Goal: Information Seeking & Learning: Learn about a topic

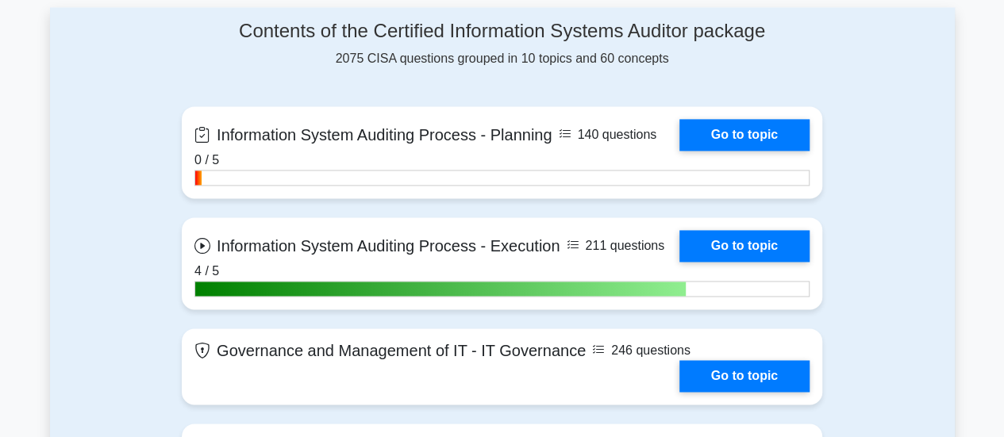
scroll to position [1079, 0]
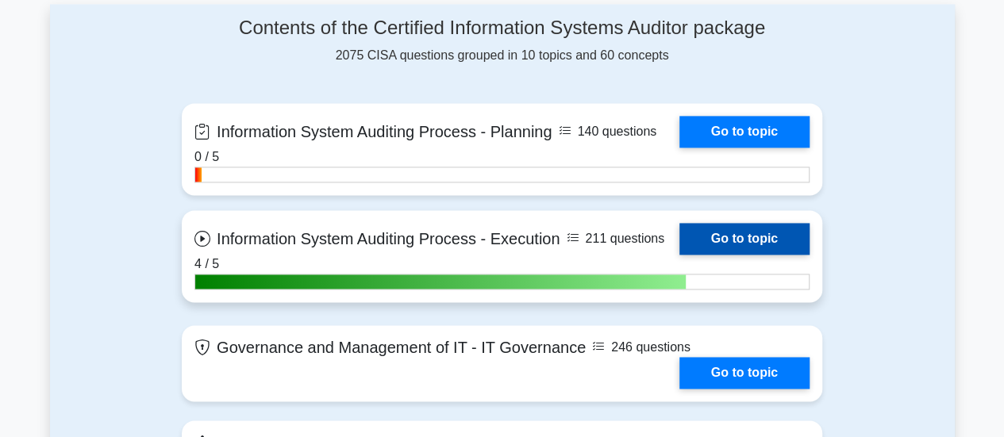
click at [732, 235] on link "Go to topic" at bounding box center [744, 239] width 130 height 32
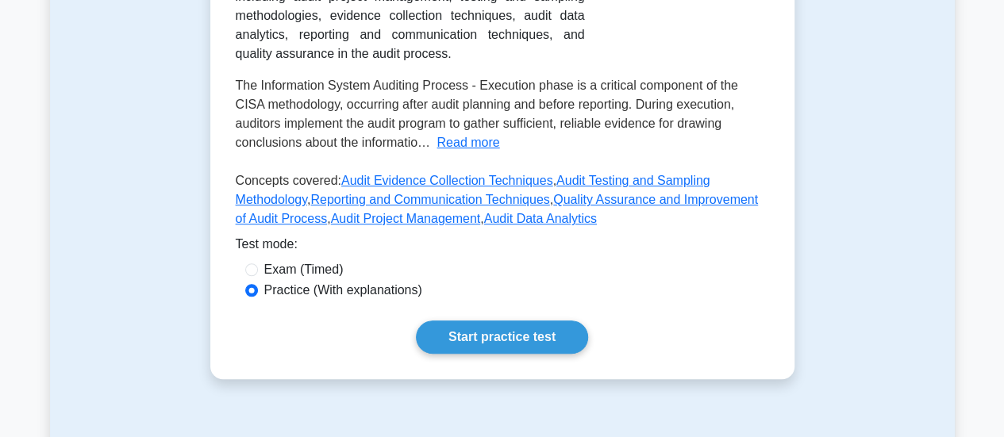
scroll to position [508, 0]
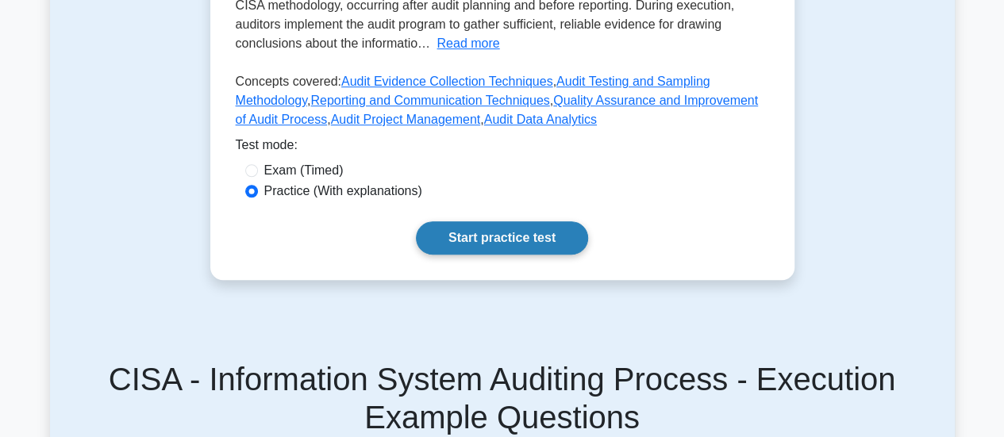
click at [533, 241] on link "Start practice test" at bounding box center [502, 237] width 172 height 33
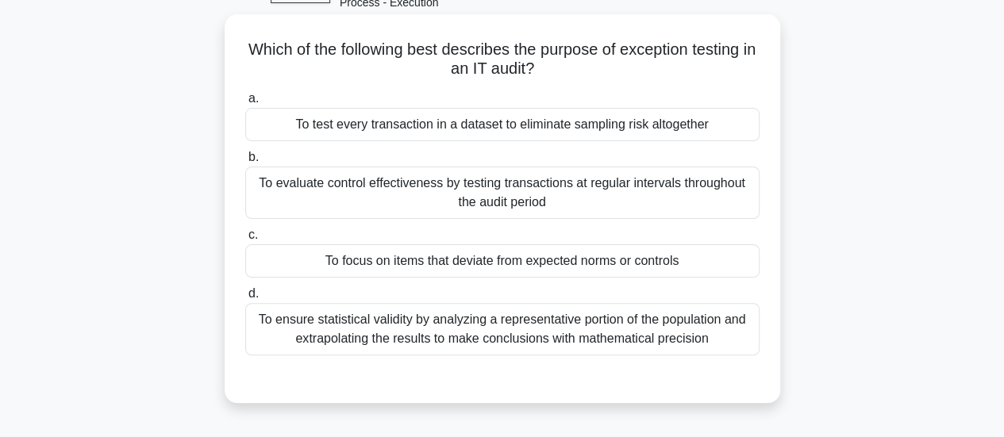
scroll to position [95, 0]
click at [500, 268] on div "To focus on items that deviate from expected norms or controls" at bounding box center [502, 259] width 514 height 33
click at [245, 239] on input "c. To focus on items that deviate from expected norms or controls" at bounding box center [245, 234] width 0 height 10
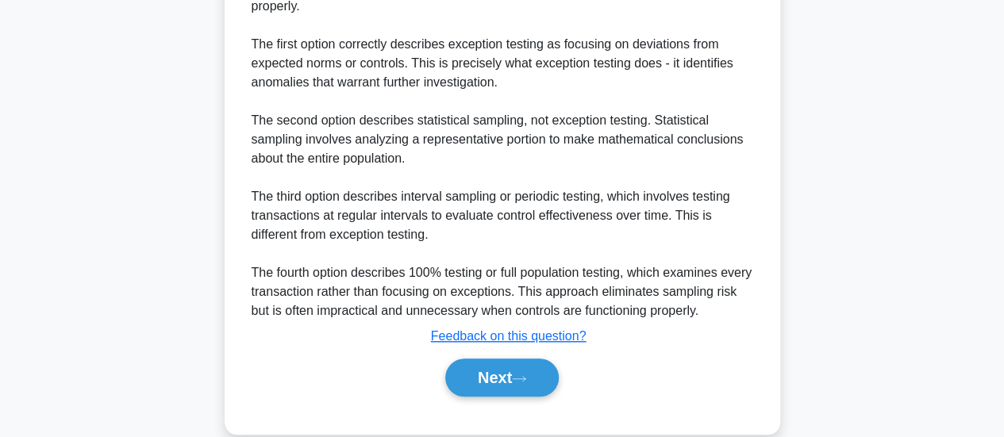
scroll to position [596, 0]
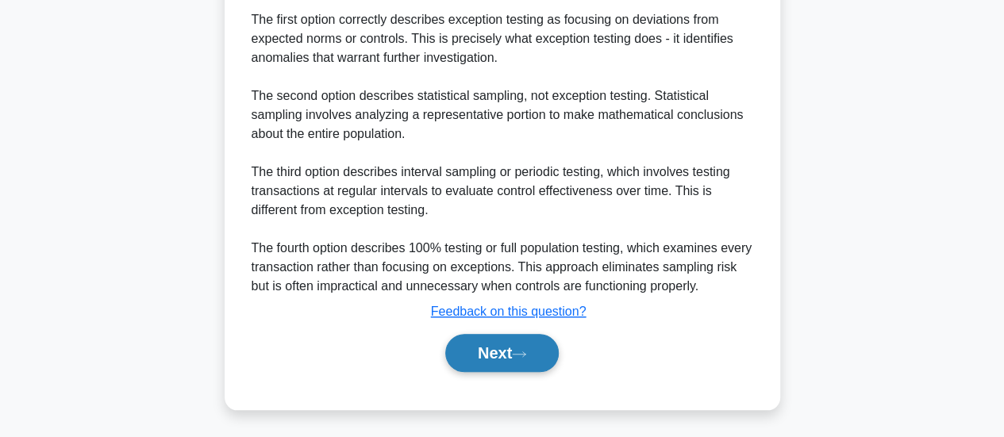
click at [487, 355] on button "Next" at bounding box center [502, 353] width 114 height 38
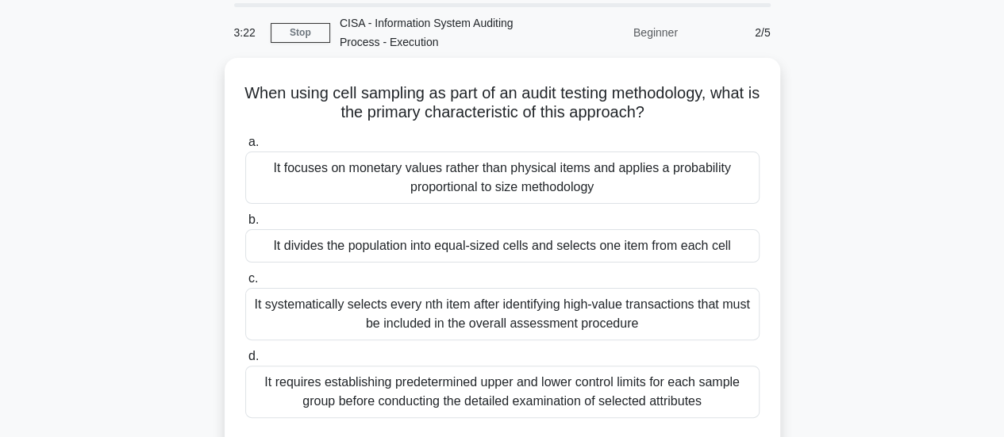
scroll to position [52, 0]
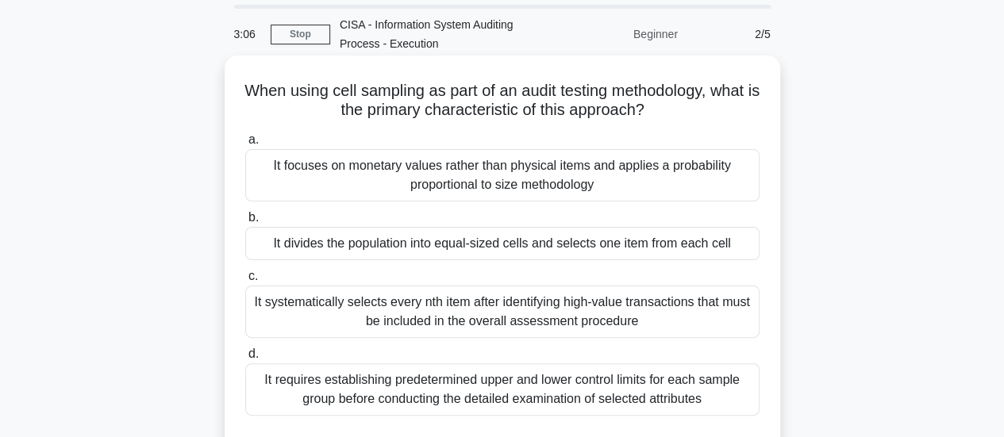
click at [540, 244] on div "It divides the population into equal-sized cells and selects one item from each…" at bounding box center [502, 243] width 514 height 33
click at [245, 223] on input "b. It divides the population into equal-sized cells and selects one item from e…" at bounding box center [245, 218] width 0 height 10
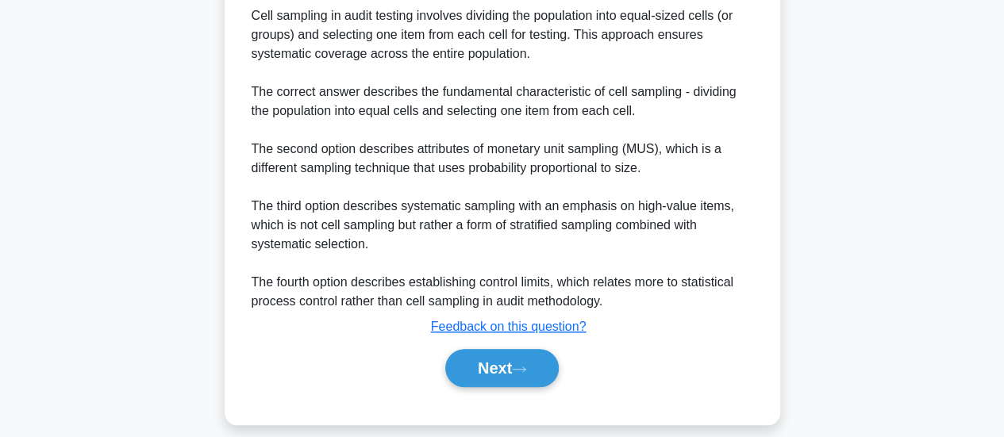
scroll to position [539, 0]
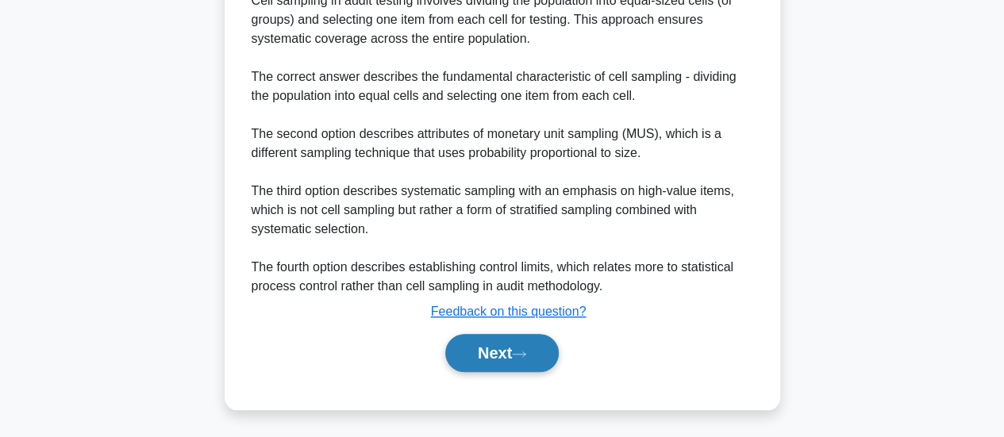
click at [487, 347] on button "Next" at bounding box center [502, 353] width 114 height 38
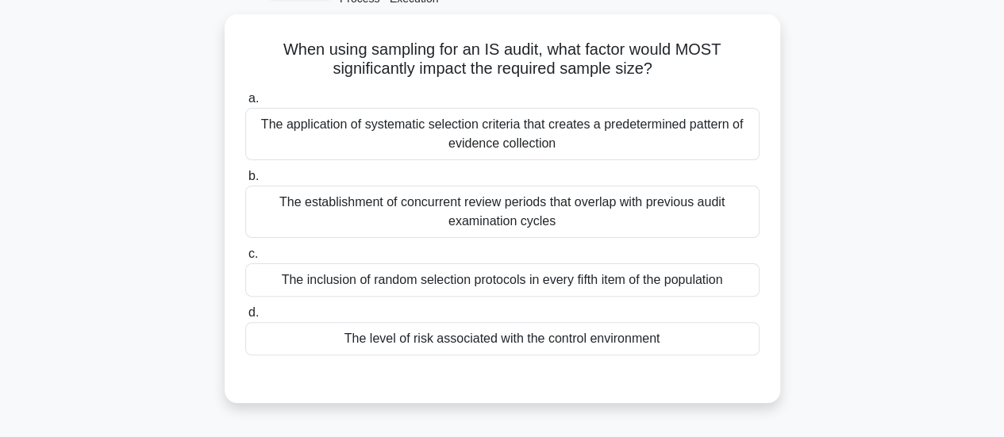
scroll to position [95, 0]
click at [492, 340] on div "The level of risk associated with the control environment" at bounding box center [502, 337] width 514 height 33
click at [245, 317] on input "d. The level of risk associated with the control environment" at bounding box center [245, 311] width 0 height 10
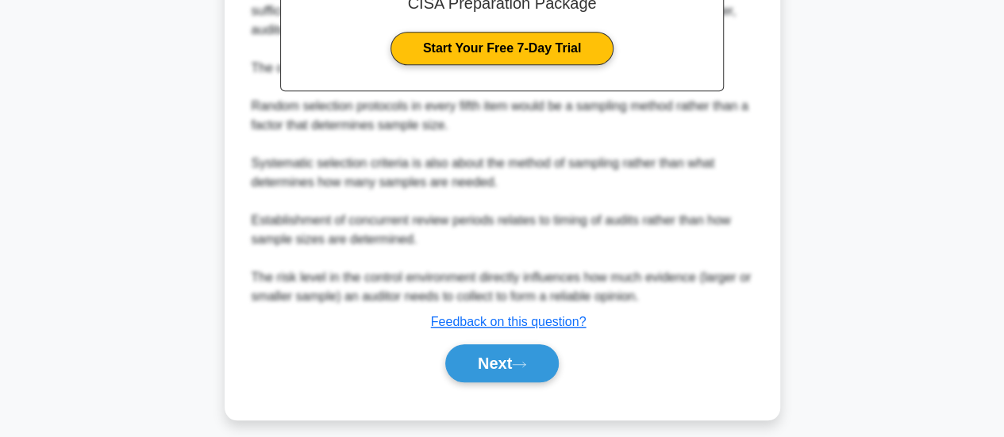
scroll to position [591, 0]
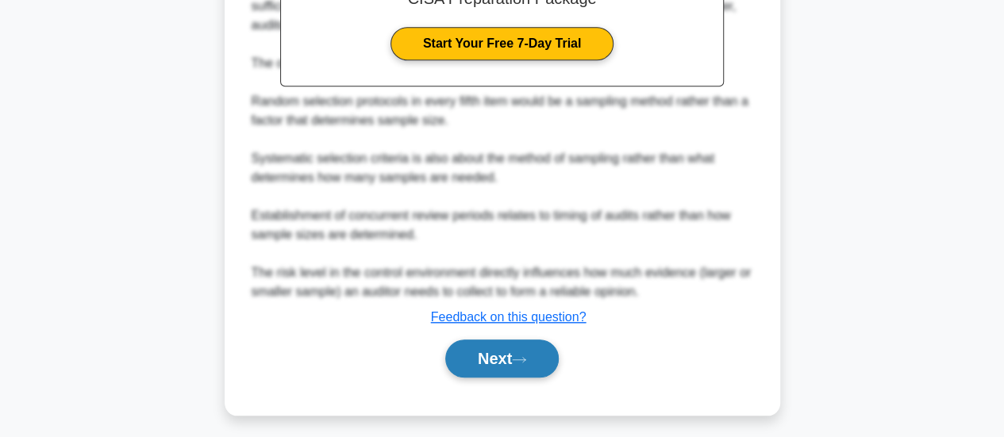
click at [485, 355] on button "Next" at bounding box center [502, 359] width 114 height 38
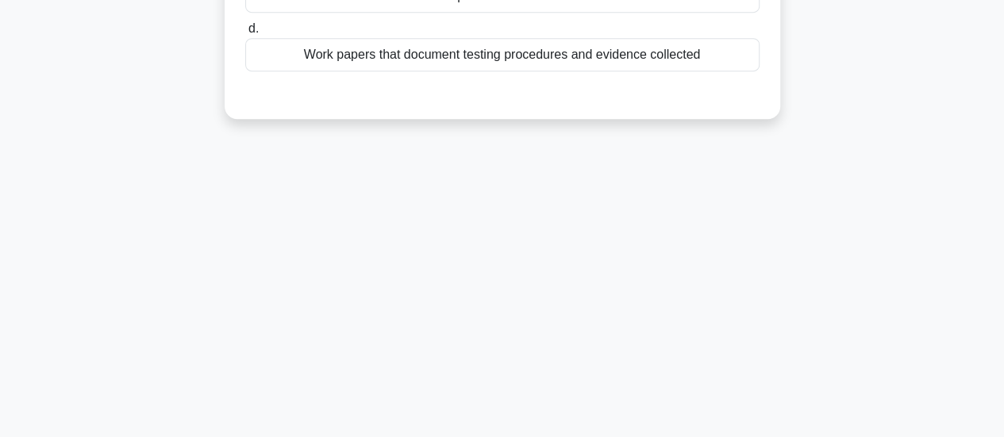
scroll to position [420, 0]
drag, startPoint x: 1002, startPoint y: 282, endPoint x: 1015, endPoint y: 221, distance: 61.8
click at [1003, 221] on html "Go Premium Hope" at bounding box center [502, 8] width 1004 height 857
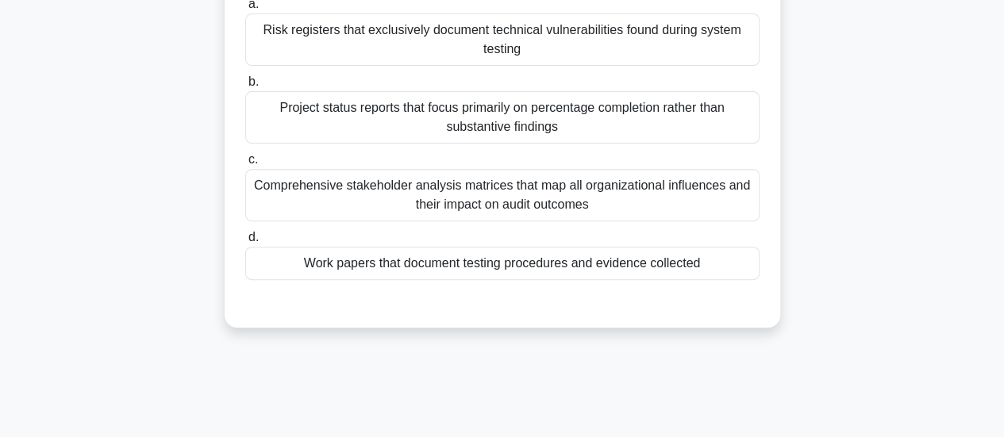
scroll to position [217, 0]
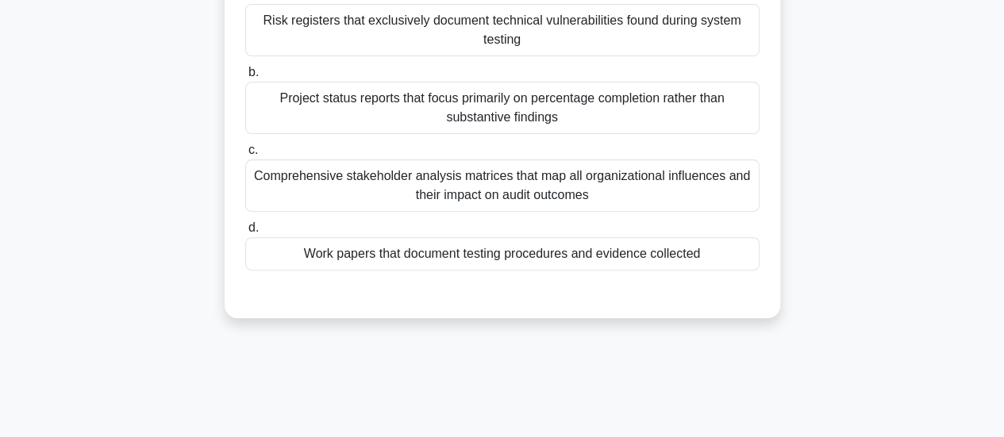
click at [500, 248] on div "Work papers that document testing procedures and evidence collected" at bounding box center [502, 253] width 514 height 33
click at [245, 233] on input "d. Work papers that document testing procedures and evidence collected" at bounding box center [245, 228] width 0 height 10
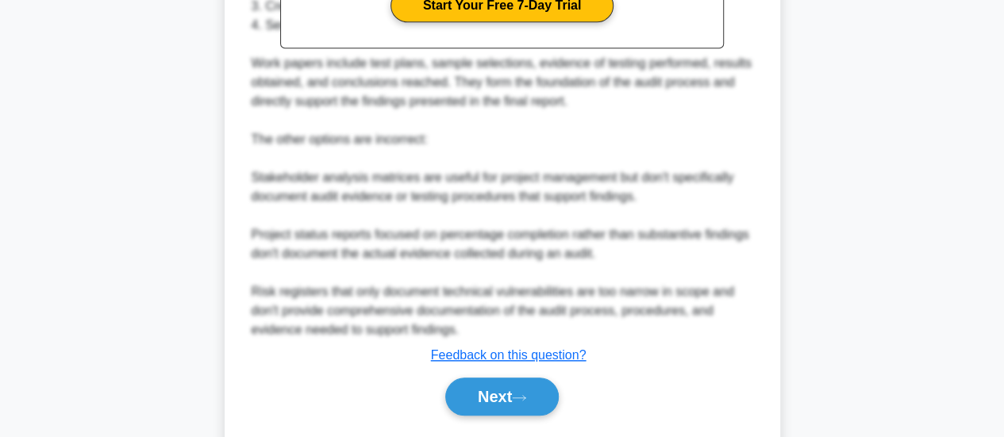
scroll to position [710, 0]
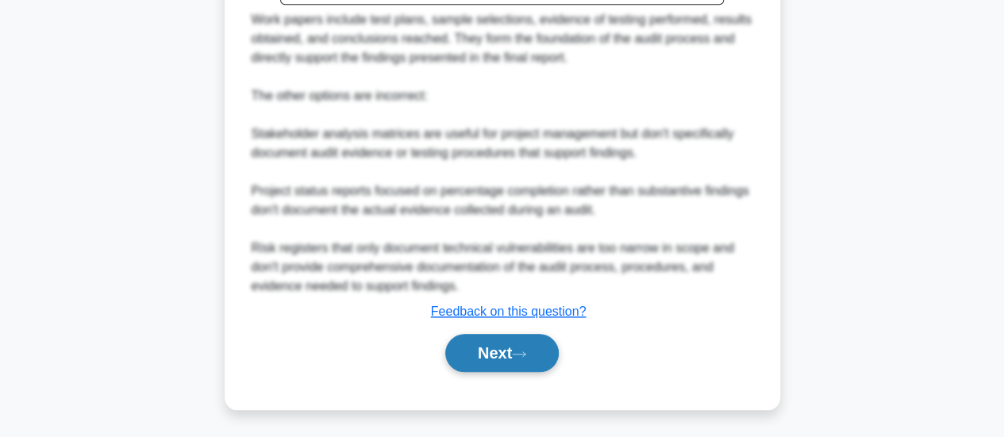
click at [515, 352] on button "Next" at bounding box center [502, 353] width 114 height 38
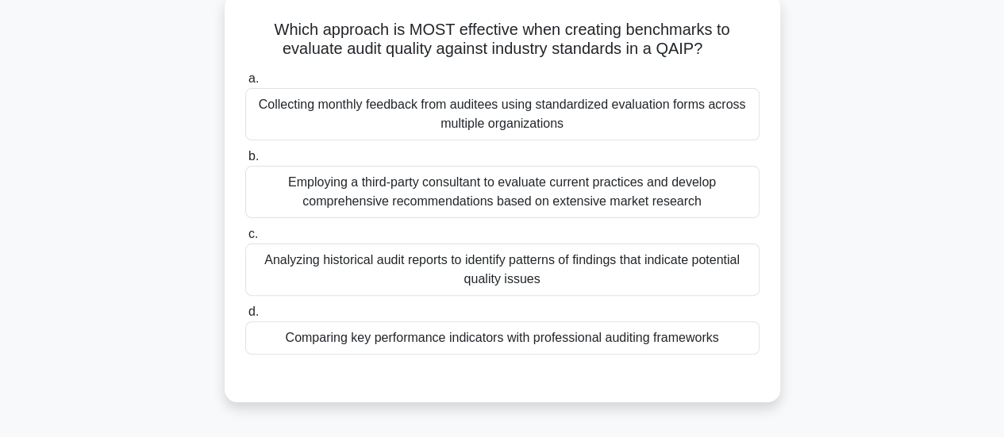
scroll to position [116, 0]
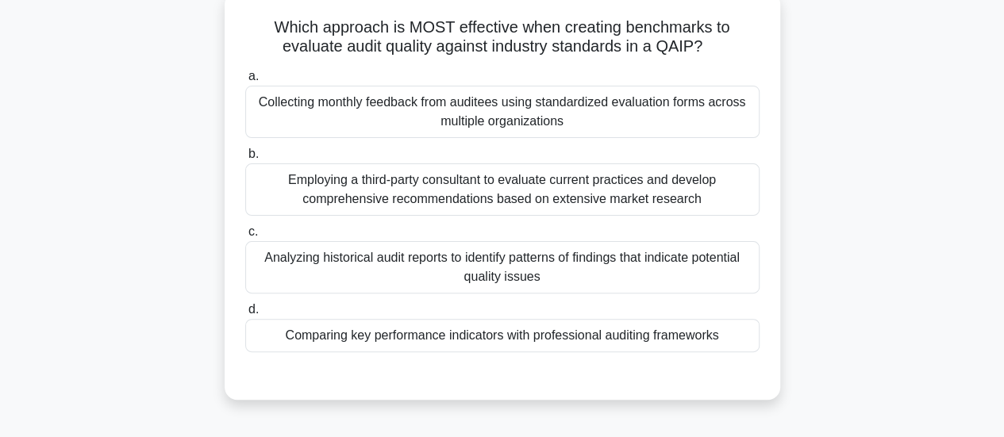
click at [587, 341] on div "Comparing key performance indicators with professional auditing frameworks" at bounding box center [502, 335] width 514 height 33
click at [245, 315] on input "d. Comparing key performance indicators with professional auditing frameworks" at bounding box center [245, 310] width 0 height 10
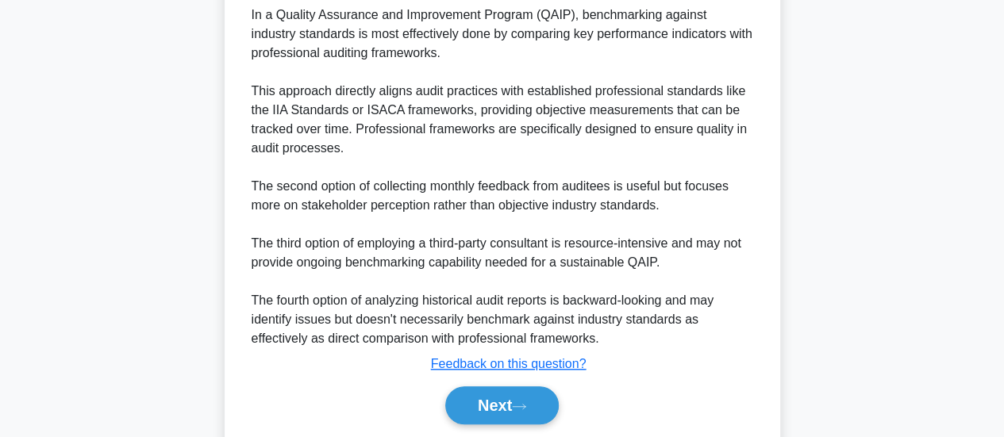
scroll to position [577, 0]
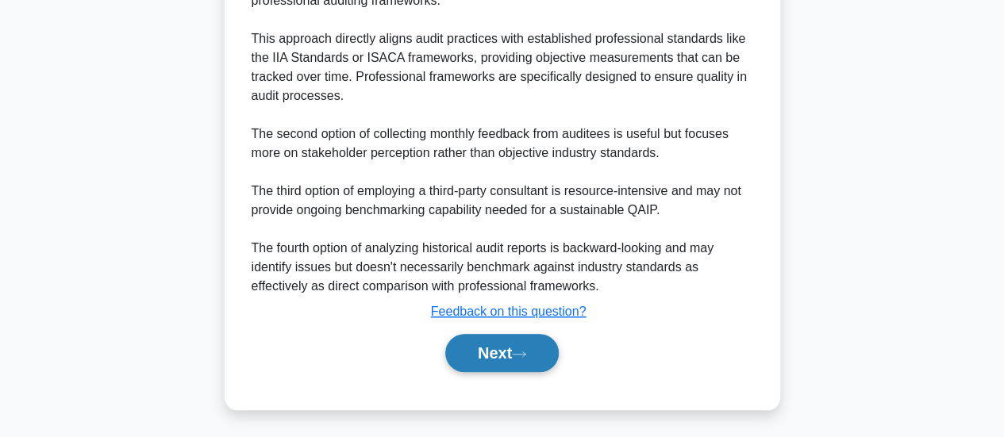
click at [502, 352] on button "Next" at bounding box center [502, 353] width 114 height 38
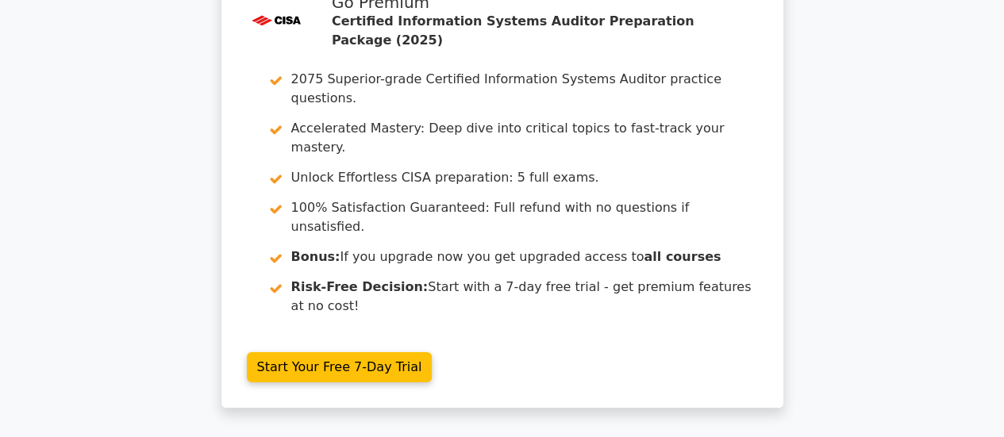
scroll to position [2476, 0]
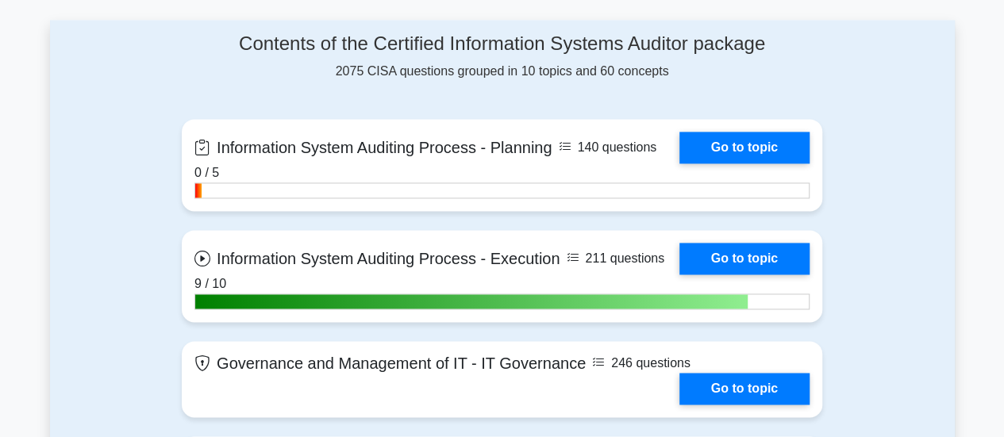
scroll to position [1068, 0]
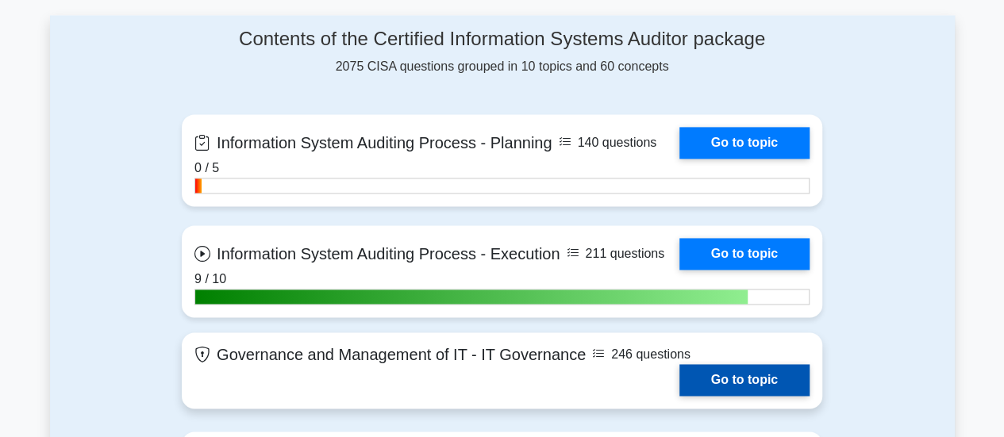
click at [734, 374] on link "Go to topic" at bounding box center [744, 380] width 130 height 32
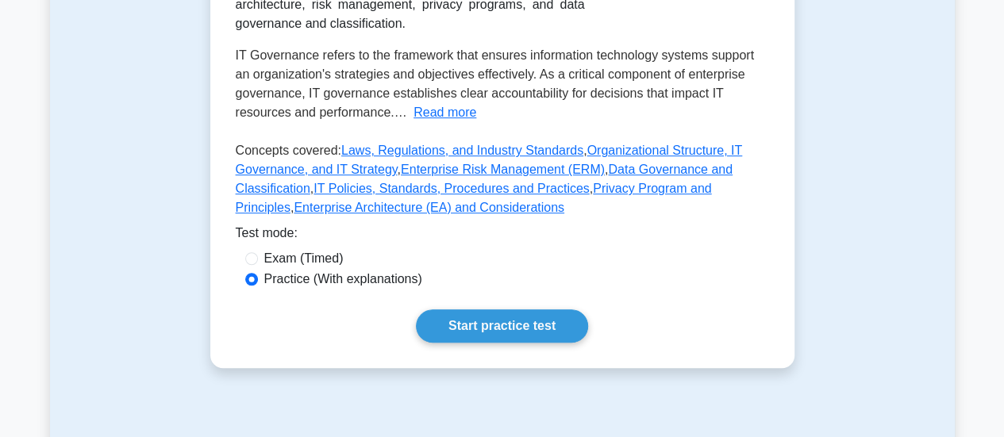
scroll to position [452, 0]
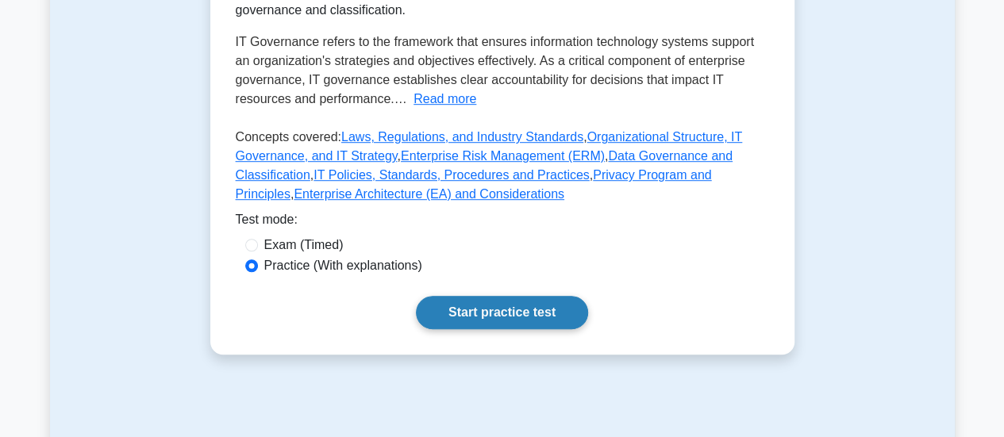
click at [541, 296] on link "Start practice test" at bounding box center [502, 312] width 172 height 33
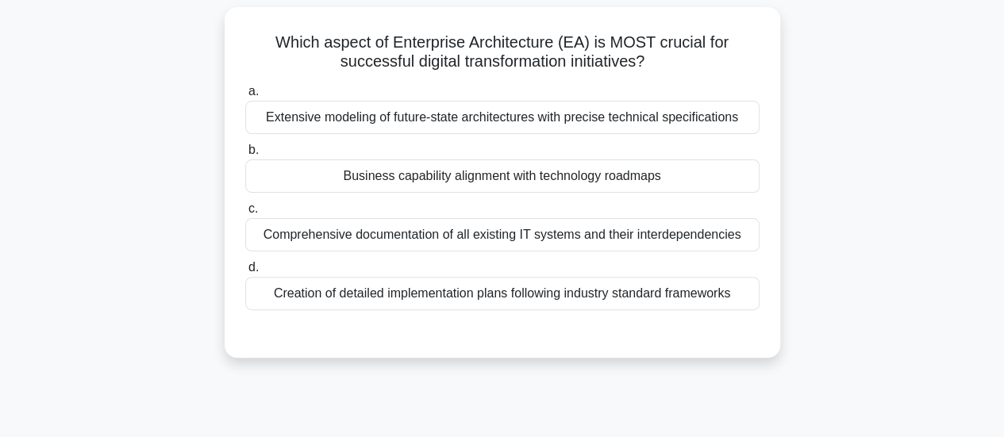
scroll to position [106, 0]
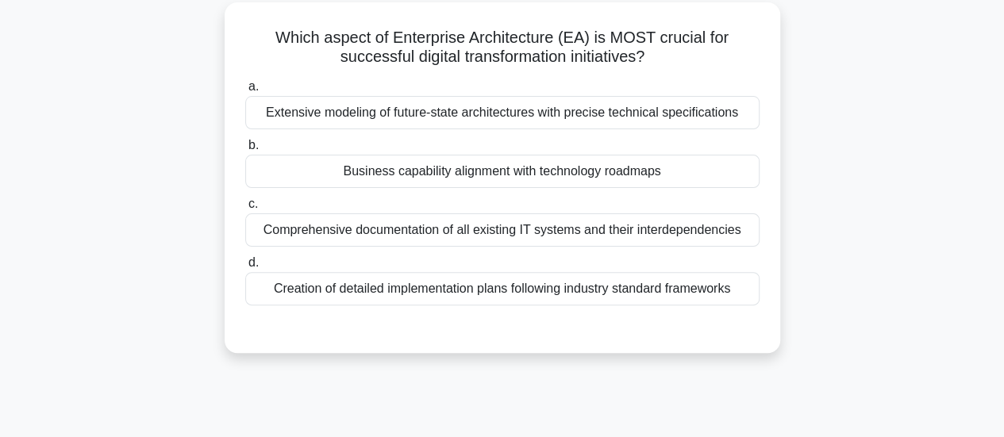
click at [656, 172] on div "Business capability alignment with technology roadmaps" at bounding box center [502, 171] width 514 height 33
click at [245, 151] on input "b. Business capability alignment with technology roadmaps" at bounding box center [245, 145] width 0 height 10
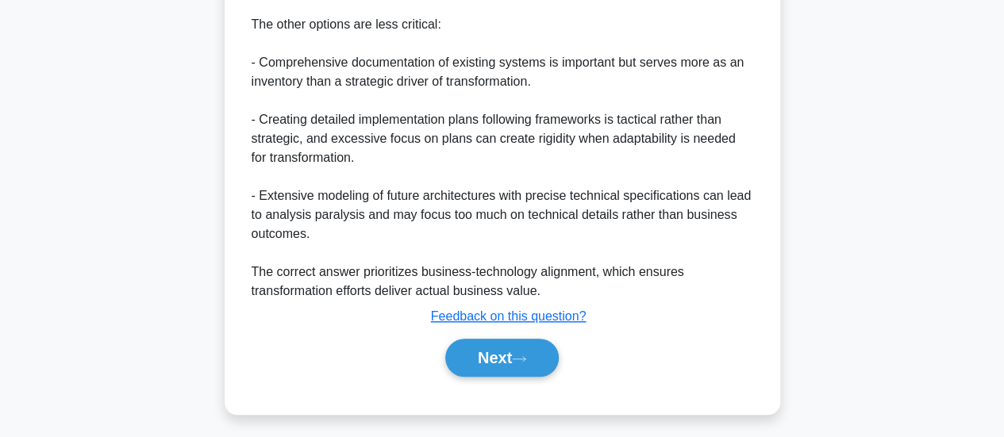
scroll to position [596, 0]
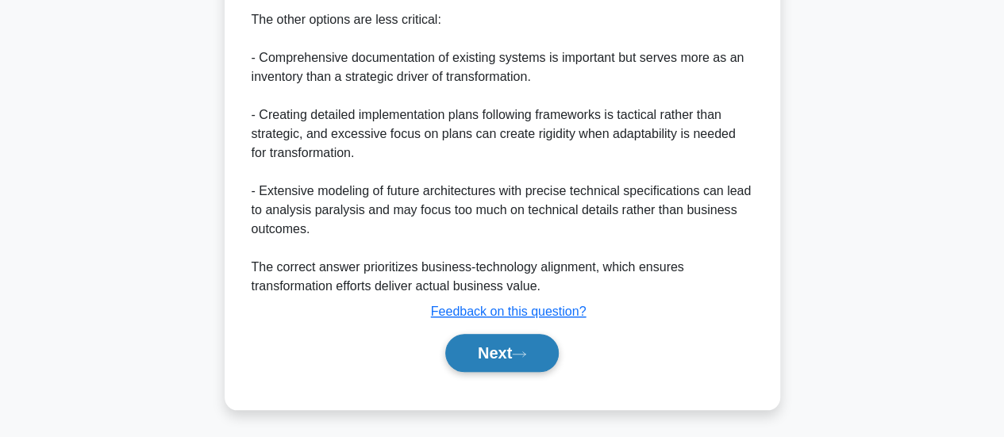
click at [499, 350] on button "Next" at bounding box center [502, 353] width 114 height 38
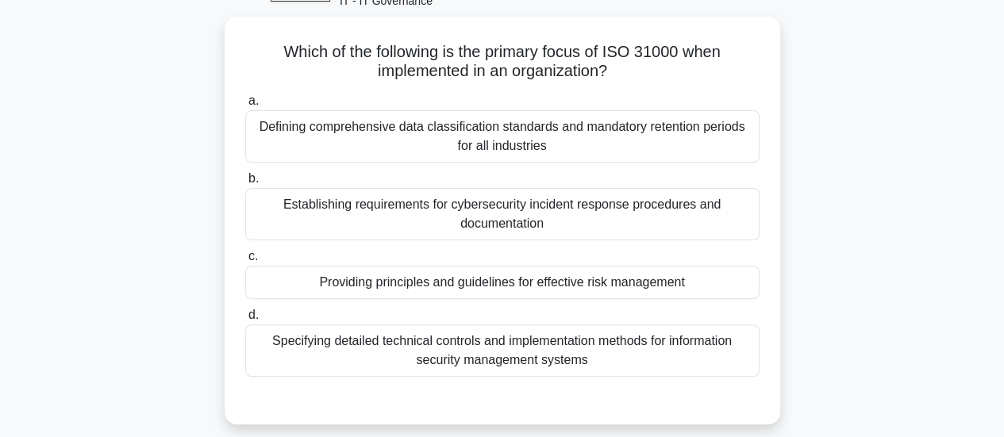
scroll to position [94, 0]
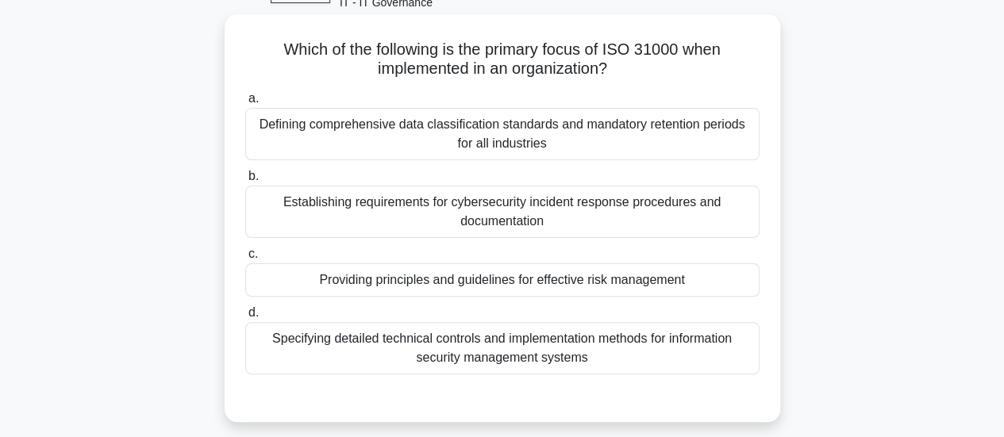
click at [621, 280] on div "Providing principles and guidelines for effective risk management" at bounding box center [502, 280] width 514 height 33
click at [245, 260] on input "c. Providing principles and guidelines for effective risk management" at bounding box center [245, 254] width 0 height 10
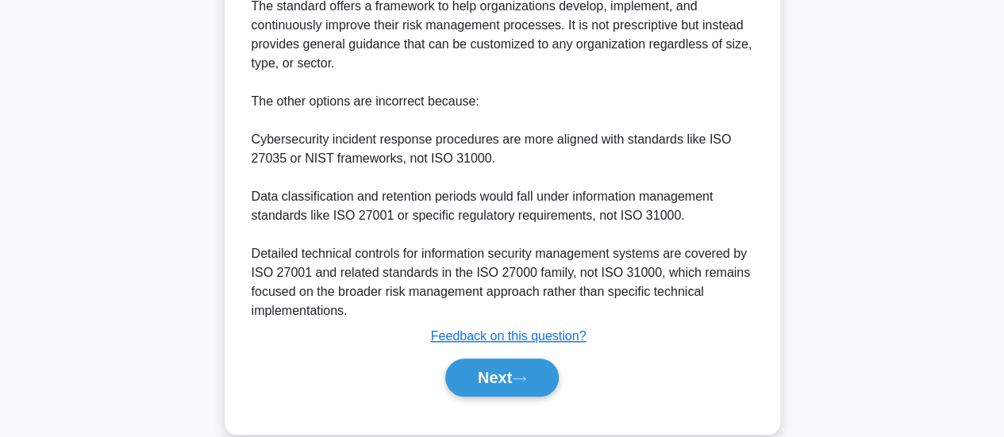
scroll to position [634, 0]
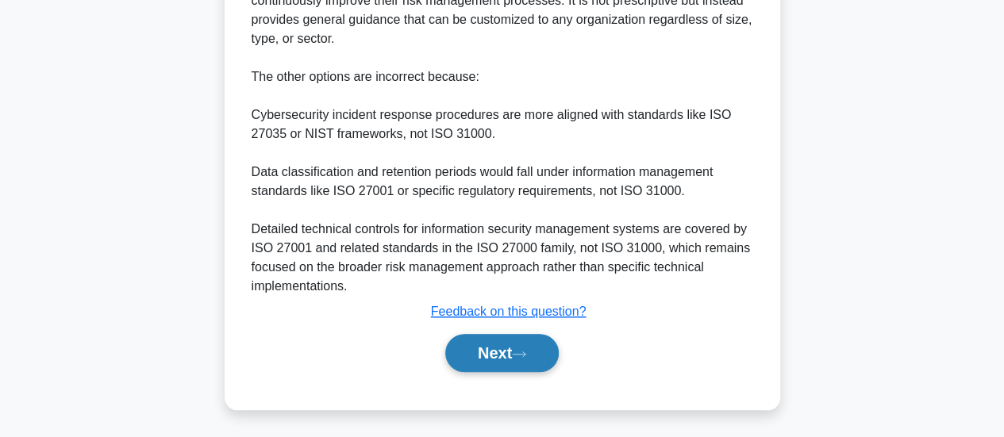
click at [497, 348] on button "Next" at bounding box center [502, 353] width 114 height 38
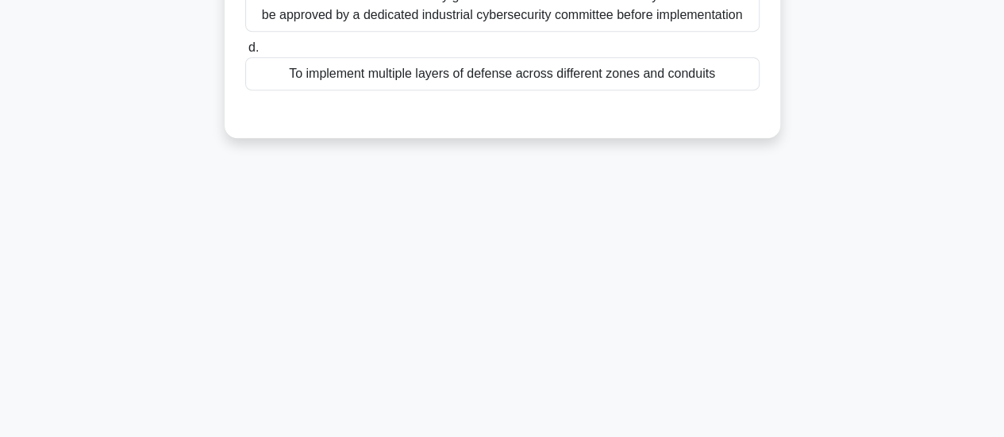
drag, startPoint x: 1003, startPoint y: 234, endPoint x: 1003, endPoint y: 210, distance: 23.8
click at [1003, 210] on html "Go Premium Hope" at bounding box center [502, 8] width 1004 height 857
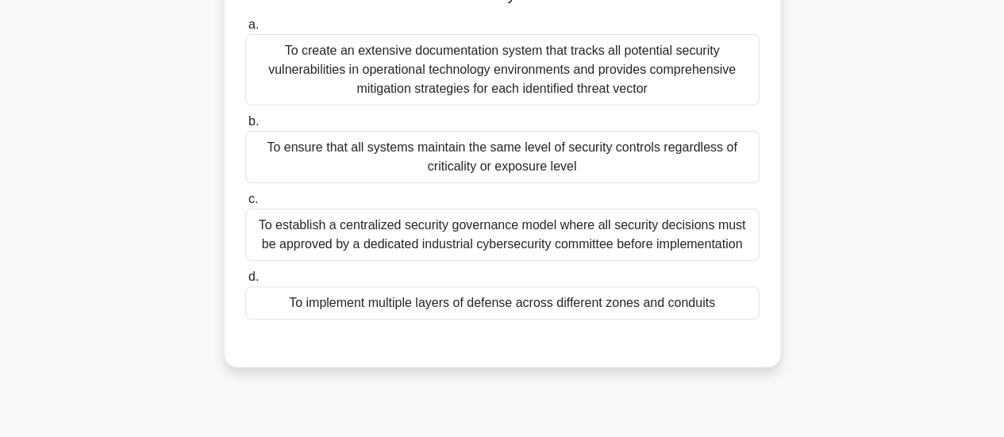
scroll to position [189, 0]
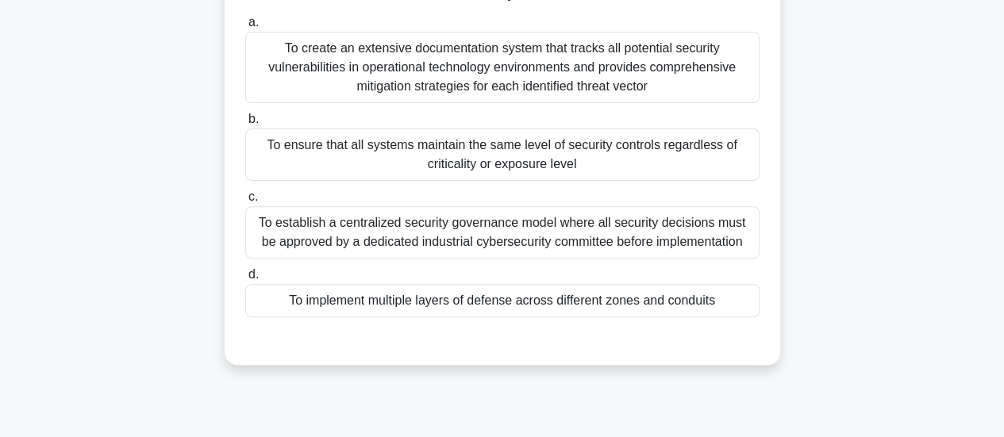
click at [668, 306] on div "To implement multiple layers of defense across different zones and conduits" at bounding box center [502, 300] width 514 height 33
click at [245, 280] on input "d. To implement multiple layers of defense across different zones and conduits" at bounding box center [245, 275] width 0 height 10
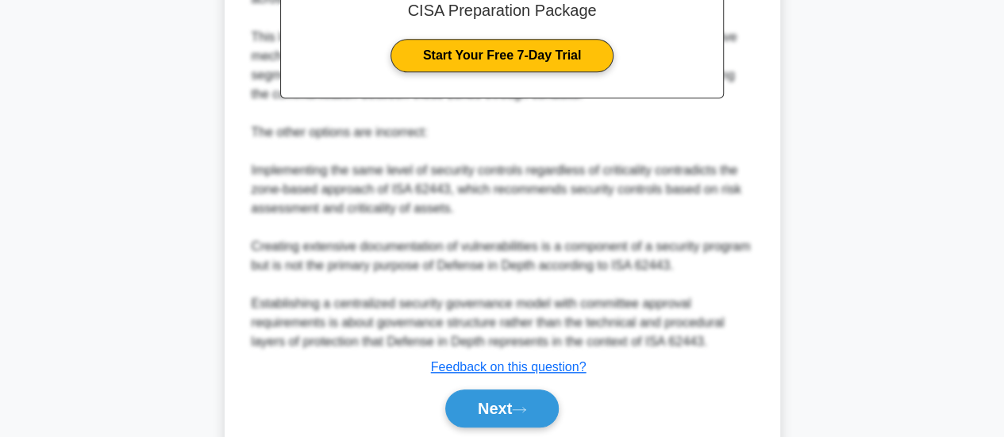
scroll to position [691, 0]
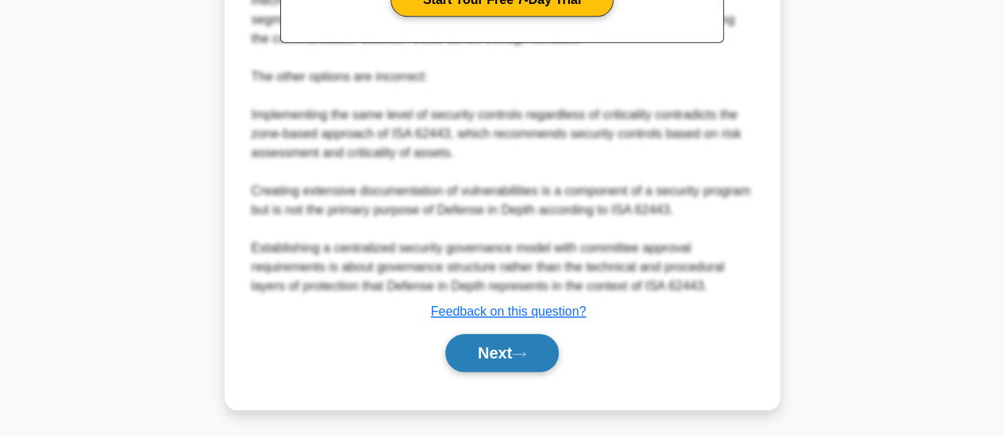
click at [516, 348] on button "Next" at bounding box center [502, 353] width 114 height 38
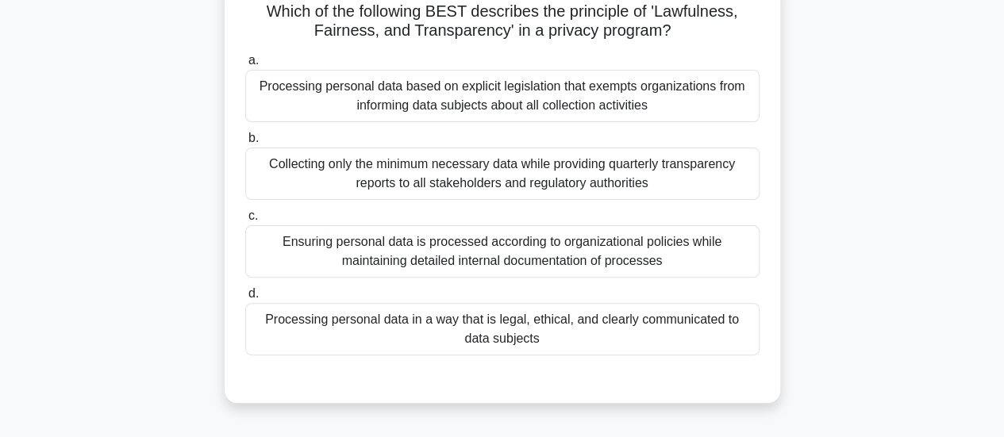
scroll to position [135, 0]
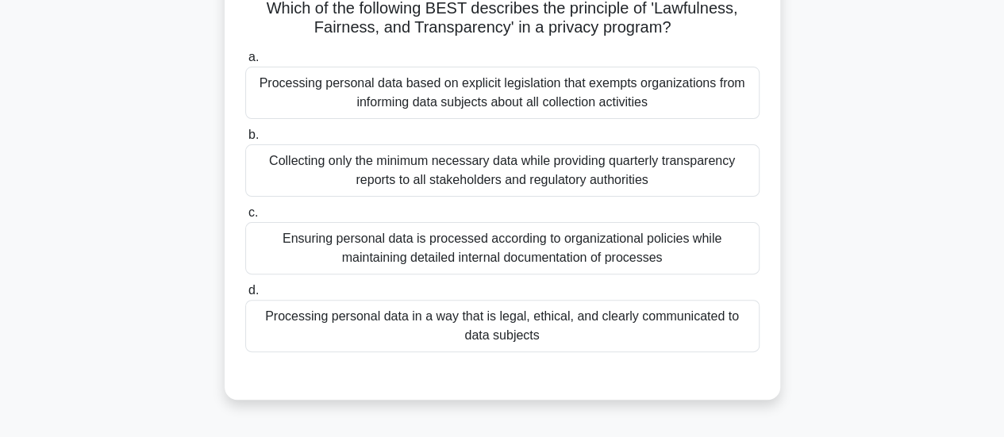
click at [653, 318] on div "Processing personal data in a way that is legal, ethical, and clearly communica…" at bounding box center [502, 326] width 514 height 52
click at [245, 296] on input "d. Processing personal data in a way that is legal, ethical, and clearly commun…" at bounding box center [245, 291] width 0 height 10
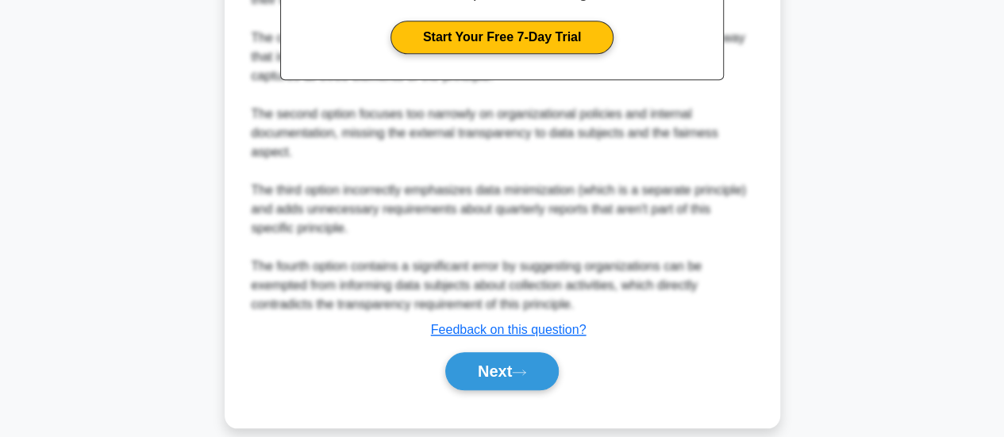
scroll to position [653, 0]
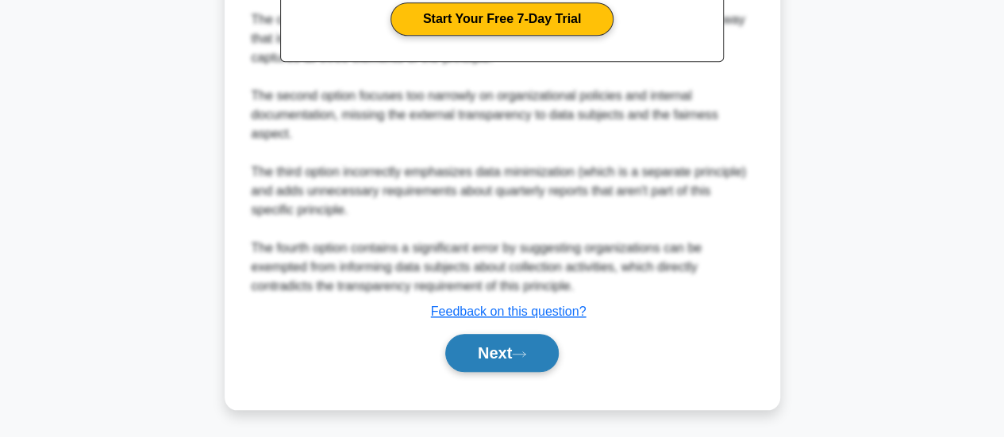
click at [506, 352] on button "Next" at bounding box center [502, 353] width 114 height 38
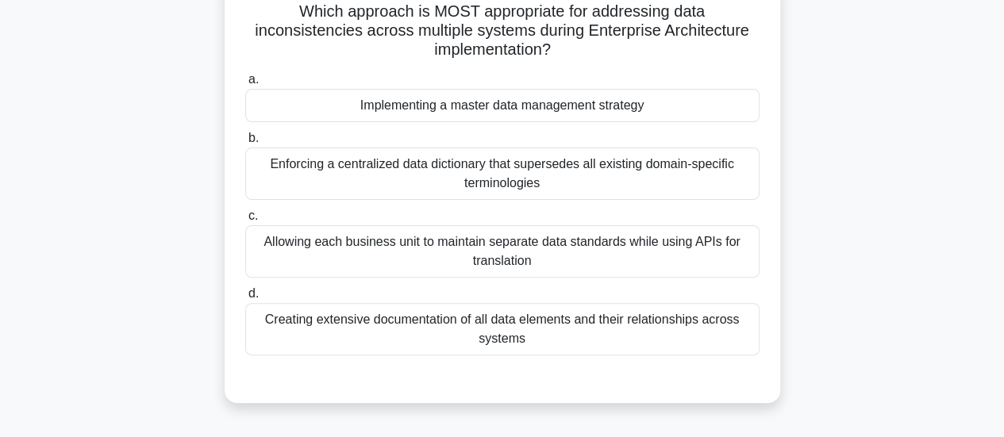
scroll to position [133, 0]
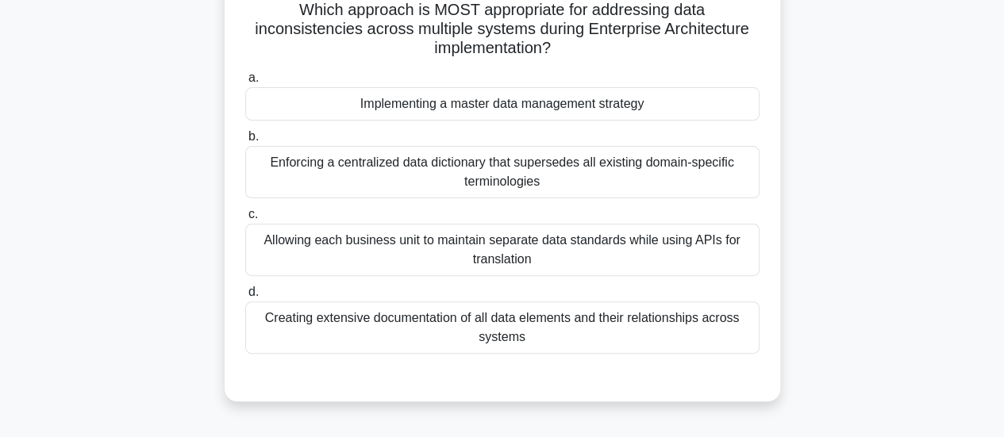
click at [683, 109] on div "Implementing a master data management strategy" at bounding box center [502, 103] width 514 height 33
click at [245, 83] on input "a. Implementing a master data management strategy" at bounding box center [245, 78] width 0 height 10
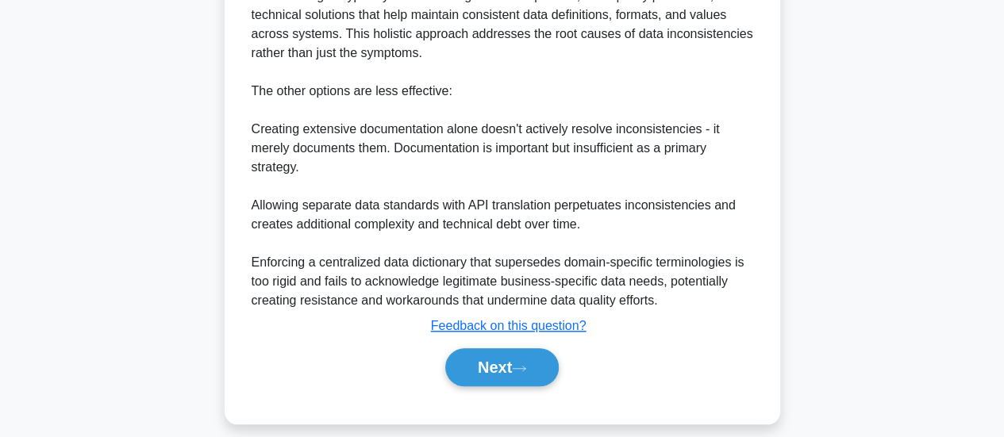
scroll to position [691, 0]
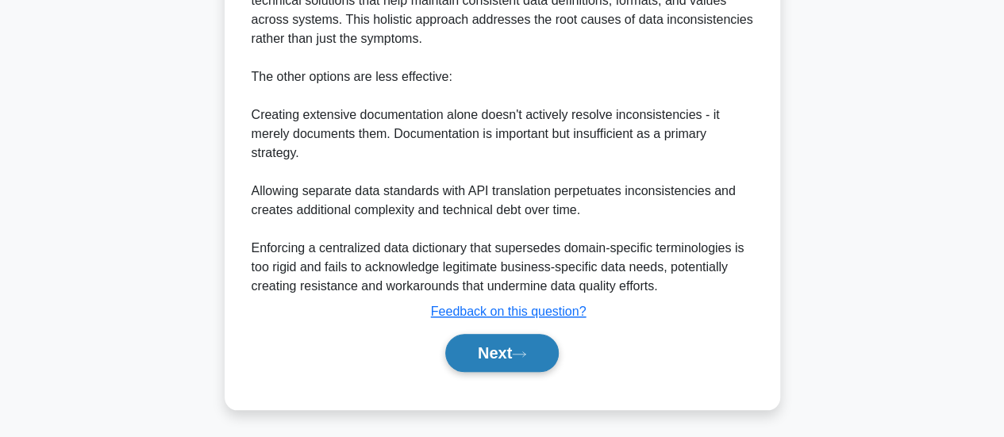
click at [486, 353] on button "Next" at bounding box center [502, 353] width 114 height 38
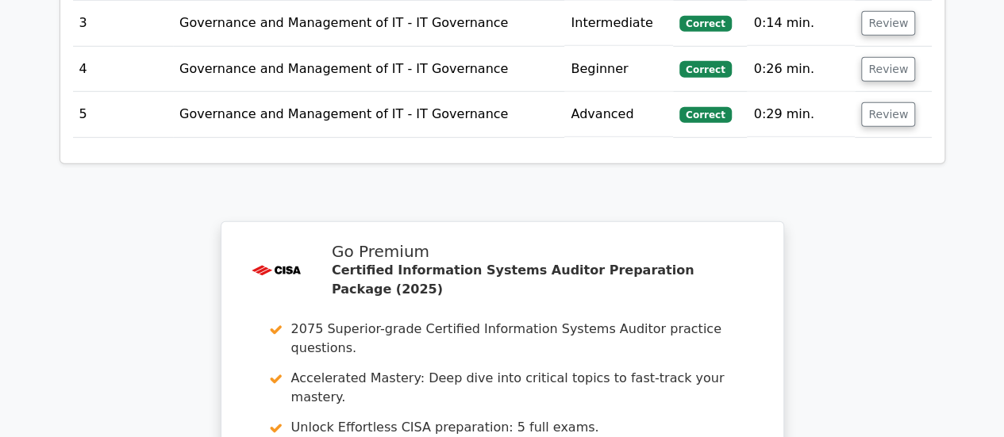
scroll to position [2573, 0]
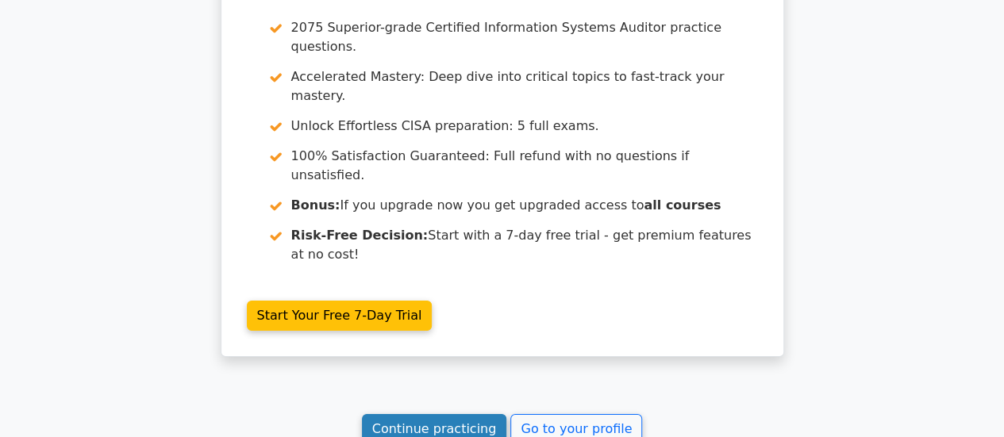
click at [468, 414] on link "Continue practicing" at bounding box center [434, 429] width 145 height 30
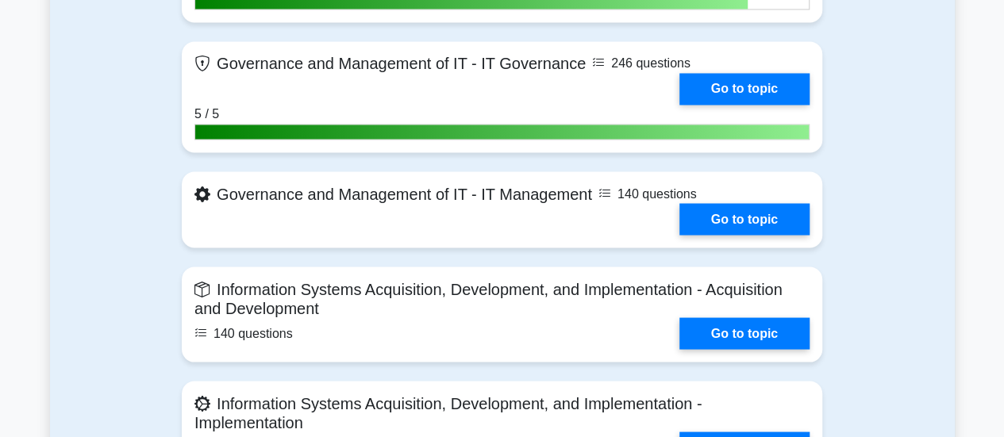
scroll to position [1358, 0]
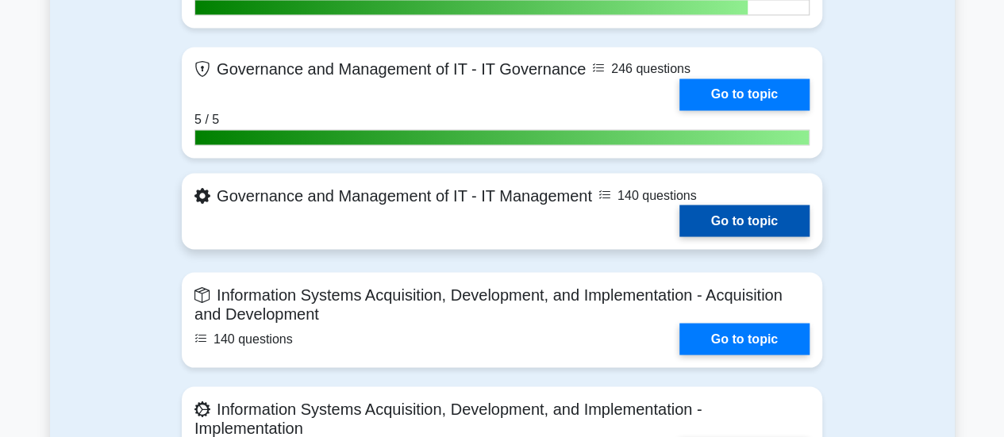
click at [740, 220] on link "Go to topic" at bounding box center [744, 221] width 130 height 32
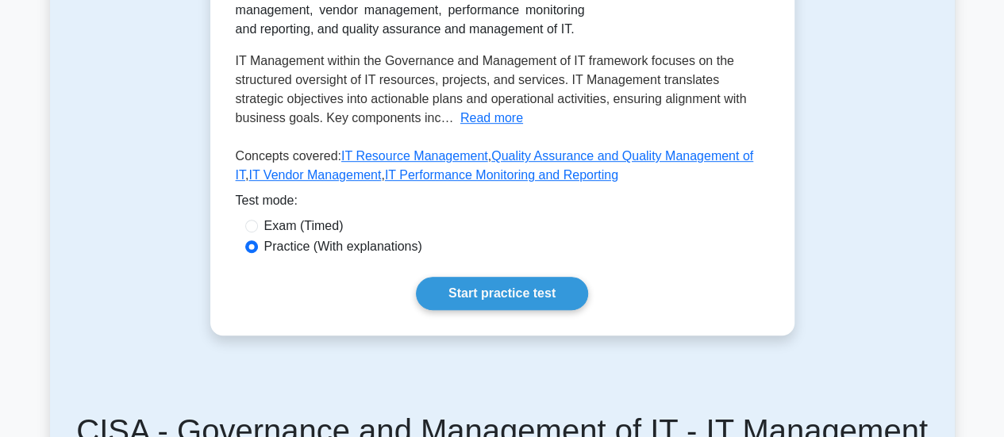
scroll to position [408, 0]
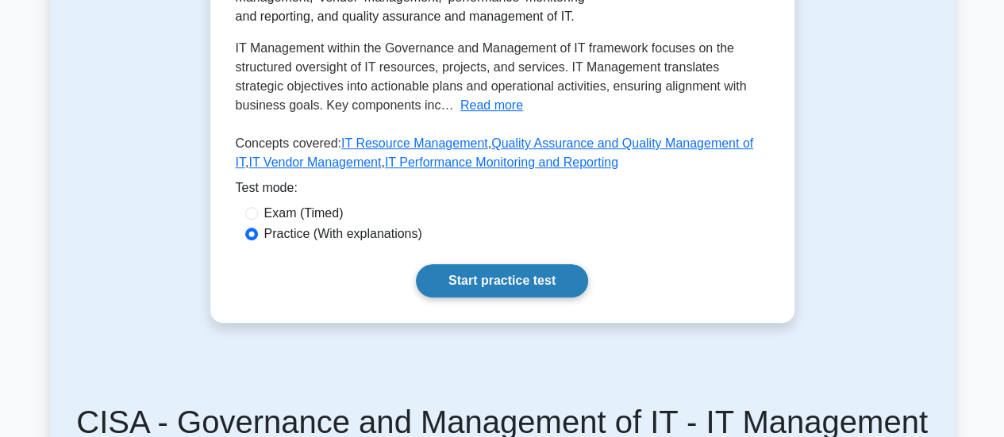
click at [508, 279] on link "Start practice test" at bounding box center [502, 280] width 172 height 33
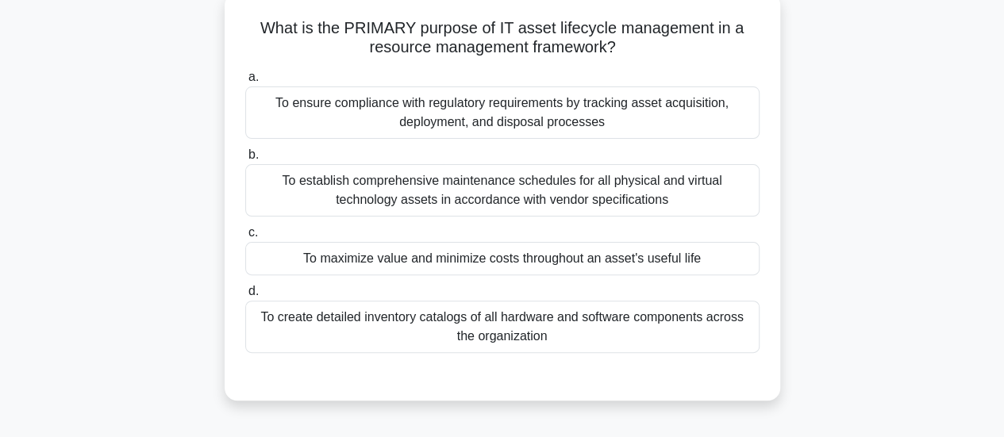
scroll to position [122, 0]
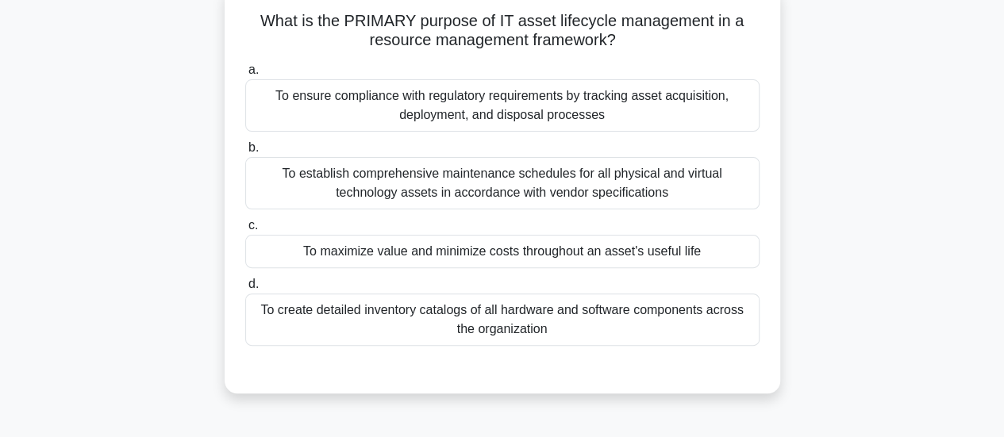
click at [602, 256] on div "To maximize value and minimize costs throughout an asset's useful life" at bounding box center [502, 251] width 514 height 33
click at [245, 231] on input "c. To maximize value and minimize costs throughout an asset's useful life" at bounding box center [245, 226] width 0 height 10
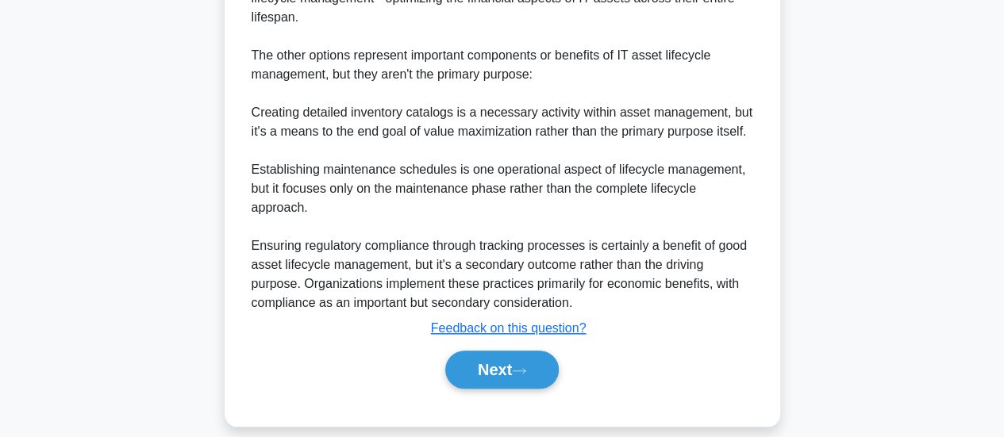
scroll to position [691, 0]
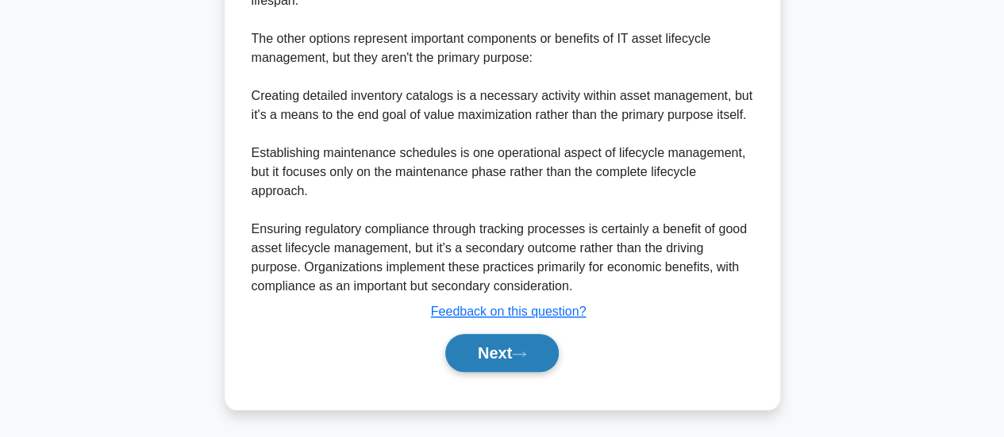
click at [506, 347] on button "Next" at bounding box center [502, 353] width 114 height 38
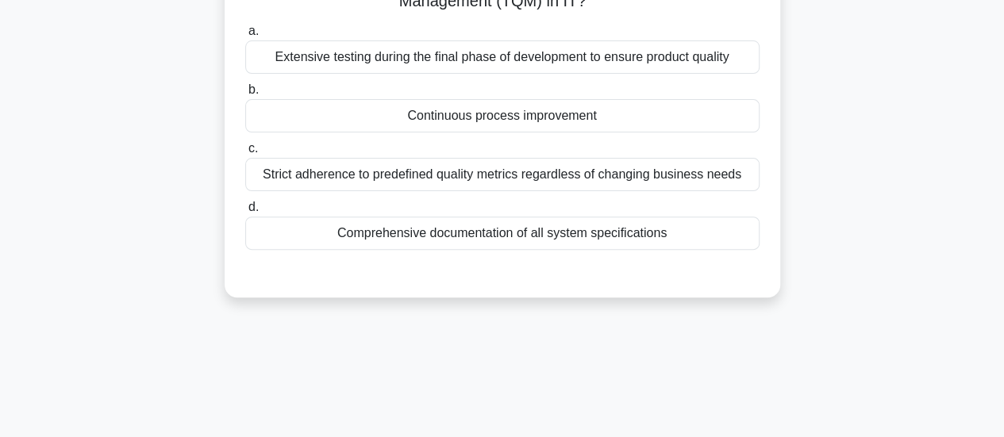
scroll to position [142, 0]
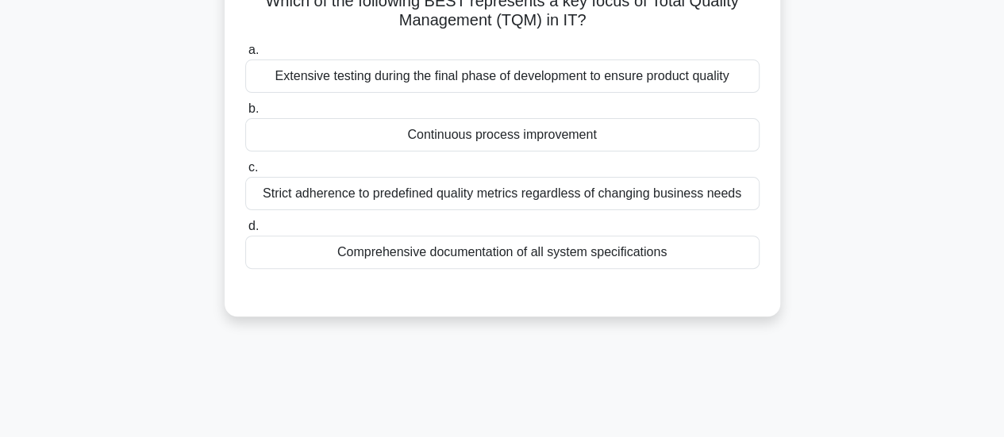
click at [598, 144] on div "Continuous process improvement" at bounding box center [502, 134] width 514 height 33
click at [245, 114] on input "b. Continuous process improvement" at bounding box center [245, 109] width 0 height 10
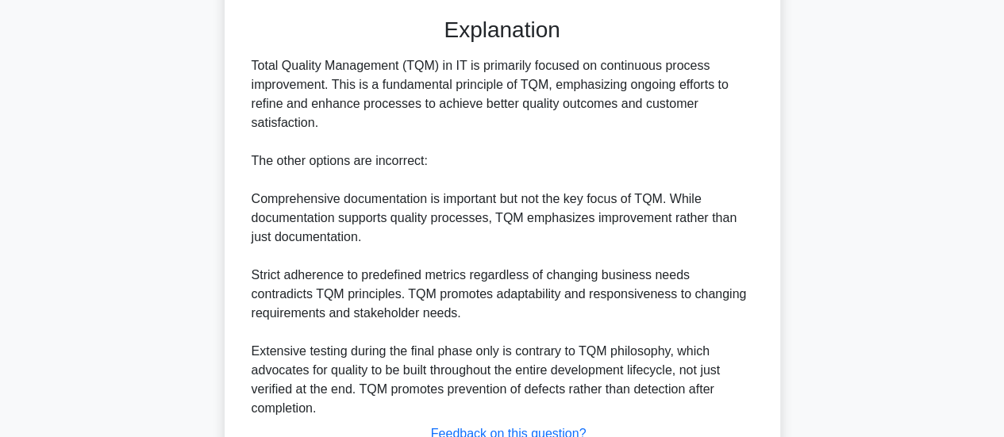
scroll to position [504, 0]
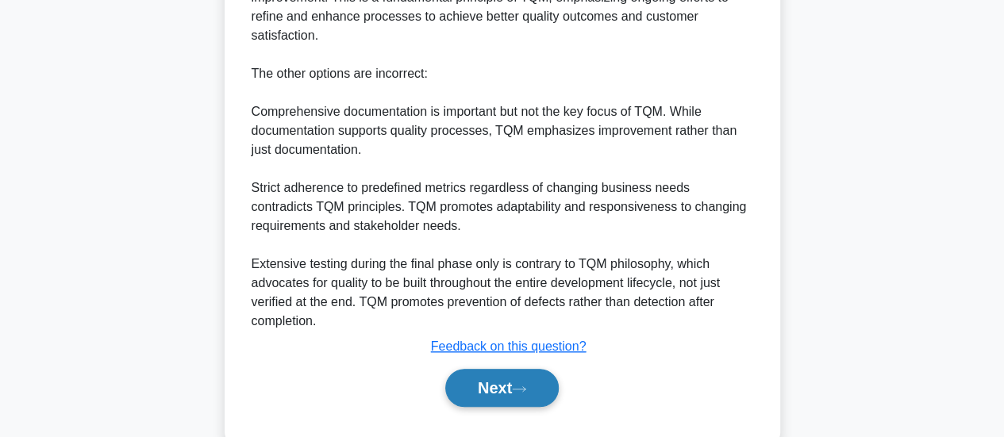
click at [496, 383] on button "Next" at bounding box center [502, 388] width 114 height 38
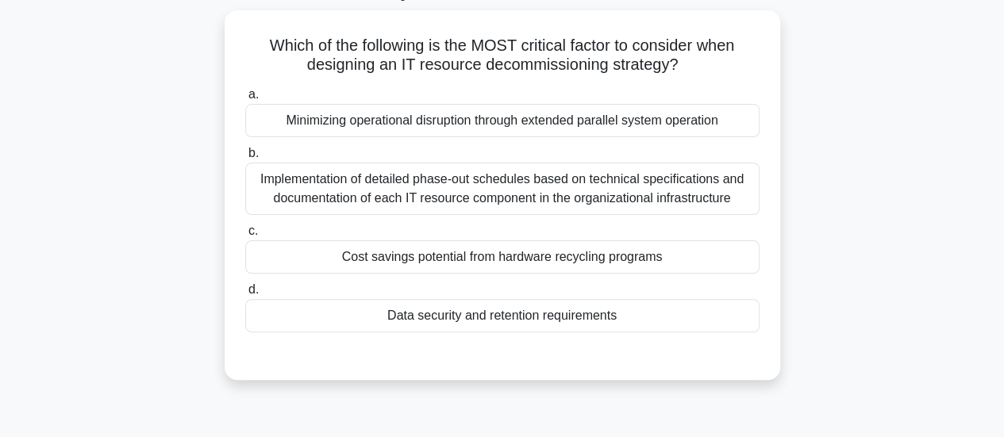
scroll to position [95, 0]
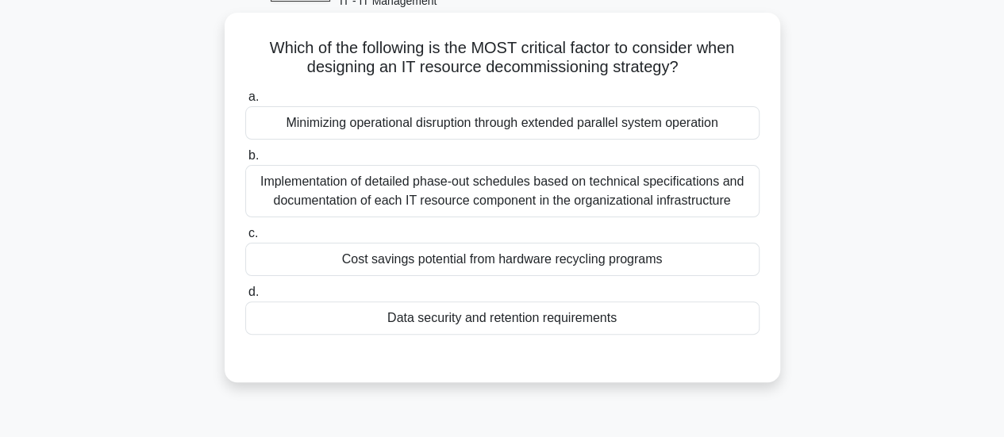
click at [591, 316] on div "Data security and retention requirements" at bounding box center [502, 318] width 514 height 33
click at [245, 298] on input "d. Data security and retention requirements" at bounding box center [245, 292] width 0 height 10
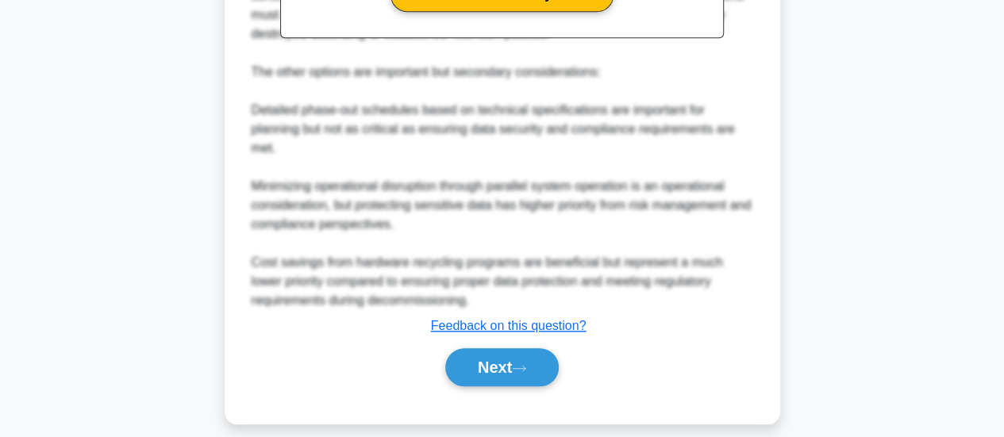
scroll to position [634, 0]
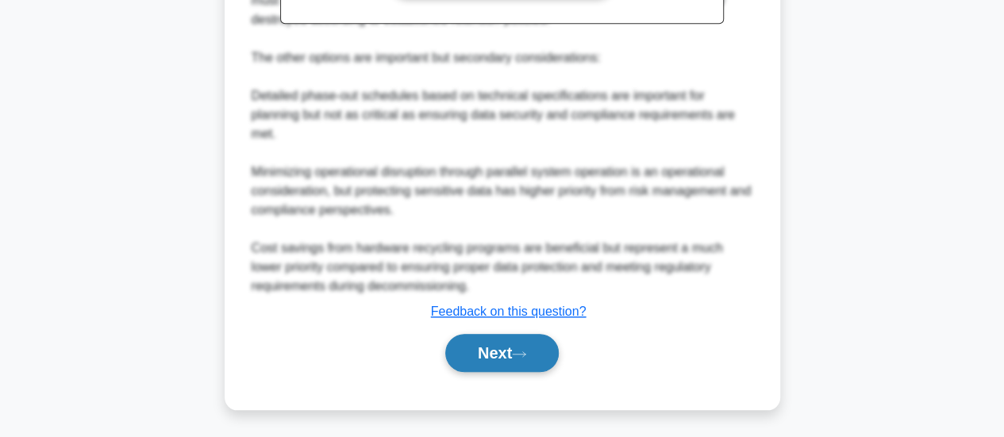
click at [510, 348] on button "Next" at bounding box center [502, 353] width 114 height 38
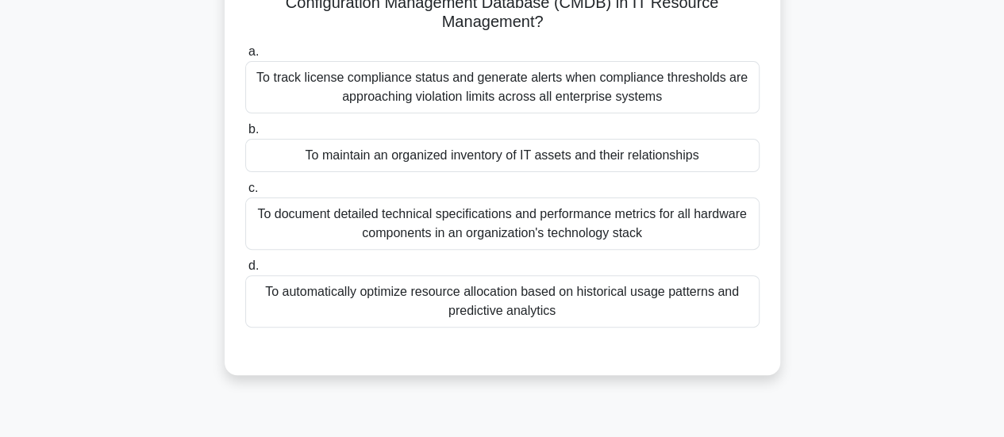
scroll to position [162, 0]
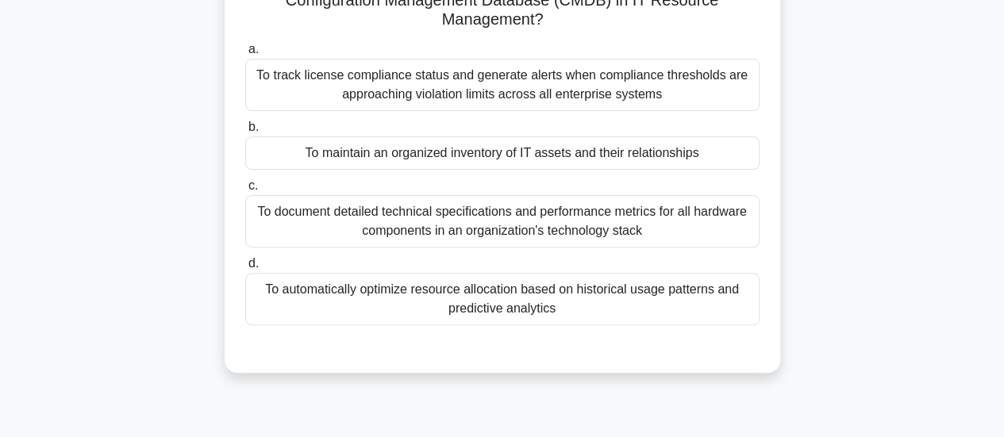
click at [687, 159] on div "To maintain an organized inventory of IT assets and their relationships" at bounding box center [502, 153] width 514 height 33
click at [245, 133] on input "b. To maintain an organized inventory of IT assets and their relationships" at bounding box center [245, 127] width 0 height 10
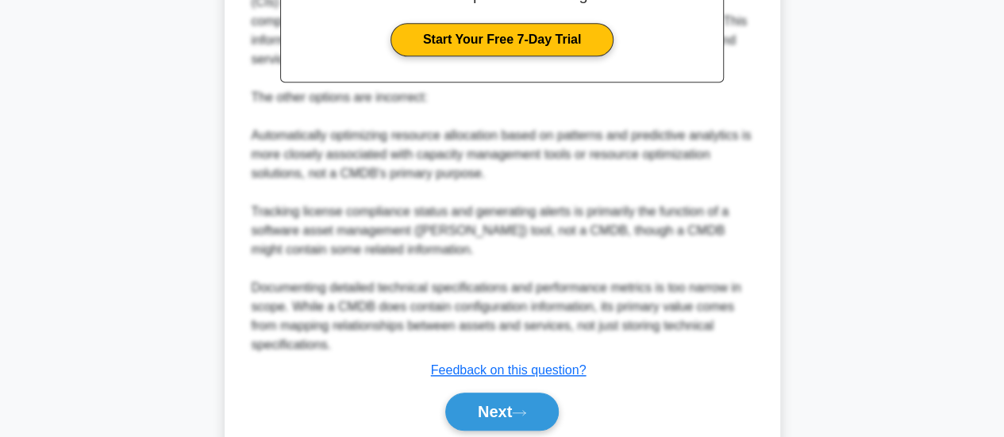
scroll to position [691, 0]
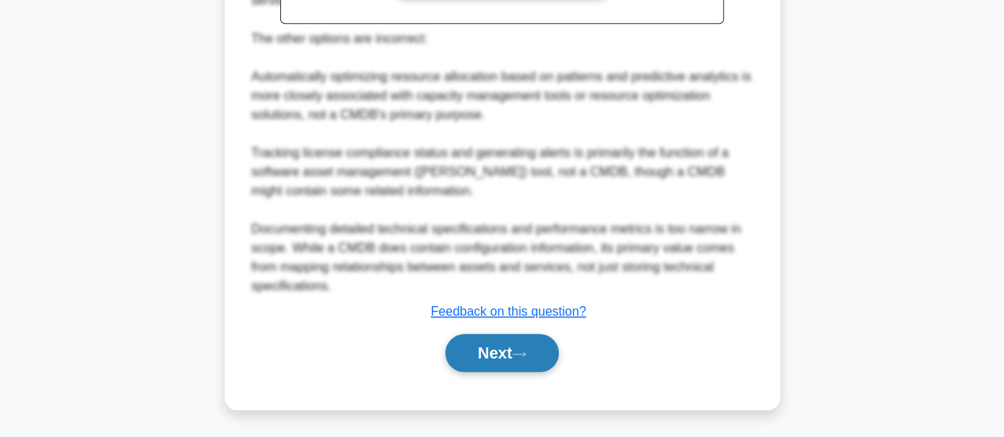
click at [499, 346] on button "Next" at bounding box center [502, 353] width 114 height 38
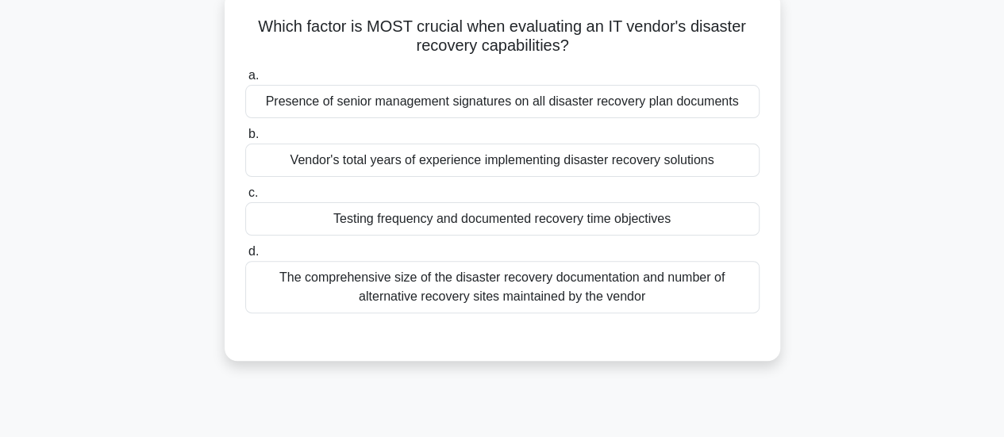
scroll to position [116, 0]
click at [635, 217] on div "Testing frequency and documented recovery time objectives" at bounding box center [502, 219] width 514 height 33
click at [245, 199] on input "c. Testing frequency and documented recovery time objectives" at bounding box center [245, 194] width 0 height 10
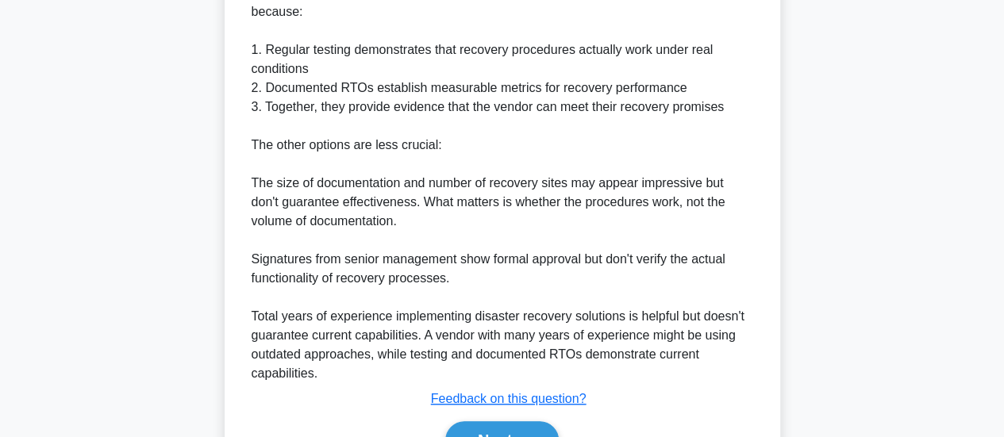
scroll to position [615, 0]
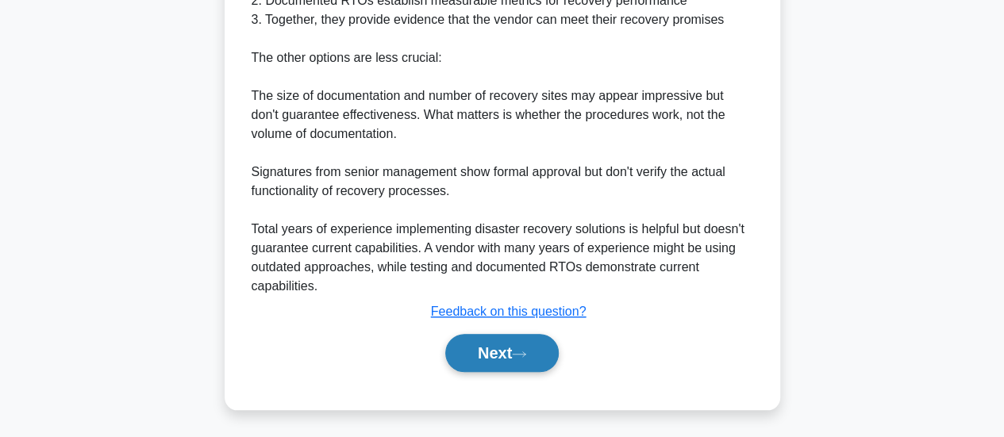
click at [498, 352] on button "Next" at bounding box center [502, 353] width 114 height 38
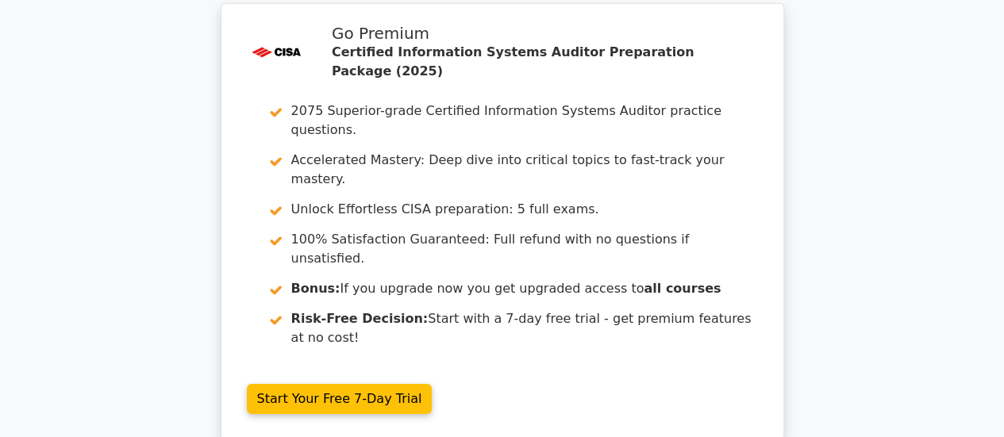
scroll to position [2543, 0]
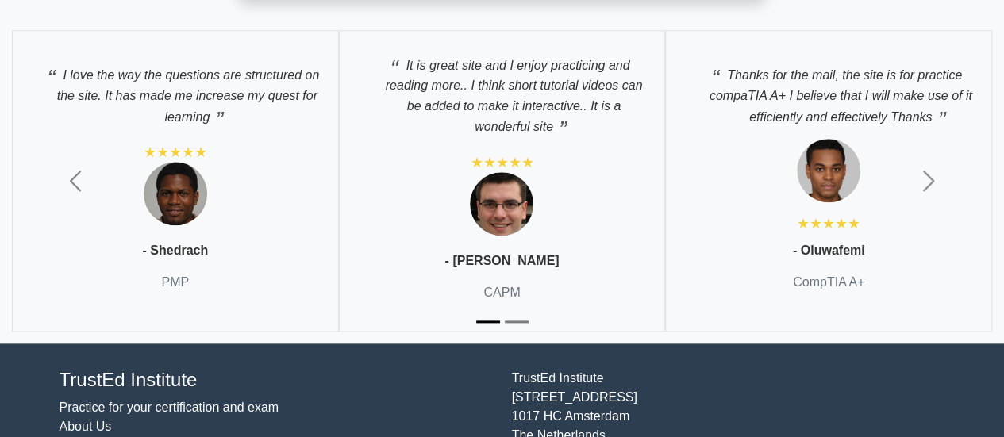
scroll to position [3404, 0]
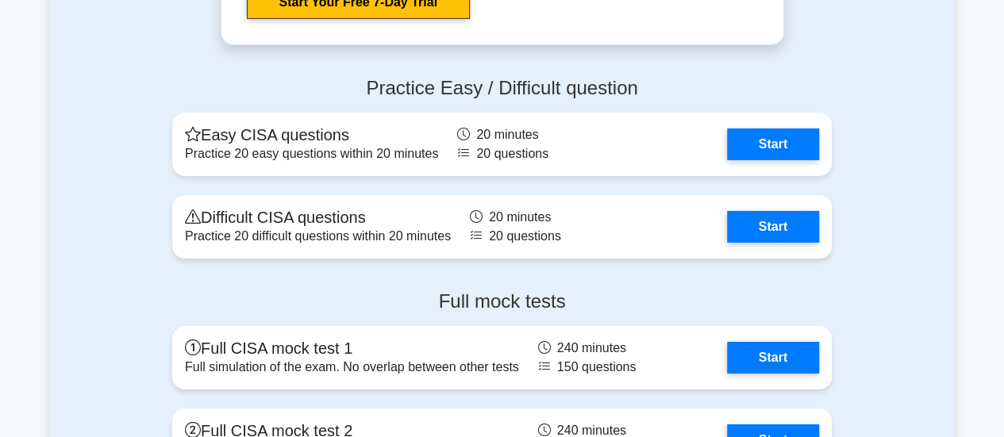
scroll to position [2572, 0]
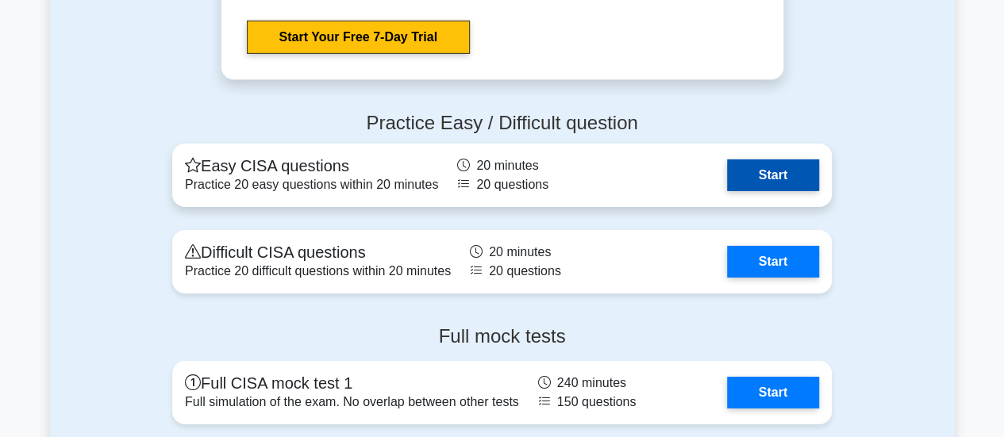
click at [791, 179] on link "Start" at bounding box center [773, 176] width 92 height 32
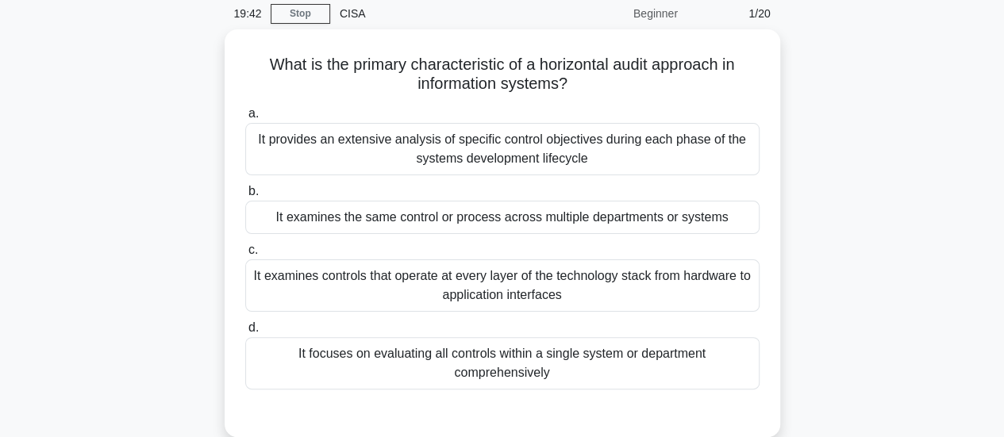
scroll to position [95, 0]
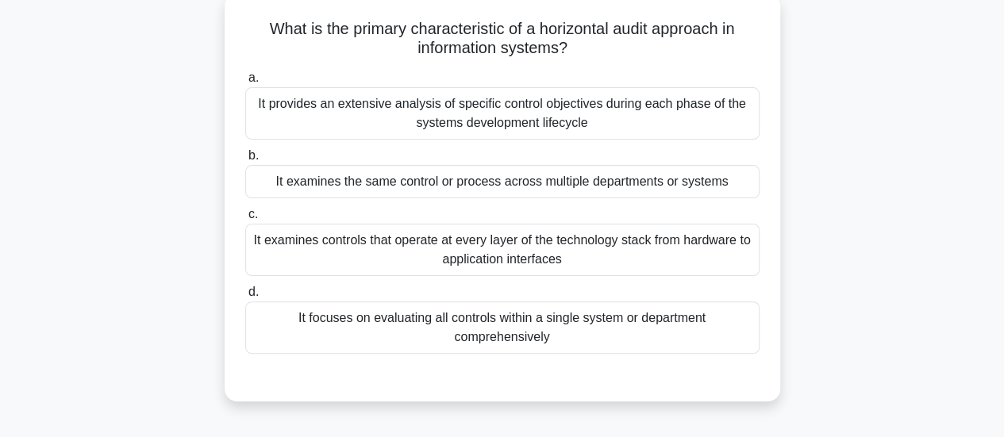
click at [699, 184] on div "It examines the same control or process across multiple departments or systems" at bounding box center [502, 181] width 514 height 33
click at [245, 161] on input "b. It examines the same control or process across multiple departments or syste…" at bounding box center [245, 156] width 0 height 10
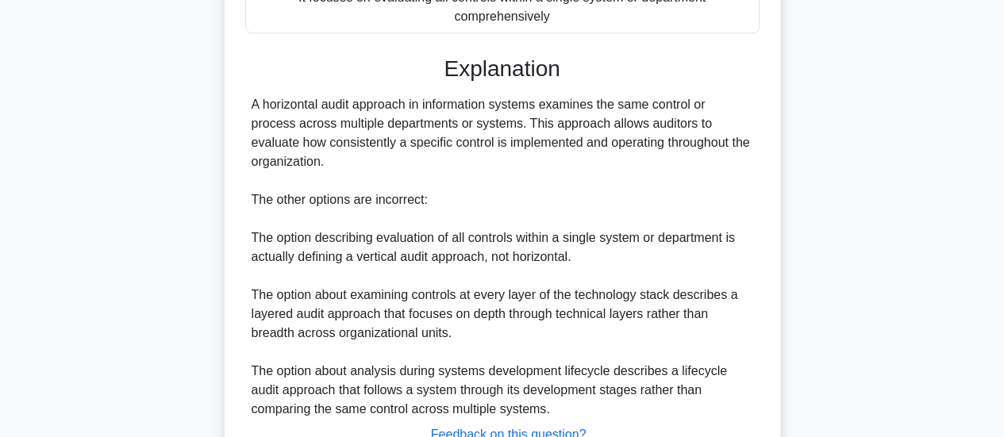
scroll to position [539, 0]
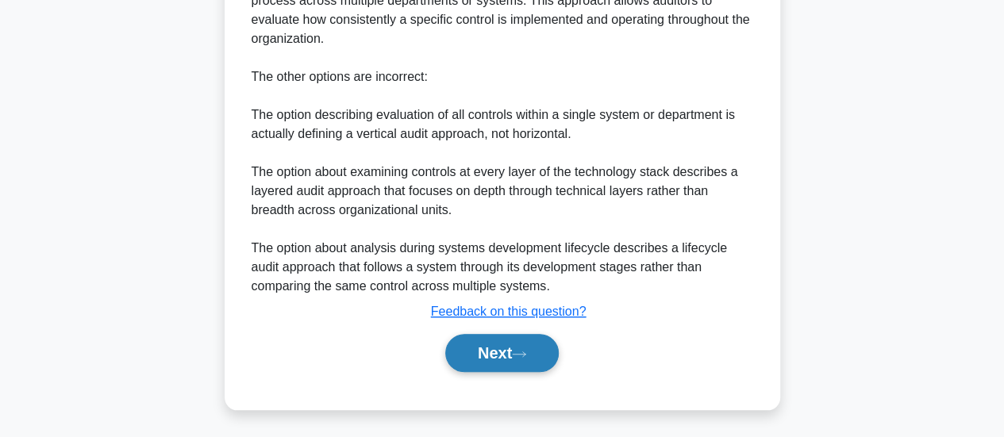
click at [494, 360] on button "Next" at bounding box center [502, 353] width 114 height 38
click at [490, 348] on button "Next" at bounding box center [502, 353] width 114 height 38
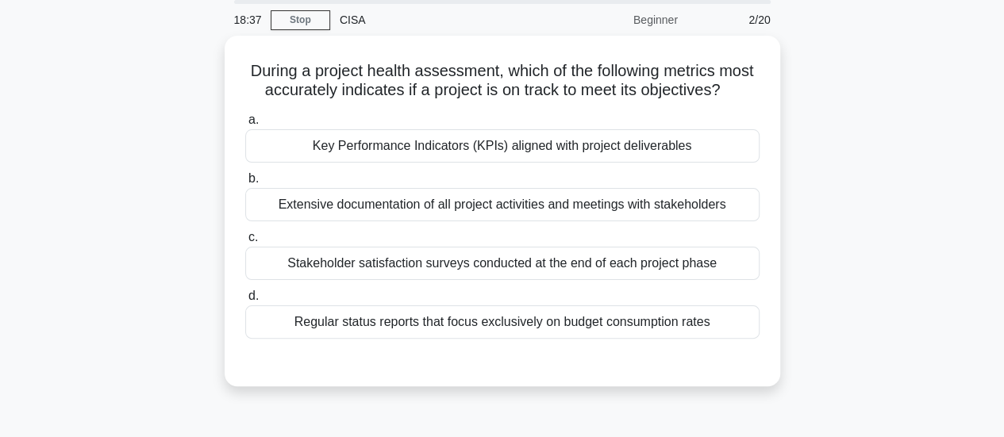
scroll to position [60, 0]
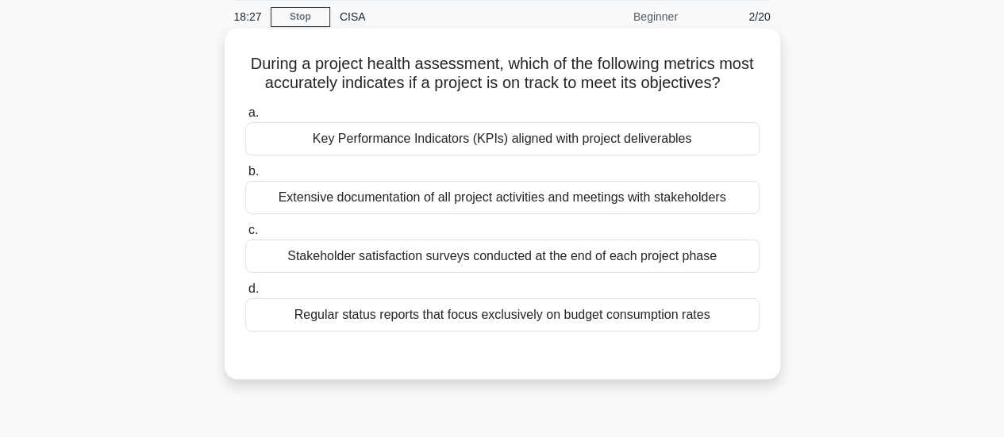
click at [670, 156] on div "Key Performance Indicators (KPIs) aligned with project deliverables" at bounding box center [502, 138] width 514 height 33
click at [245, 118] on input "a. Key Performance Indicators (KPIs) aligned with project deliverables" at bounding box center [245, 113] width 0 height 10
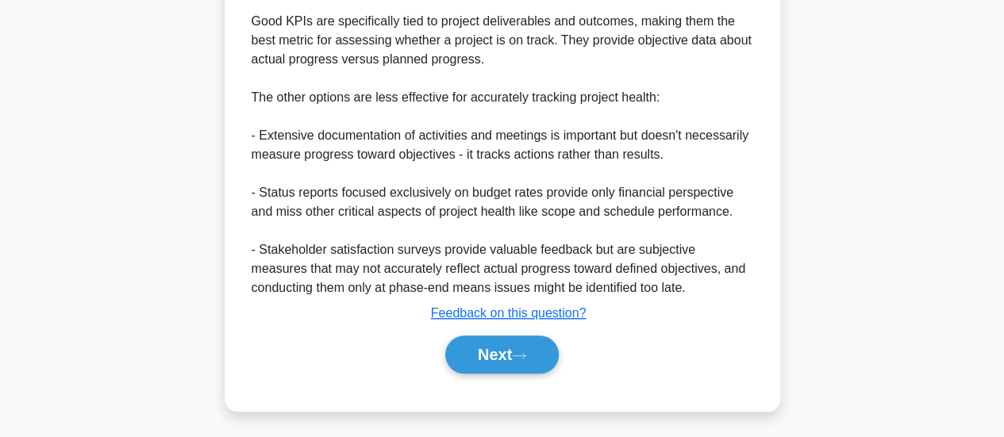
scroll to position [539, 0]
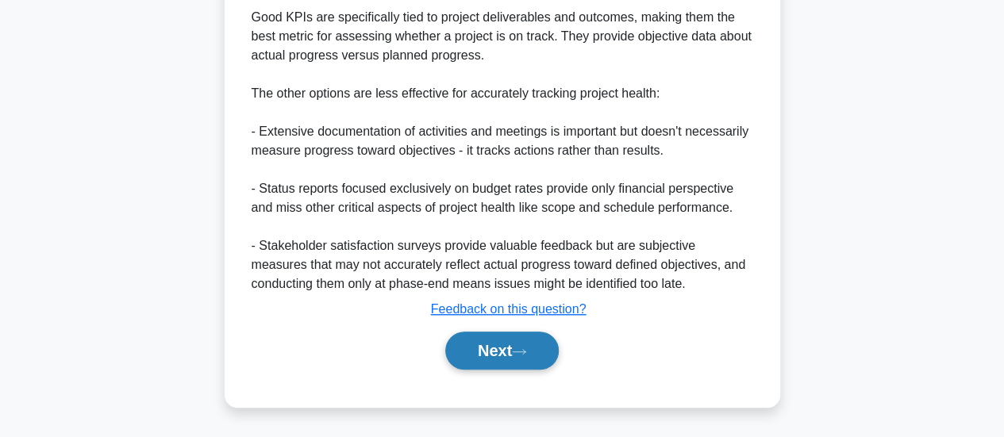
click at [500, 356] on button "Next" at bounding box center [502, 351] width 114 height 38
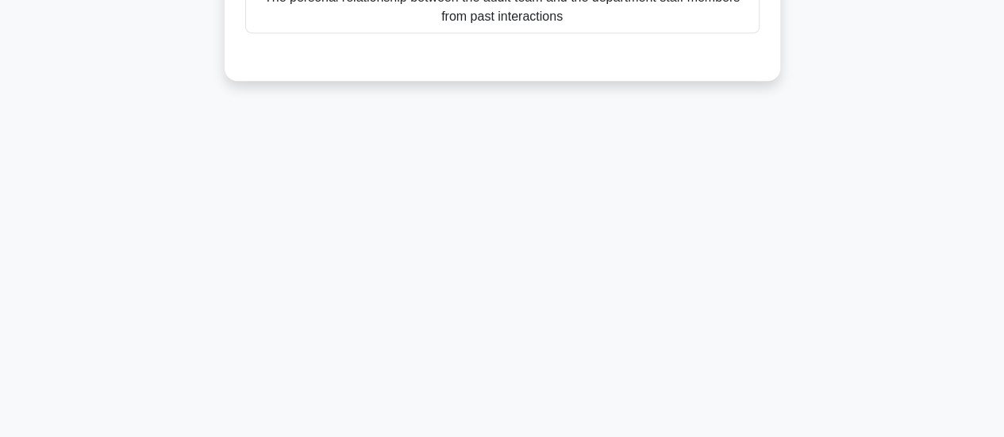
scroll to position [37, 0]
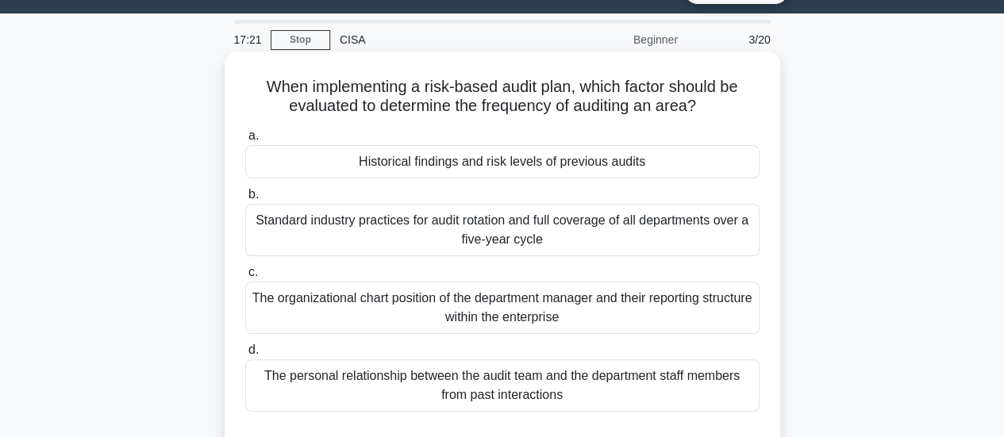
click at [659, 164] on div "Historical findings and risk levels of previous audits" at bounding box center [502, 161] width 514 height 33
click at [245, 141] on input "a. Historical findings and risk levels of previous audits" at bounding box center [245, 136] width 0 height 10
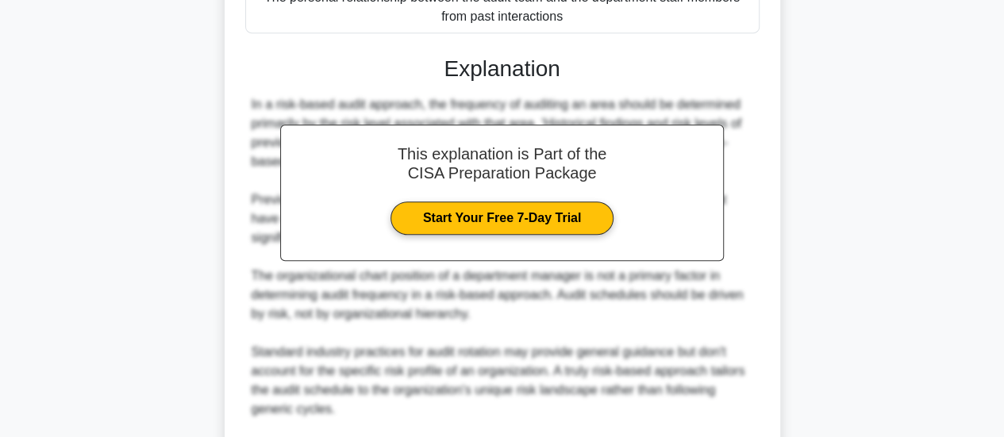
scroll to position [634, 0]
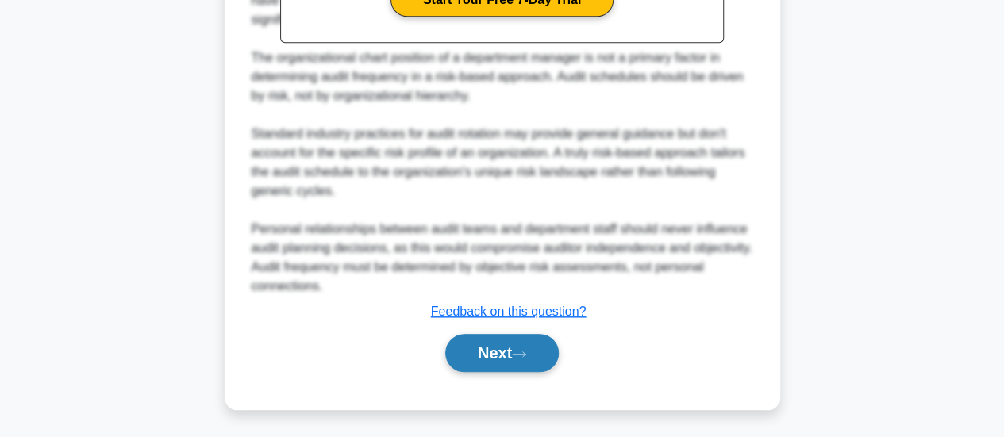
click at [495, 344] on button "Next" at bounding box center [502, 353] width 114 height 38
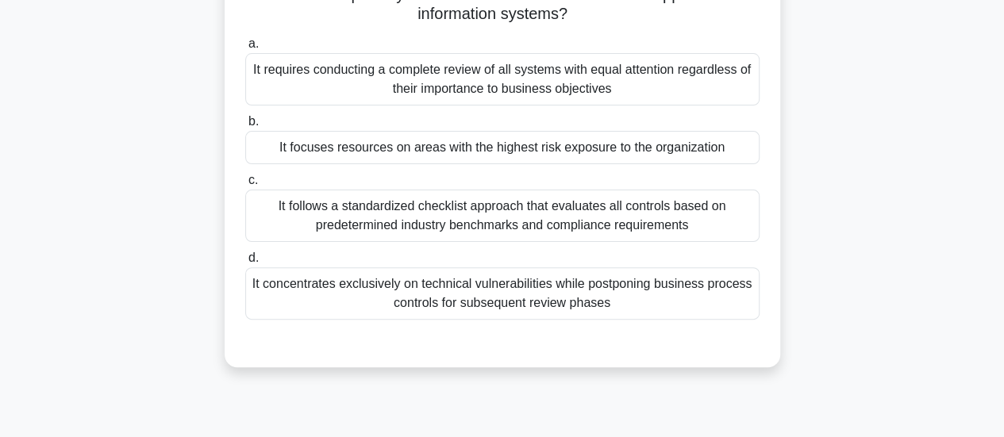
scroll to position [138, 0]
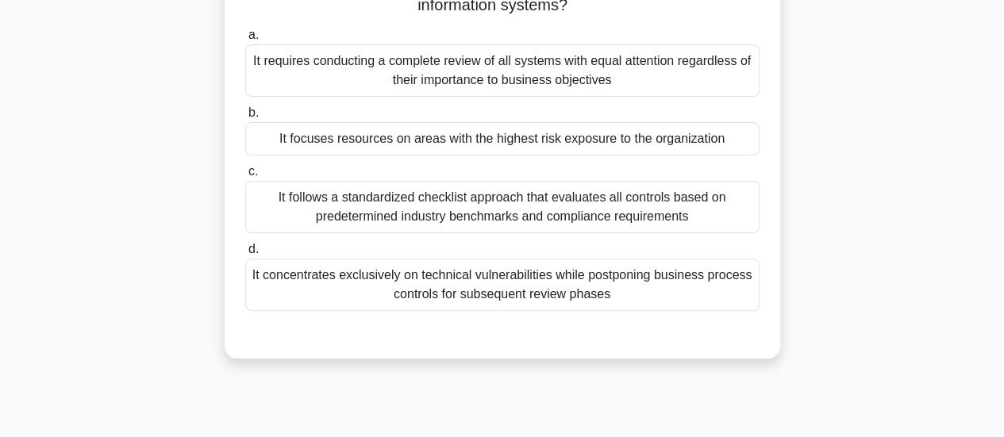
click at [373, 142] on div "It focuses resources on areas with the highest risk exposure to the organization" at bounding box center [502, 138] width 514 height 33
click at [245, 118] on input "b. It focuses resources on areas with the highest risk exposure to the organiza…" at bounding box center [245, 113] width 0 height 10
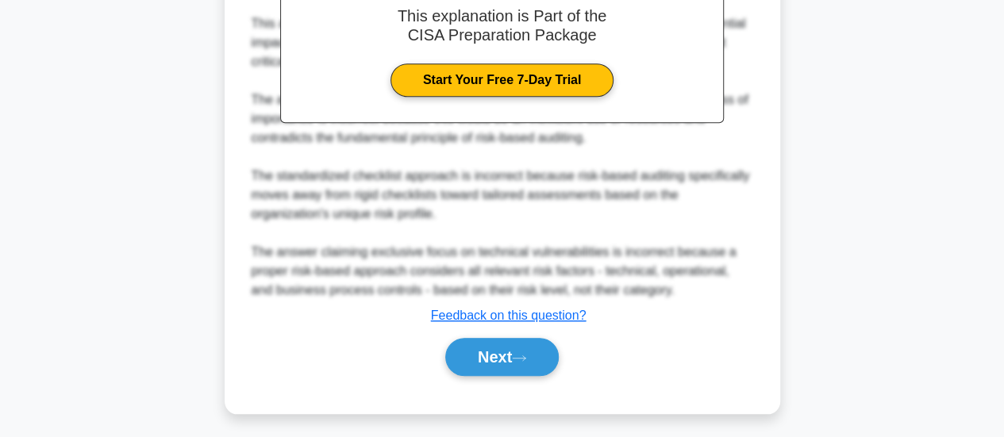
scroll to position [556, 0]
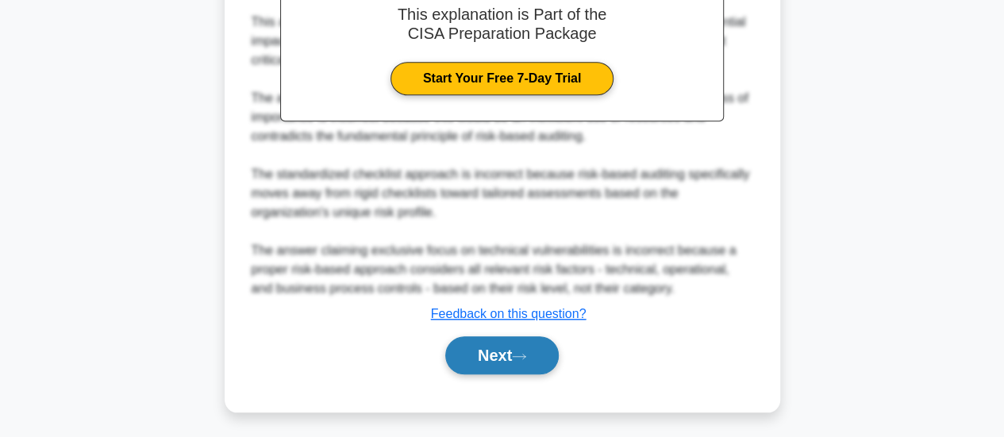
click at [502, 354] on button "Next" at bounding box center [502, 356] width 114 height 38
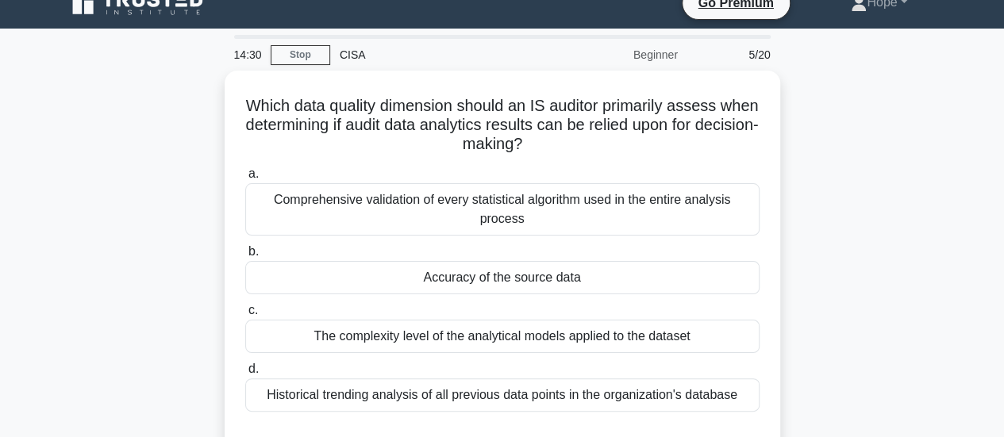
scroll to position [22, 0]
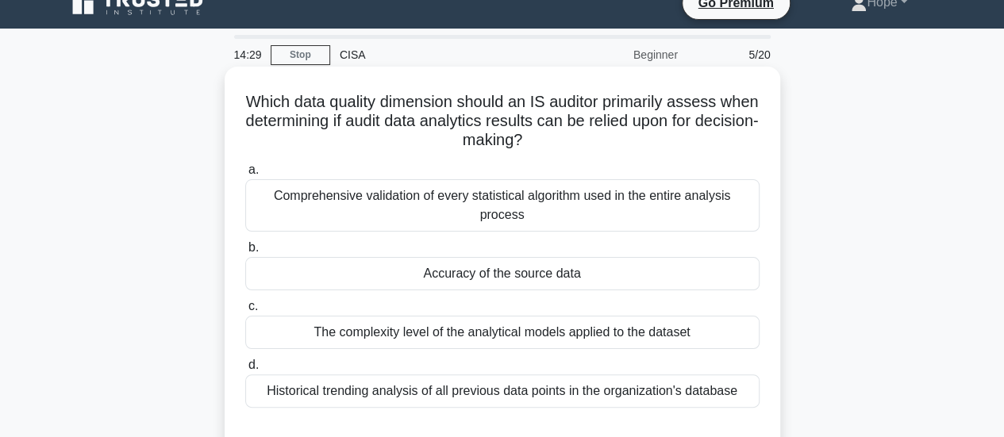
click at [338, 261] on div "Accuracy of the source data" at bounding box center [502, 273] width 514 height 33
click at [245, 253] on input "b. Accuracy of the source data" at bounding box center [245, 248] width 0 height 10
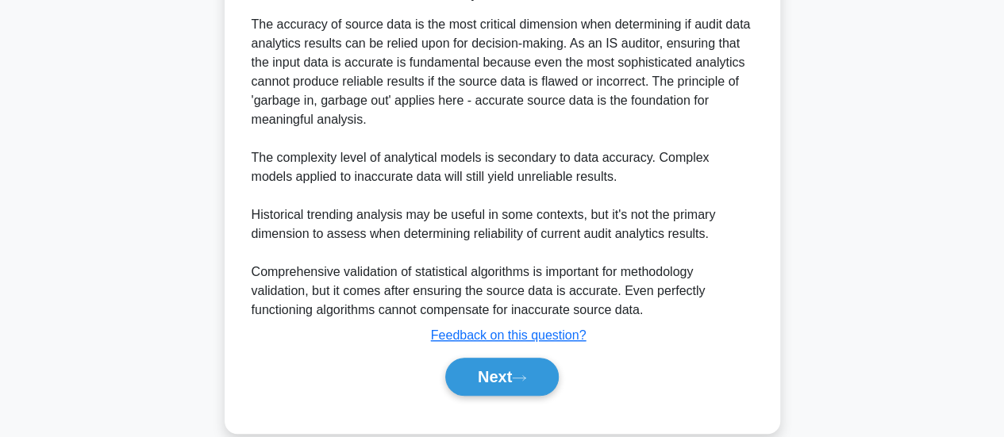
scroll to position [482, 0]
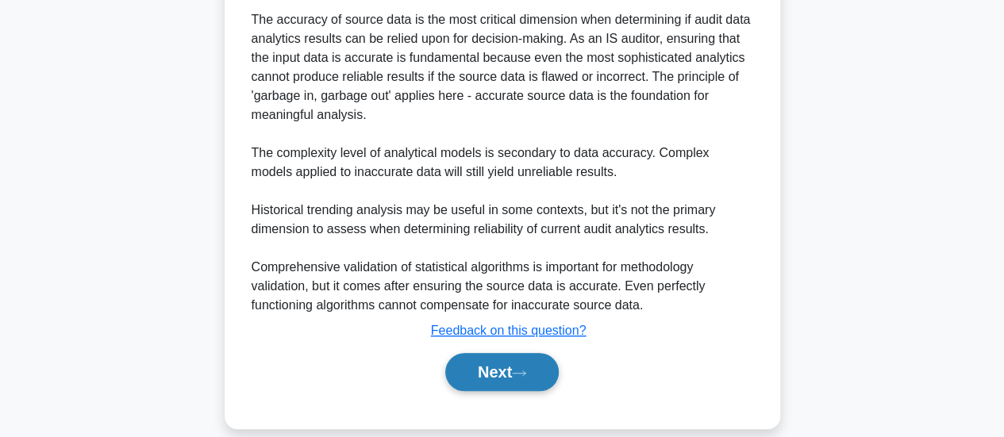
click at [502, 357] on button "Next" at bounding box center [502, 372] width 114 height 38
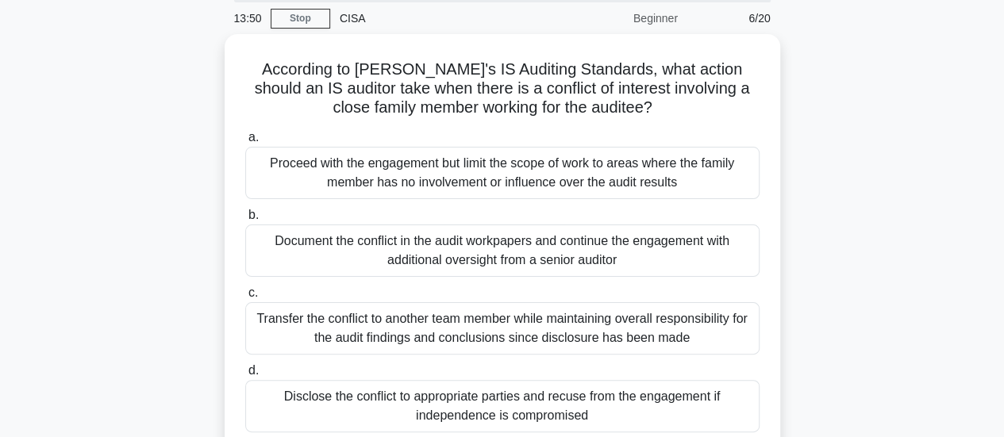
scroll to position [60, 0]
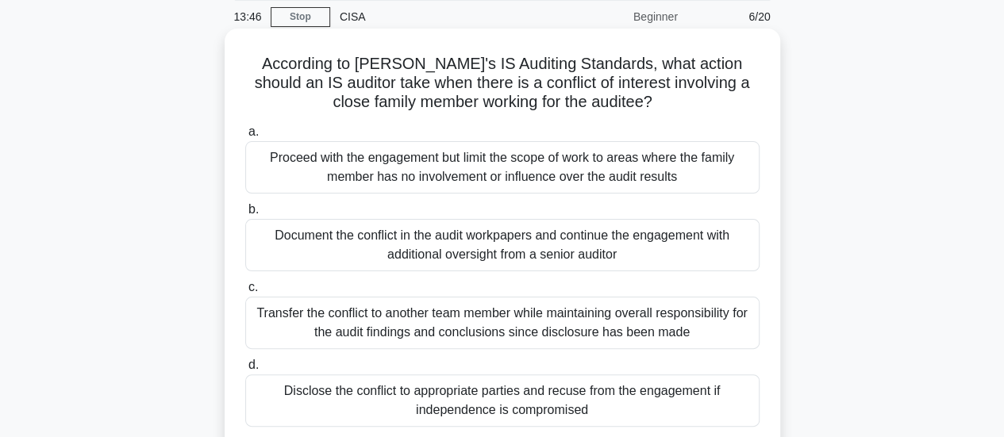
click at [300, 184] on div "Proceed with the engagement but limit the scope of work to areas where the fami…" at bounding box center [502, 167] width 514 height 52
click at [245, 137] on input "a. Proceed with the engagement but limit the scope of work to areas where the f…" at bounding box center [245, 132] width 0 height 10
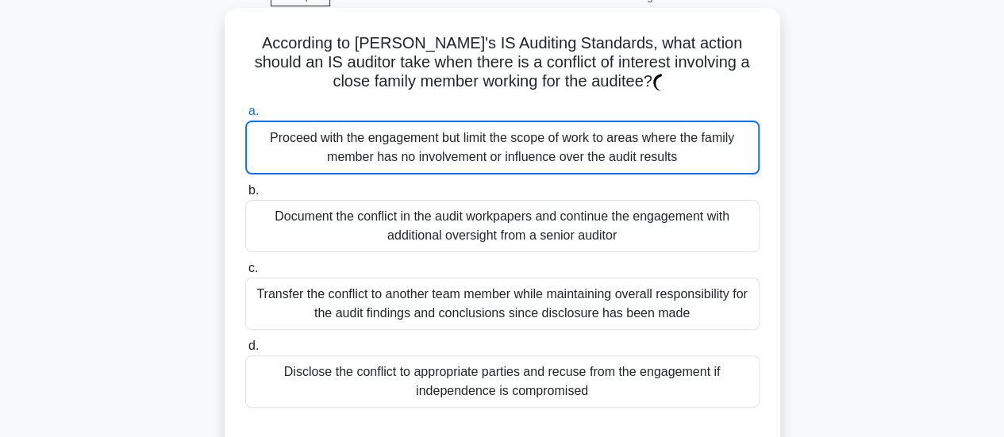
scroll to position [84, 0]
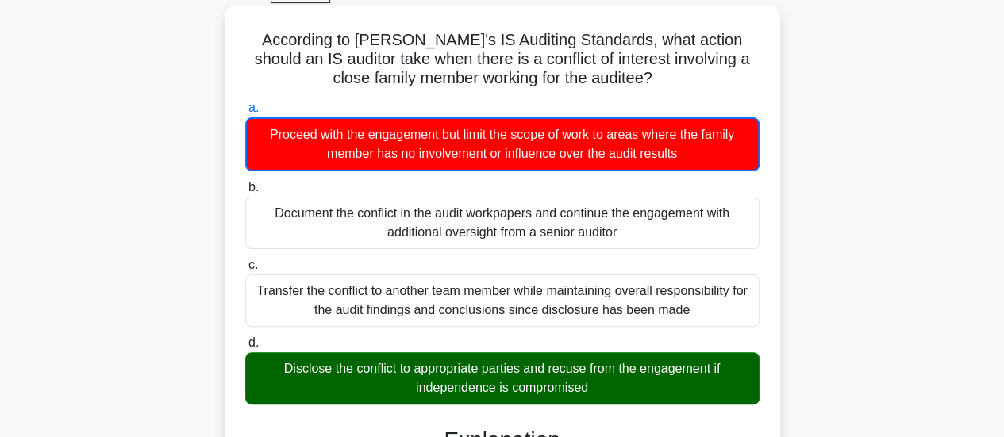
click at [294, 153] on div "Proceed with the engagement but limit the scope of work to areas where the fami…" at bounding box center [502, 144] width 514 height 54
click at [245, 114] on input "a. Proceed with the engagement but limit the scope of work to areas where the f…" at bounding box center [245, 108] width 0 height 10
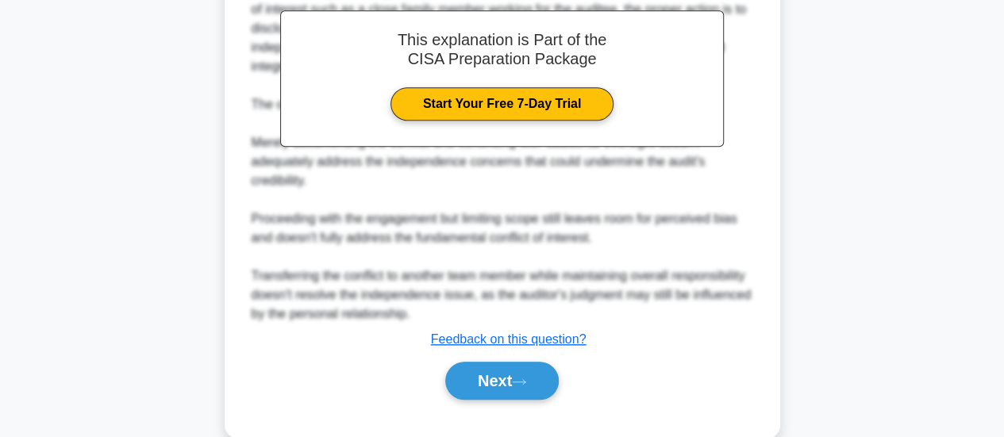
scroll to position [579, 0]
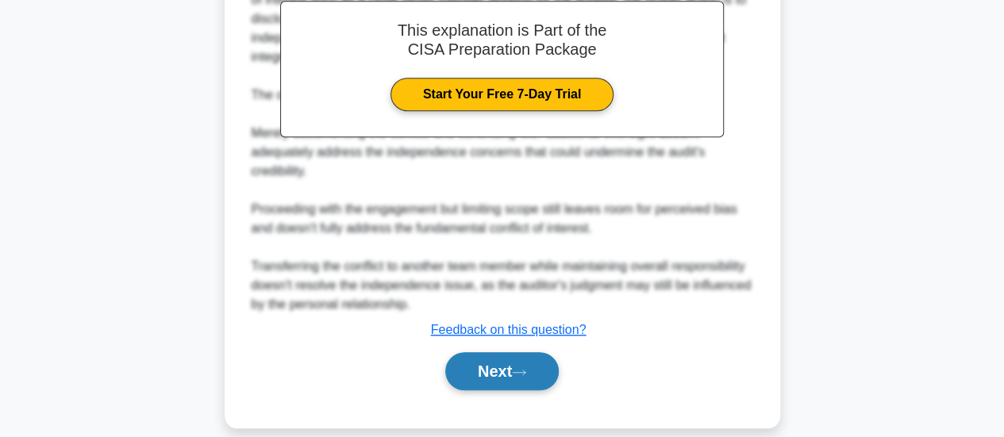
click at [487, 356] on button "Next" at bounding box center [502, 371] width 114 height 38
click at [494, 352] on button "Next" at bounding box center [502, 371] width 114 height 38
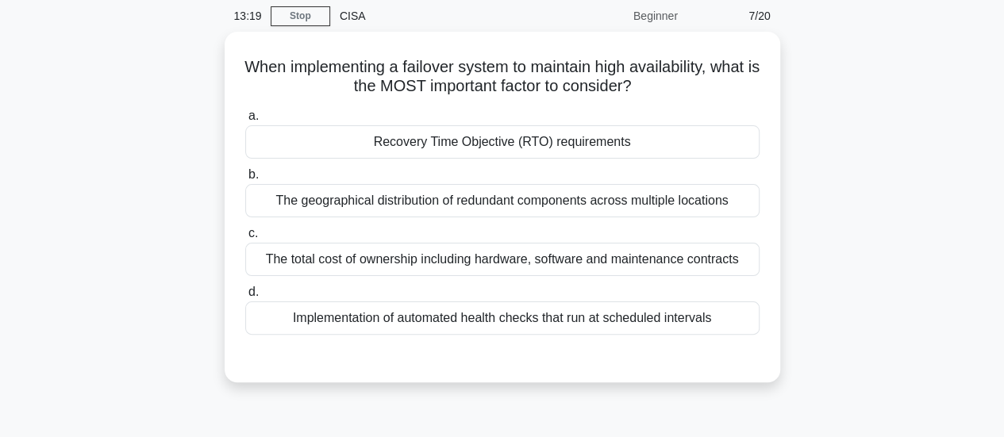
scroll to position [44, 0]
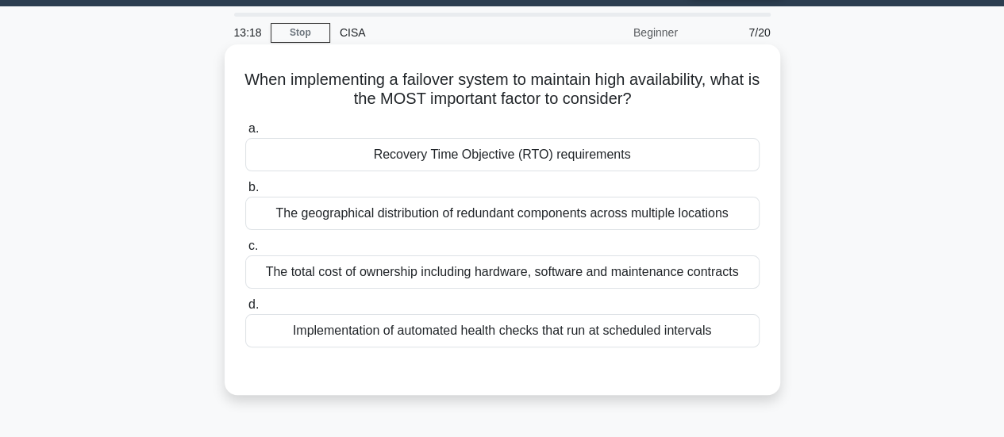
click at [324, 154] on div "Recovery Time Objective (RTO) requirements" at bounding box center [502, 154] width 514 height 33
click at [245, 134] on input "a. Recovery Time Objective (RTO) requirements" at bounding box center [245, 129] width 0 height 10
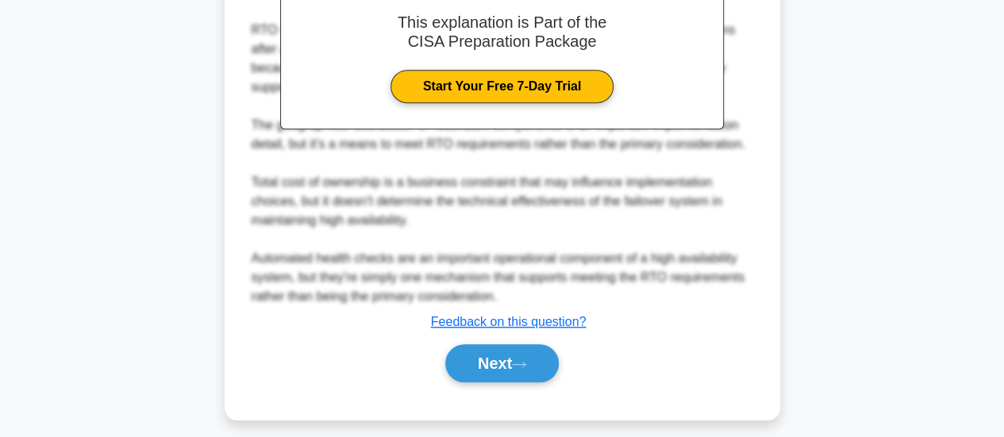
scroll to position [501, 0]
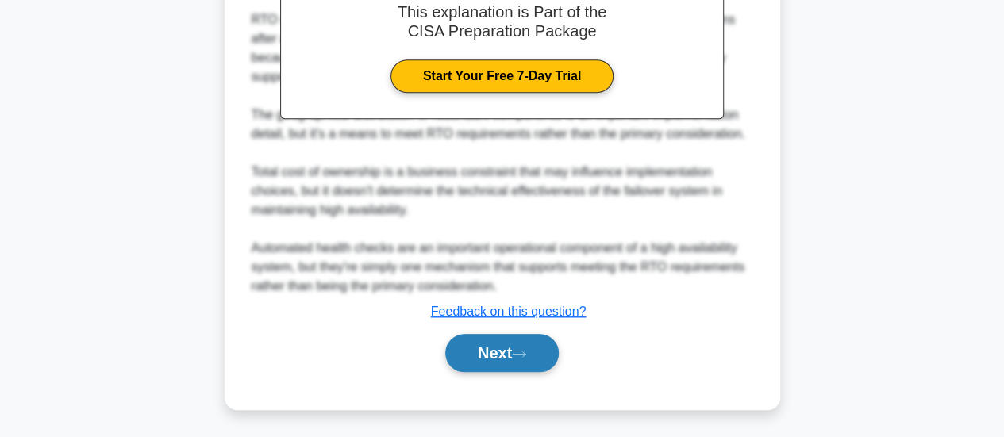
click at [476, 344] on button "Next" at bounding box center [502, 353] width 114 height 38
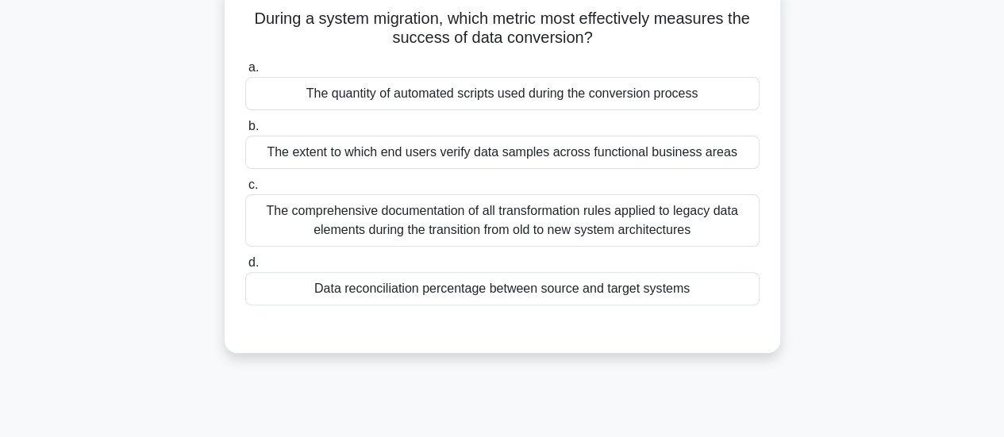
scroll to position [109, 0]
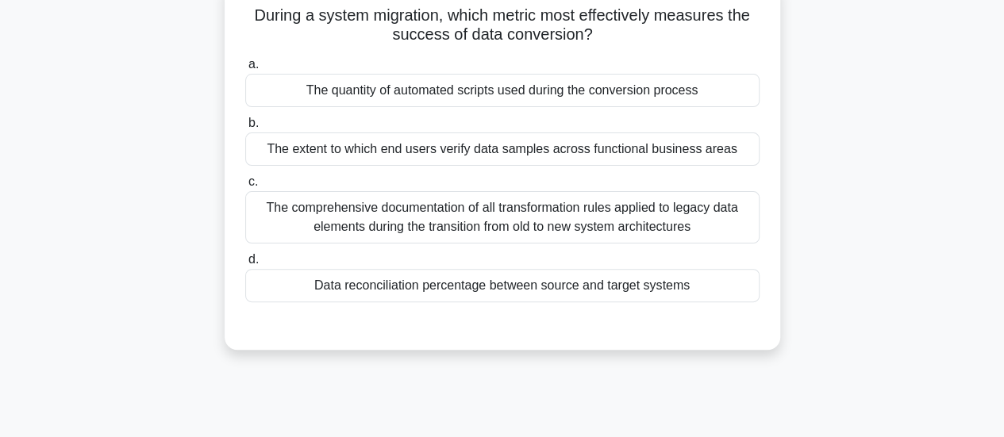
click at [469, 293] on div "Data reconciliation percentage between source and target systems" at bounding box center [502, 285] width 514 height 33
click at [245, 265] on input "d. Data reconciliation percentage between source and target systems" at bounding box center [245, 260] width 0 height 10
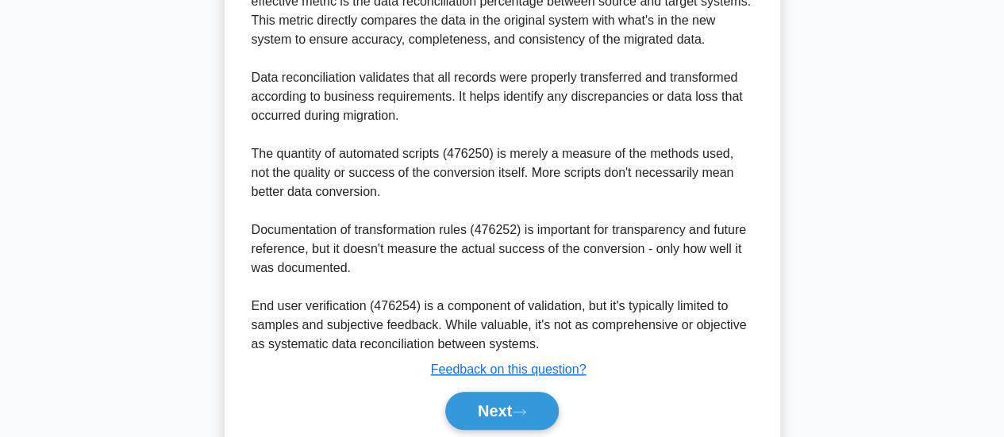
scroll to position [558, 0]
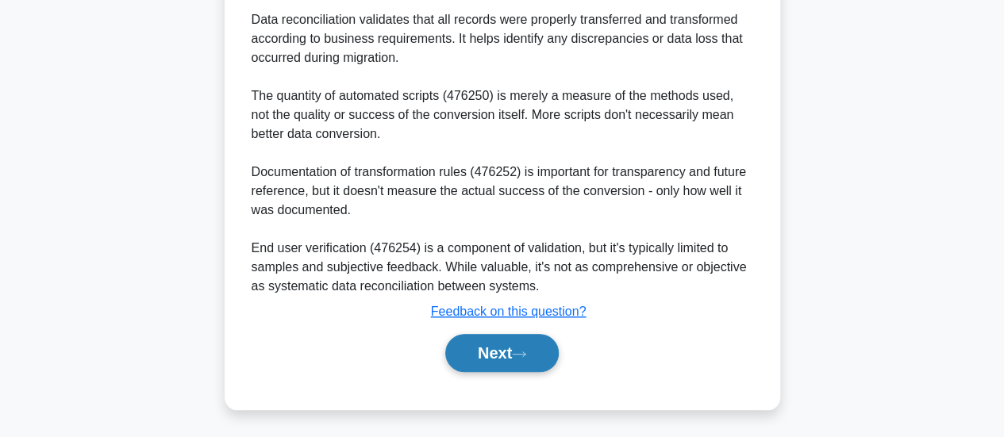
click at [498, 350] on button "Next" at bounding box center [502, 353] width 114 height 38
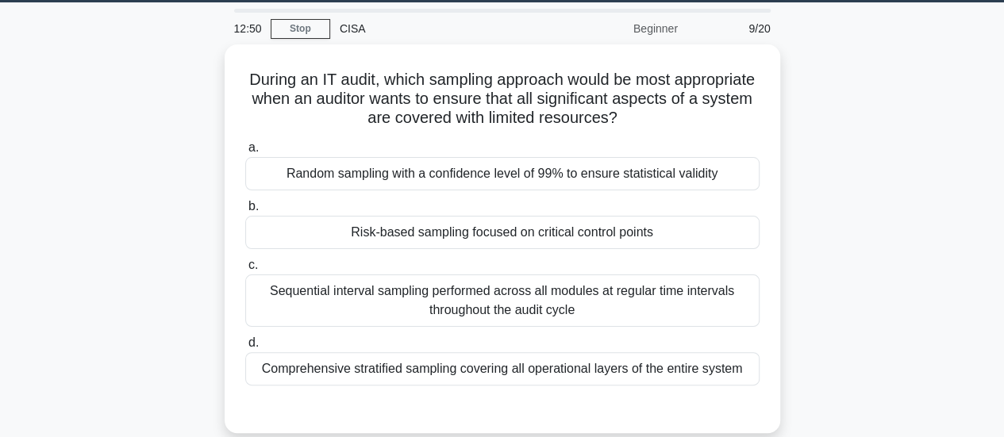
scroll to position [45, 0]
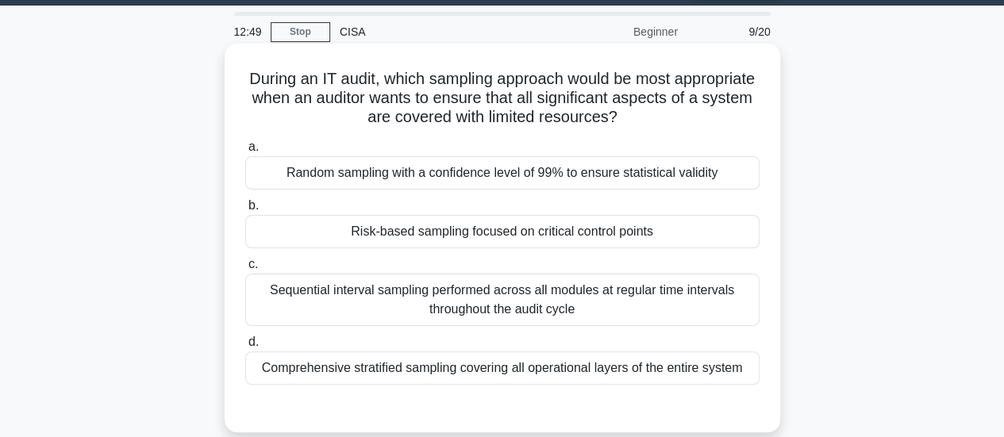
click at [429, 240] on div "Risk-based sampling focused on critical control points" at bounding box center [502, 231] width 514 height 33
click at [245, 211] on input "b. Risk-based sampling focused on critical control points" at bounding box center [245, 206] width 0 height 10
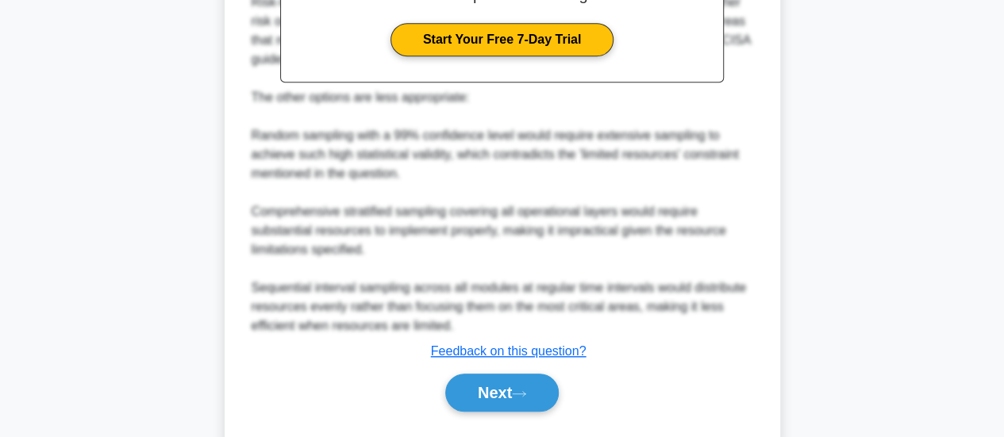
scroll to position [596, 0]
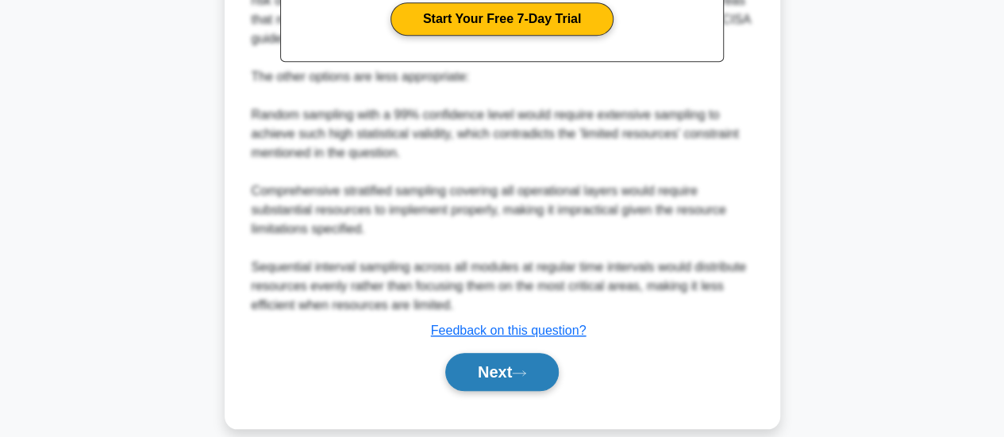
click at [502, 376] on button "Next" at bounding box center [502, 372] width 114 height 38
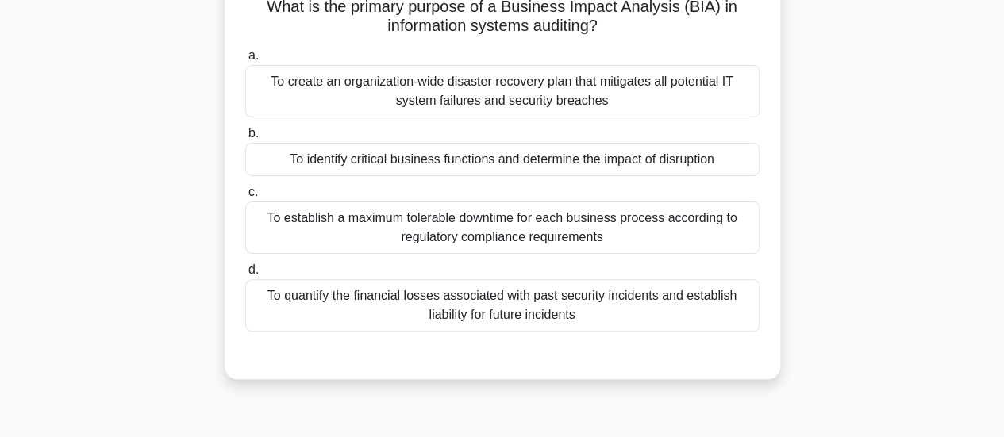
scroll to position [117, 0]
click at [341, 173] on div "To identify critical business functions and determine the impact of disruption" at bounding box center [502, 159] width 514 height 33
click at [245, 139] on input "b. To identify critical business functions and determine the impact of disrupti…" at bounding box center [245, 134] width 0 height 10
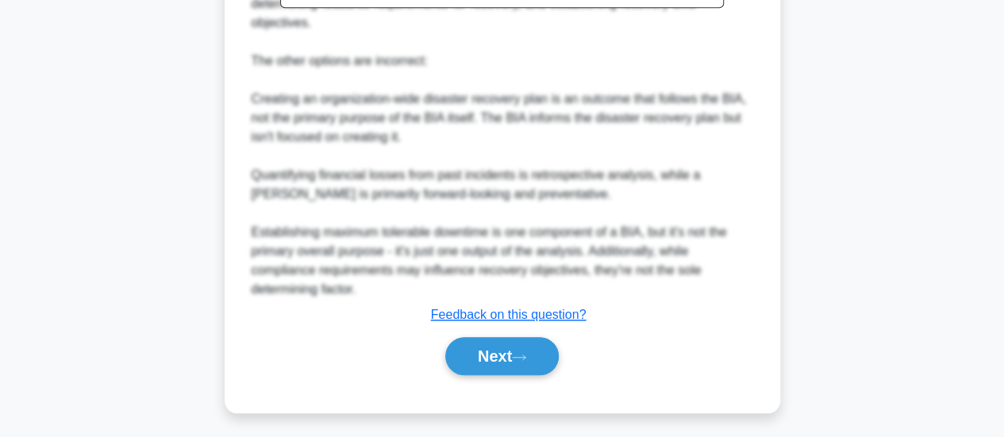
scroll to position [672, 0]
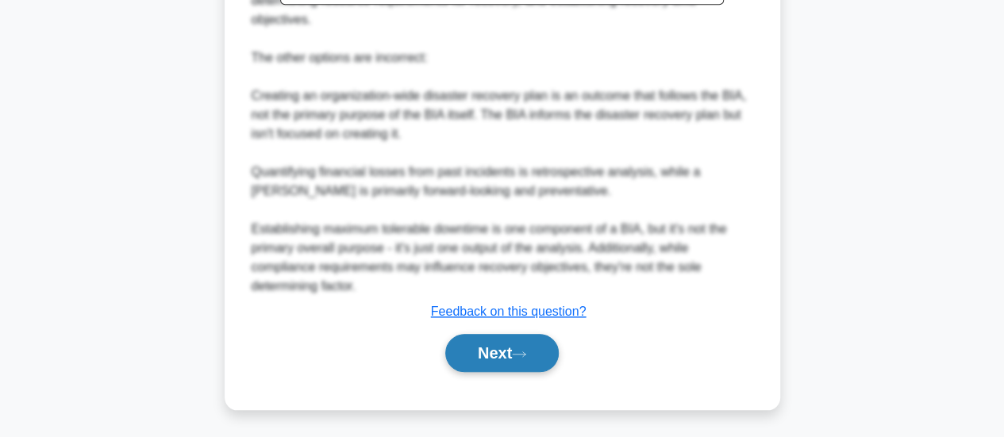
click at [484, 351] on button "Next" at bounding box center [502, 353] width 114 height 38
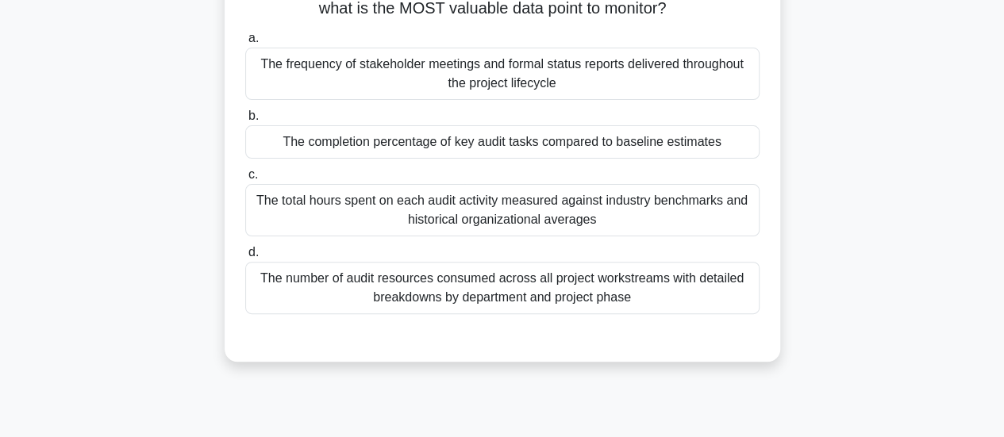
scroll to position [121, 0]
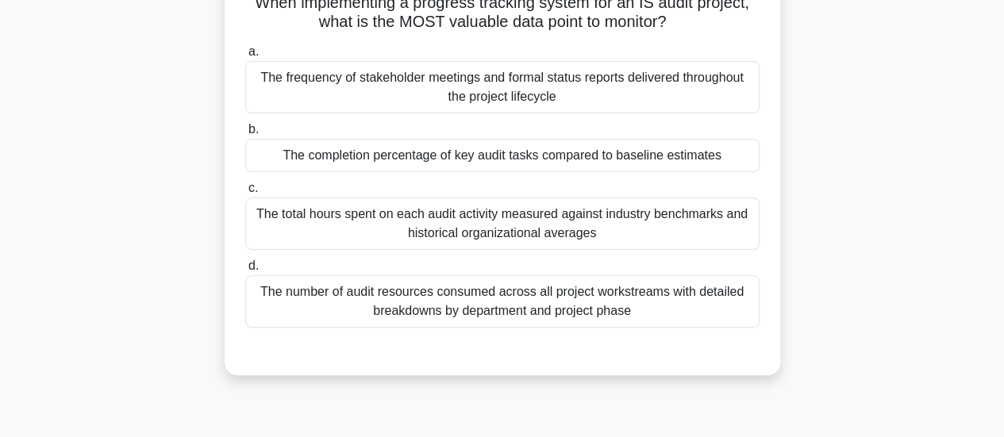
click at [322, 164] on div "The completion percentage of key audit tasks compared to baseline estimates" at bounding box center [502, 155] width 514 height 33
click at [245, 135] on input "b. The completion percentage of key audit tasks compared to baseline estimates" at bounding box center [245, 130] width 0 height 10
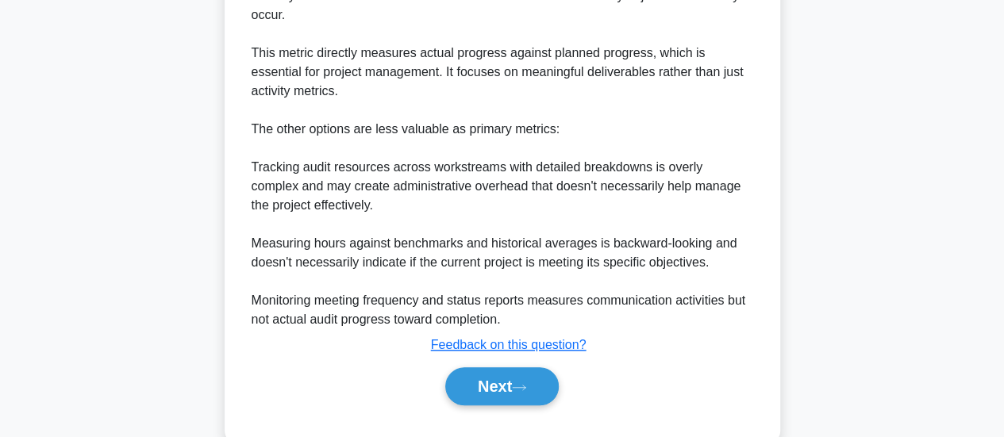
scroll to position [596, 0]
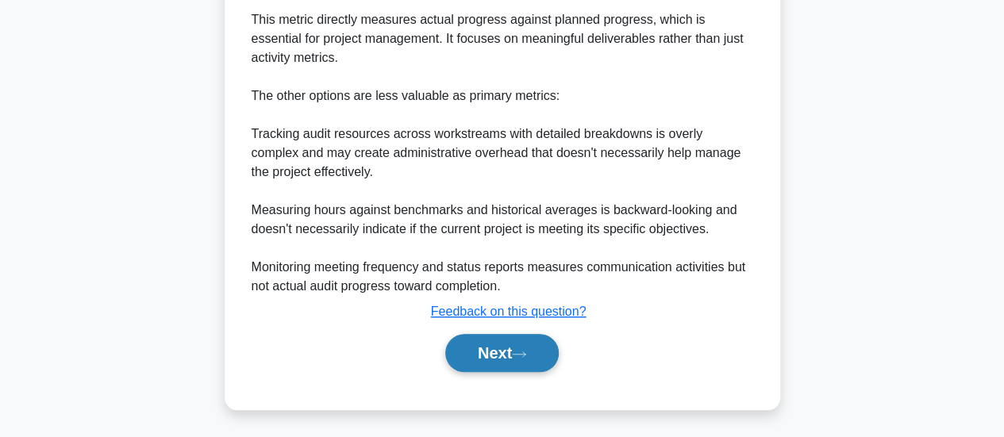
click at [495, 356] on button "Next" at bounding box center [502, 353] width 114 height 38
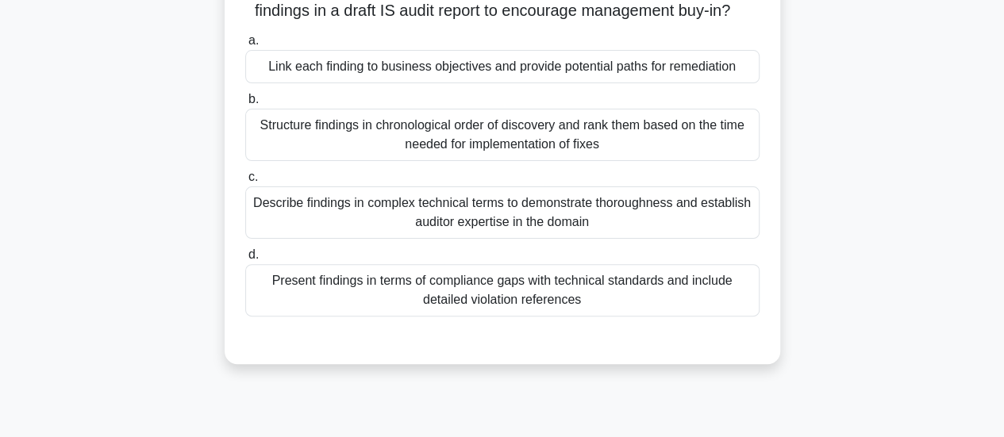
scroll to position [111, 0]
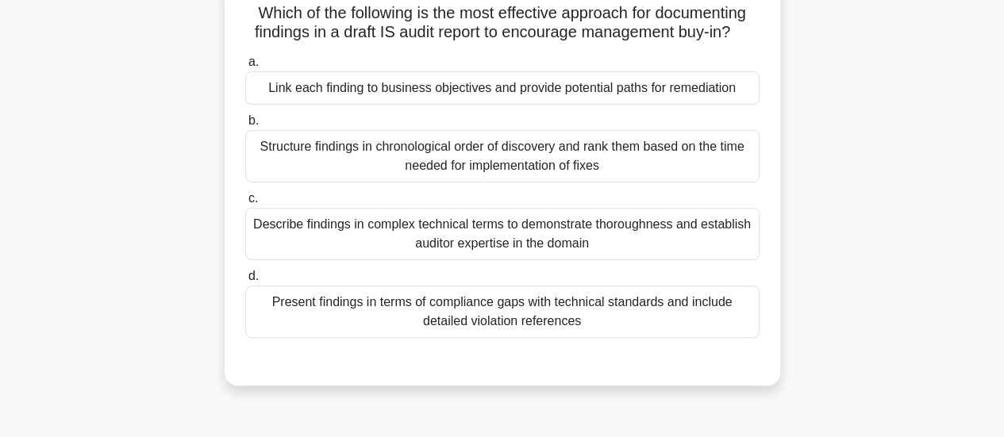
click at [298, 105] on div "Link each finding to business objectives and provide potential paths for remedi…" at bounding box center [502, 87] width 514 height 33
click at [245, 67] on input "a. Link each finding to business objectives and provide potential paths for rem…" at bounding box center [245, 62] width 0 height 10
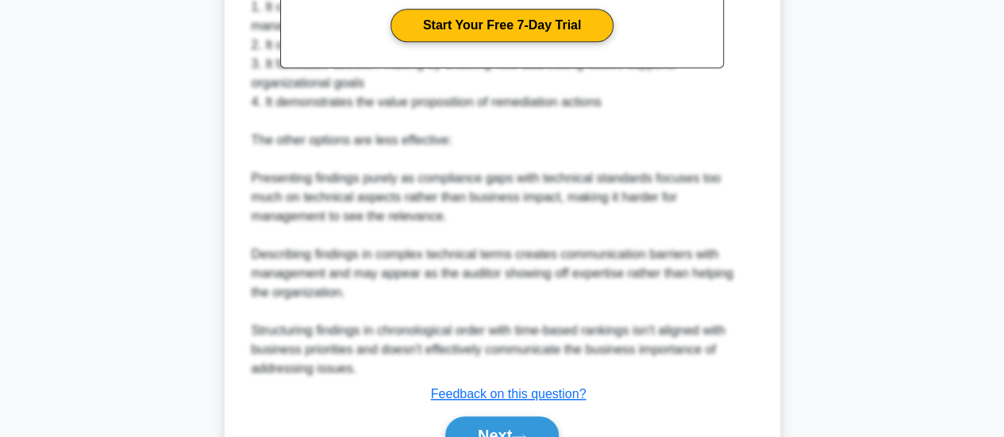
scroll to position [695, 0]
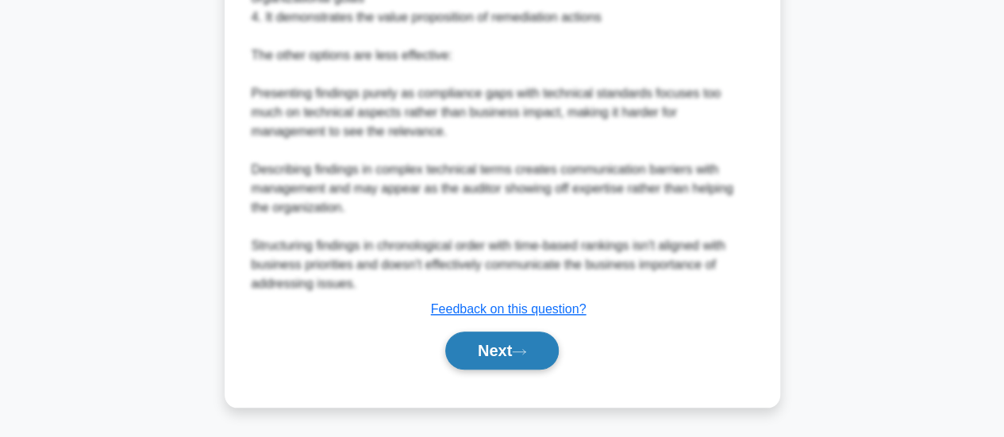
click at [488, 368] on button "Next" at bounding box center [502, 351] width 114 height 38
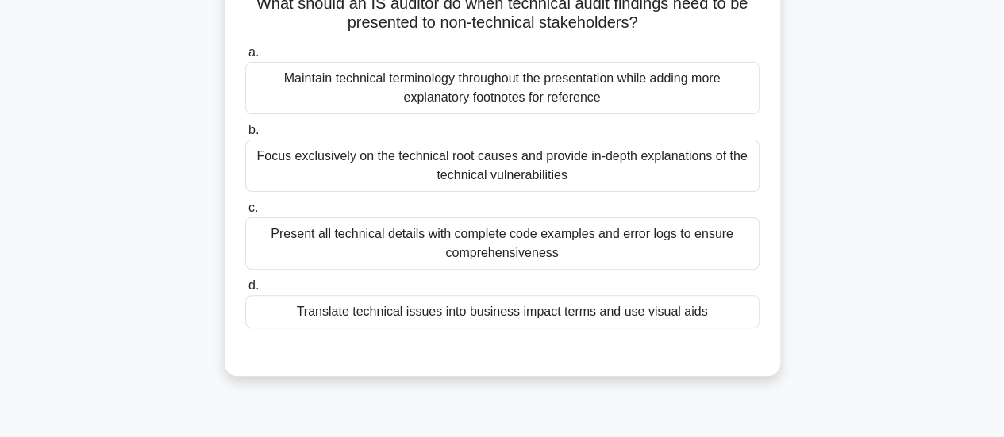
scroll to position [116, 0]
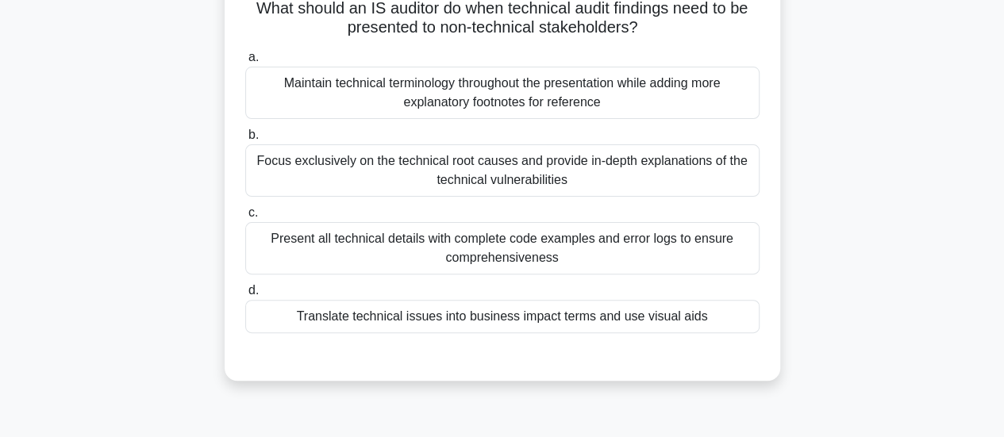
click at [469, 325] on div "Translate technical issues into business impact terms and use visual aids" at bounding box center [502, 316] width 514 height 33
click at [245, 296] on input "d. Translate technical issues into business impact terms and use visual aids" at bounding box center [245, 291] width 0 height 10
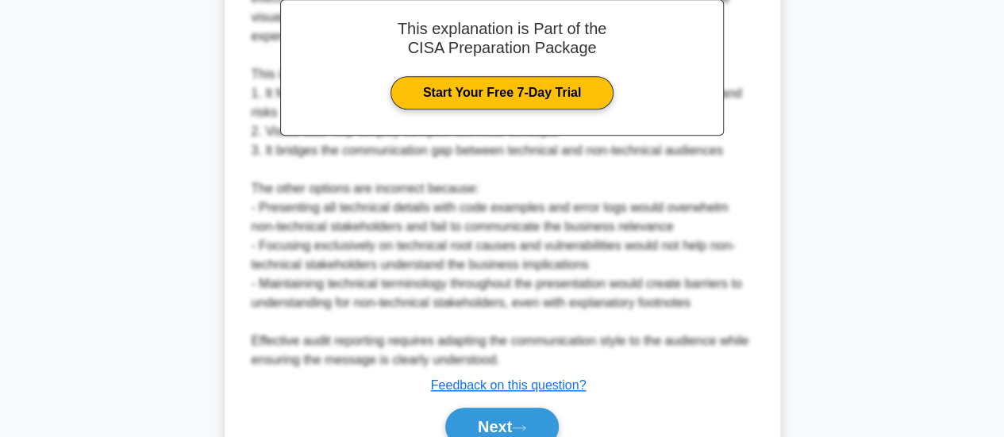
scroll to position [615, 0]
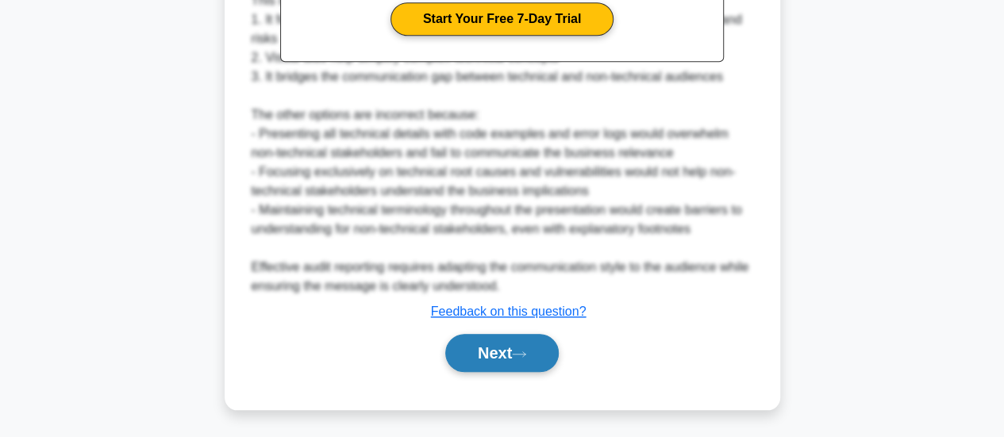
click at [483, 346] on button "Next" at bounding box center [502, 353] width 114 height 38
click at [500, 362] on button "Next" at bounding box center [502, 353] width 114 height 38
click at [494, 356] on button "Next" at bounding box center [502, 353] width 114 height 38
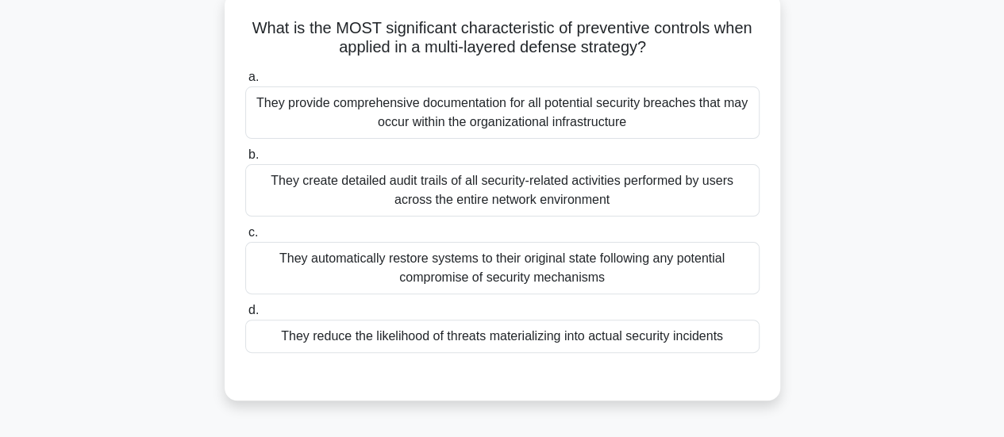
scroll to position [98, 0]
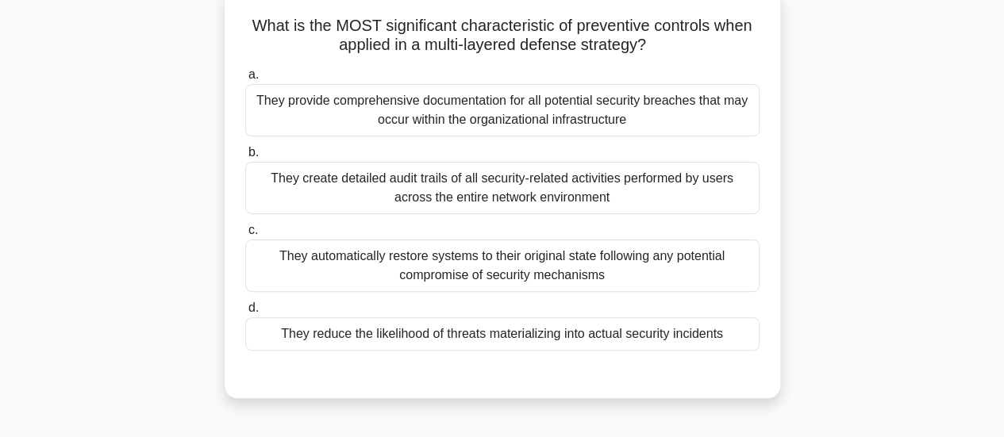
click at [294, 345] on div "They reduce the likelihood of threats materializing into actual security incide…" at bounding box center [502, 333] width 514 height 33
click at [245, 314] on input "d. They reduce the likelihood of threats materializing into actual security inc…" at bounding box center [245, 308] width 0 height 10
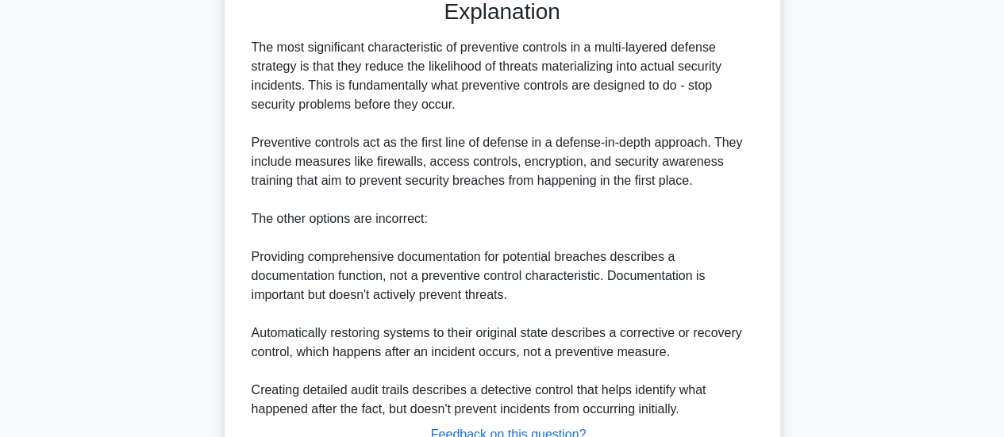
scroll to position [596, 0]
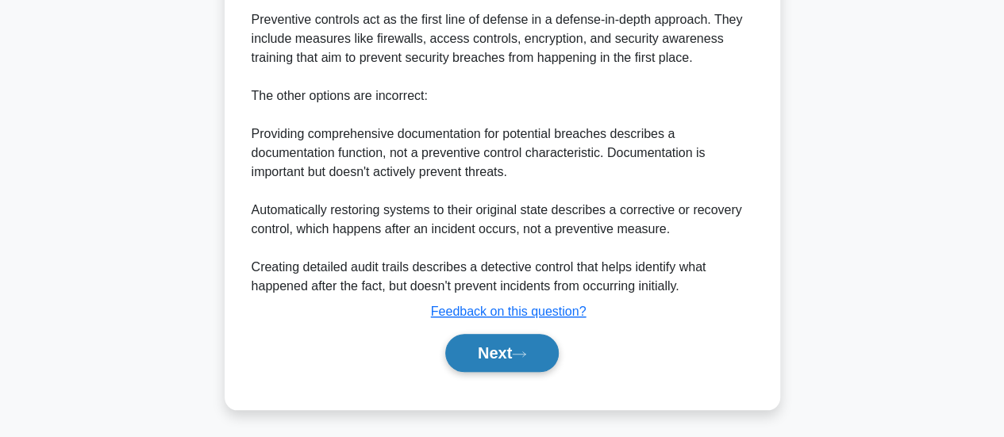
click at [491, 352] on button "Next" at bounding box center [502, 353] width 114 height 38
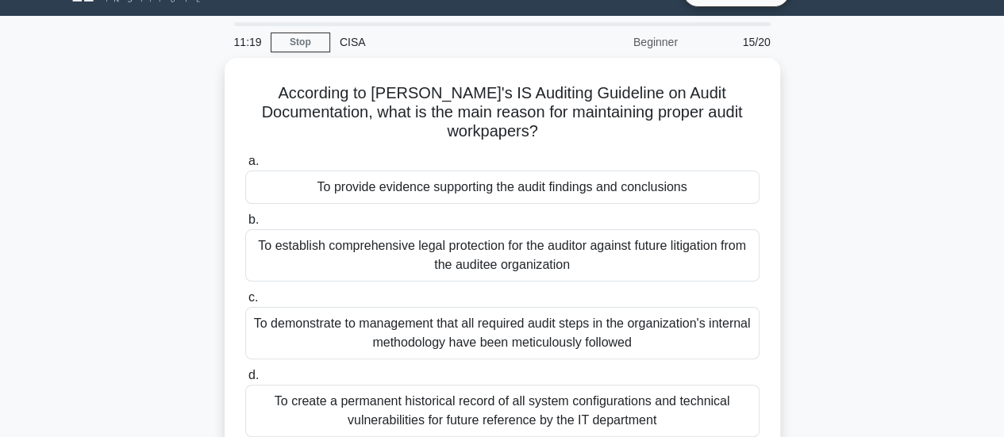
scroll to position [24, 0]
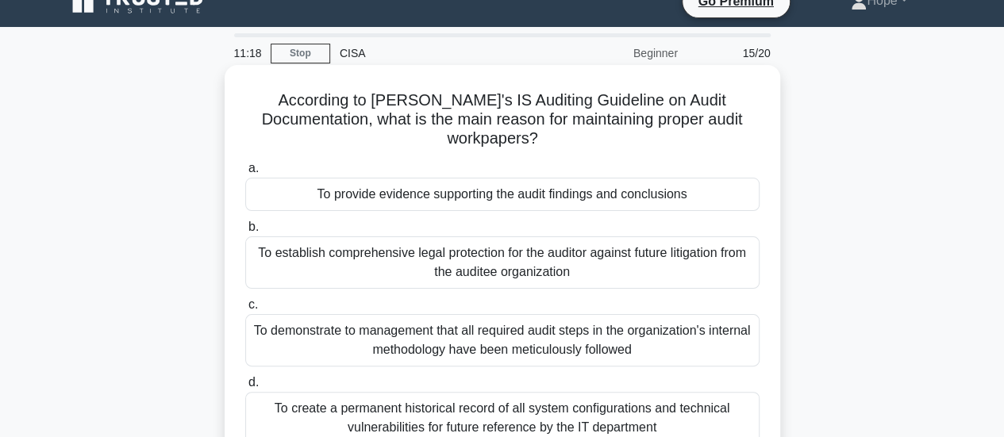
click at [341, 183] on div "To provide evidence supporting the audit findings and conclusions" at bounding box center [502, 194] width 514 height 33
click at [245, 174] on input "a. To provide evidence supporting the audit findings and conclusions" at bounding box center [245, 169] width 0 height 10
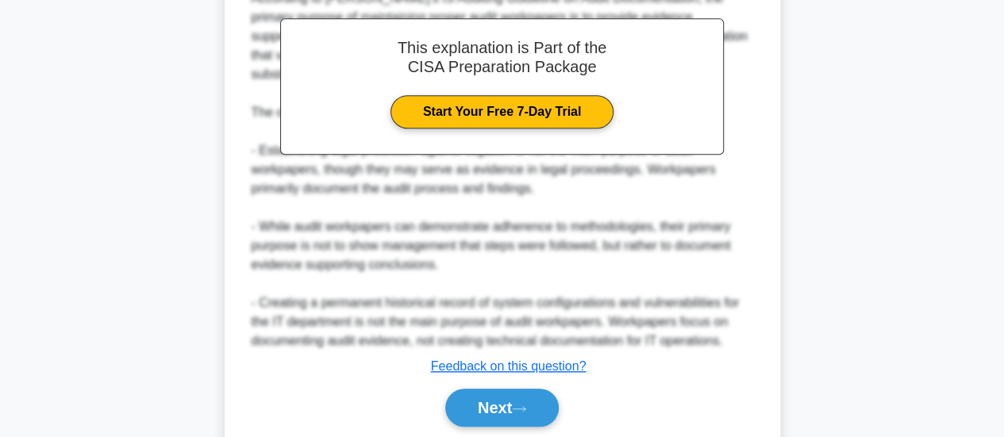
scroll to position [577, 0]
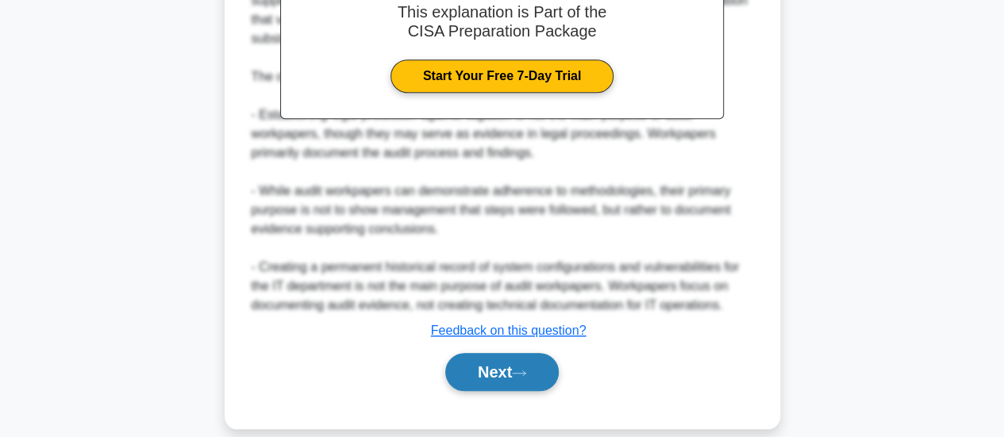
click at [494, 356] on button "Next" at bounding box center [502, 372] width 114 height 38
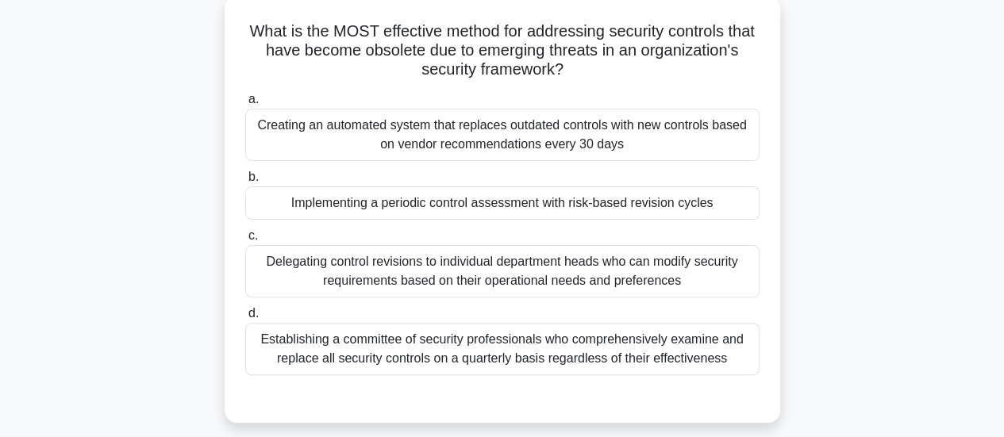
scroll to position [83, 0]
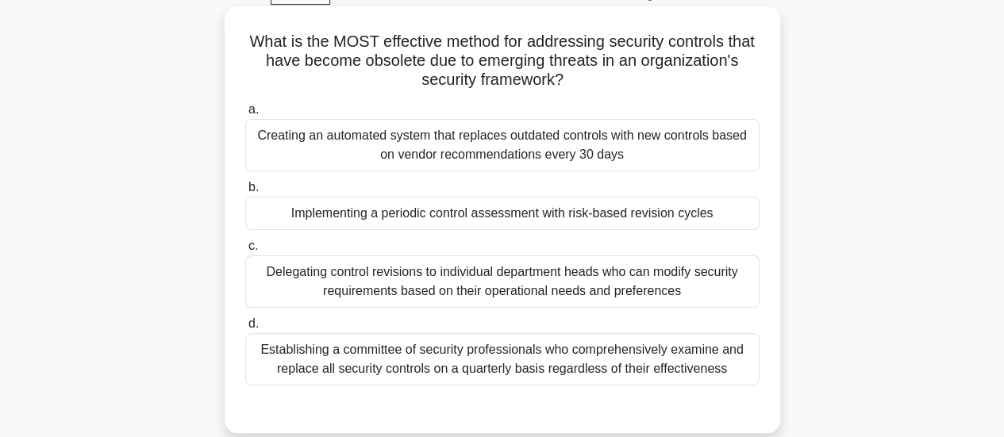
click at [382, 223] on div "Implementing a periodic control assessment with risk-based revision cycles" at bounding box center [502, 213] width 514 height 33
click at [245, 193] on input "b. Implementing a periodic control assessment with risk-based revision cycles" at bounding box center [245, 188] width 0 height 10
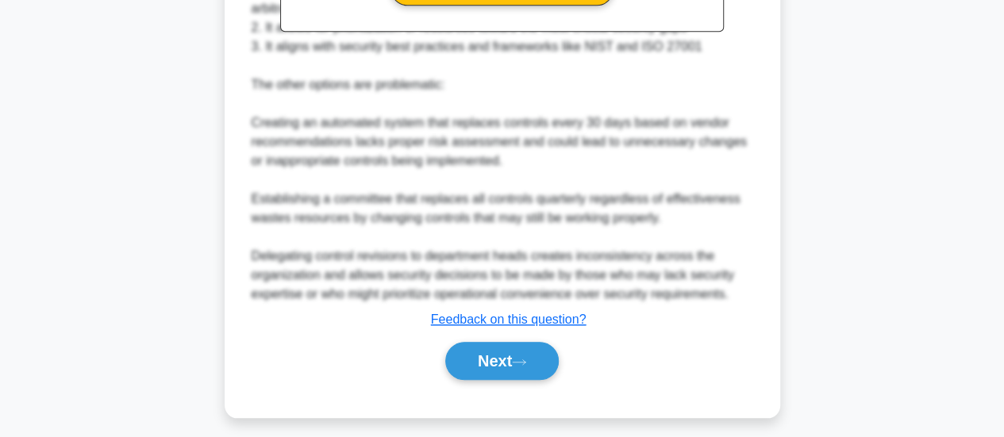
scroll to position [672, 0]
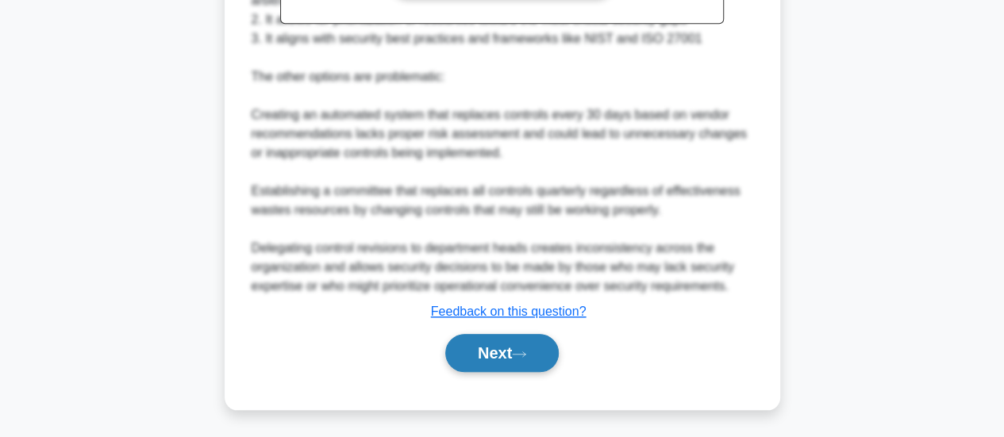
click at [501, 349] on button "Next" at bounding box center [502, 353] width 114 height 38
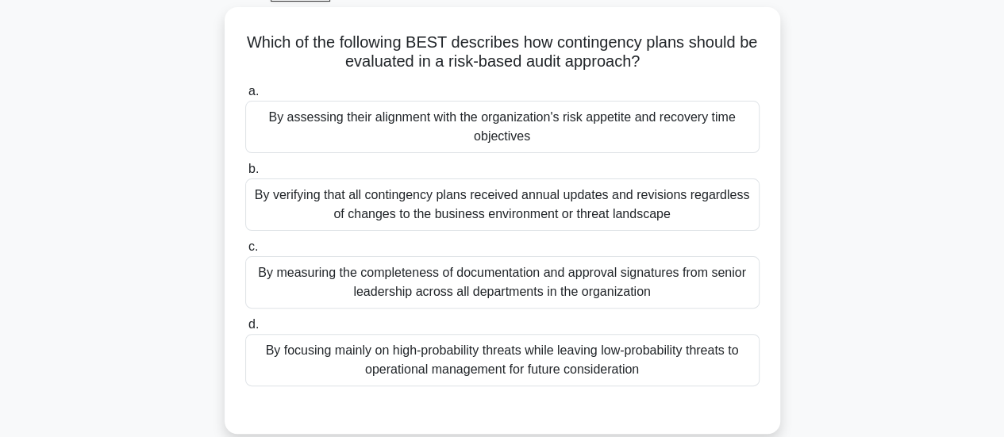
scroll to position [84, 0]
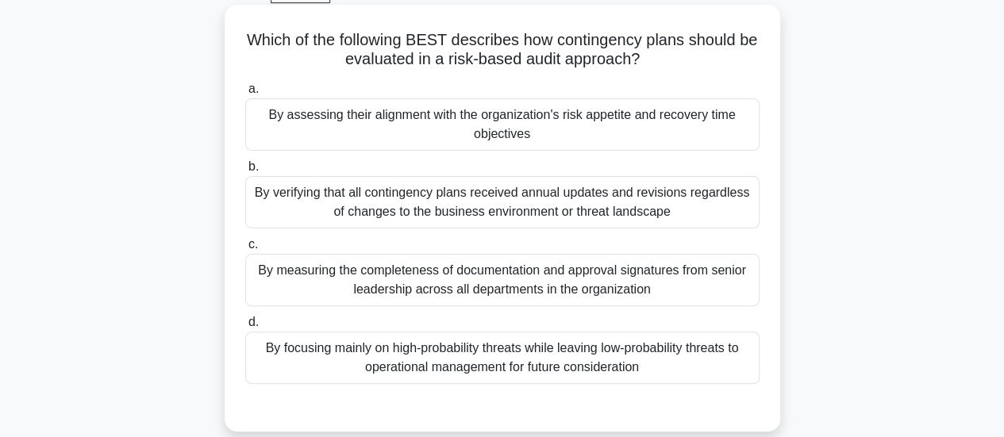
click at [275, 125] on div "By assessing their alignment with the organization's risk appetite and recovery…" at bounding box center [502, 124] width 514 height 52
click at [245, 94] on input "a. By assessing their alignment with the organization's risk appetite and recov…" at bounding box center [245, 89] width 0 height 10
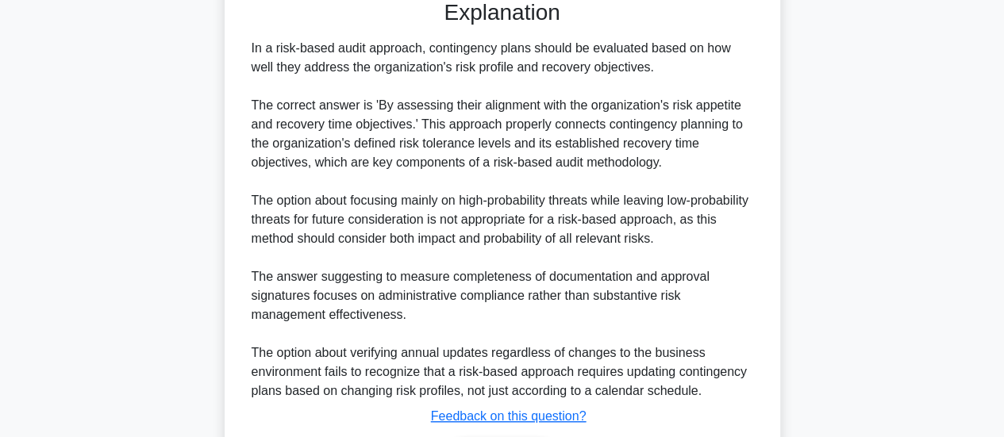
scroll to position [596, 0]
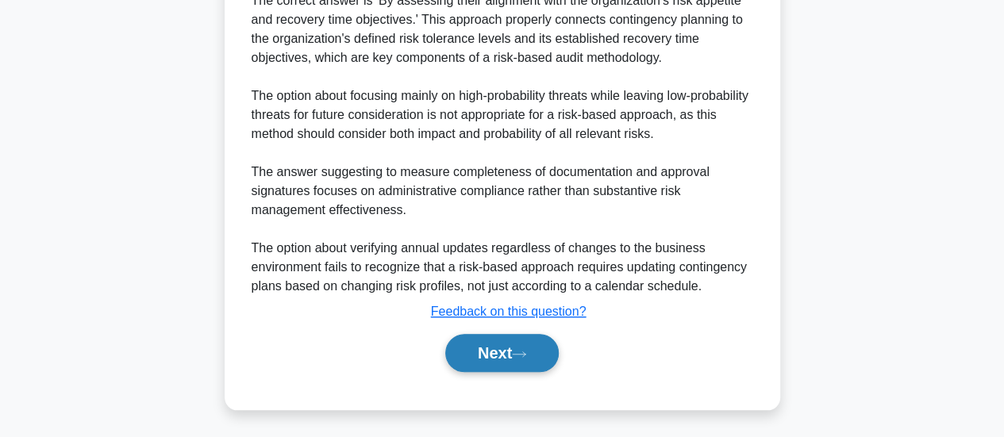
click at [493, 347] on button "Next" at bounding box center [502, 353] width 114 height 38
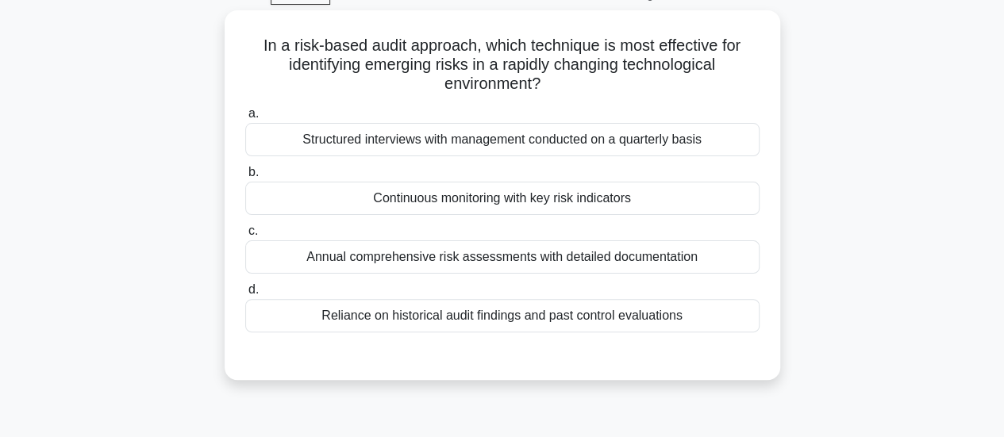
scroll to position [79, 0]
click at [327, 195] on div "Continuous monitoring with key risk indicators" at bounding box center [502, 197] width 514 height 33
click at [245, 177] on input "b. Continuous monitoring with key risk indicators" at bounding box center [245, 172] width 0 height 10
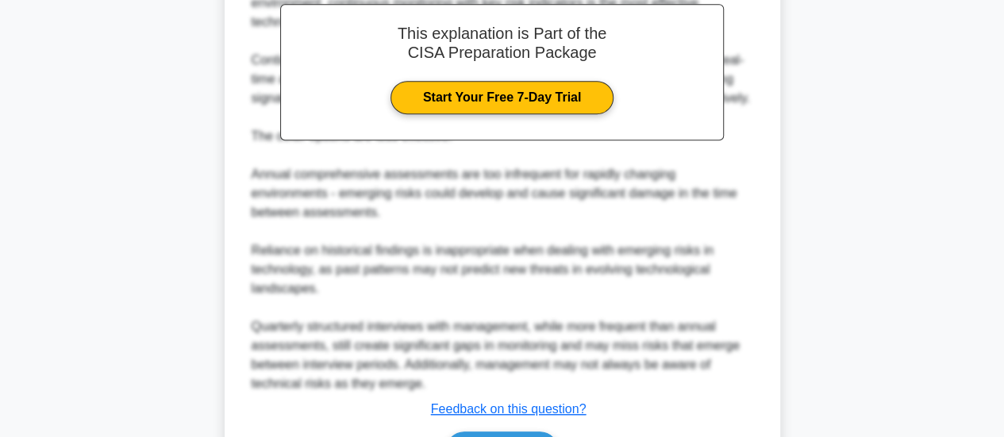
scroll to position [596, 0]
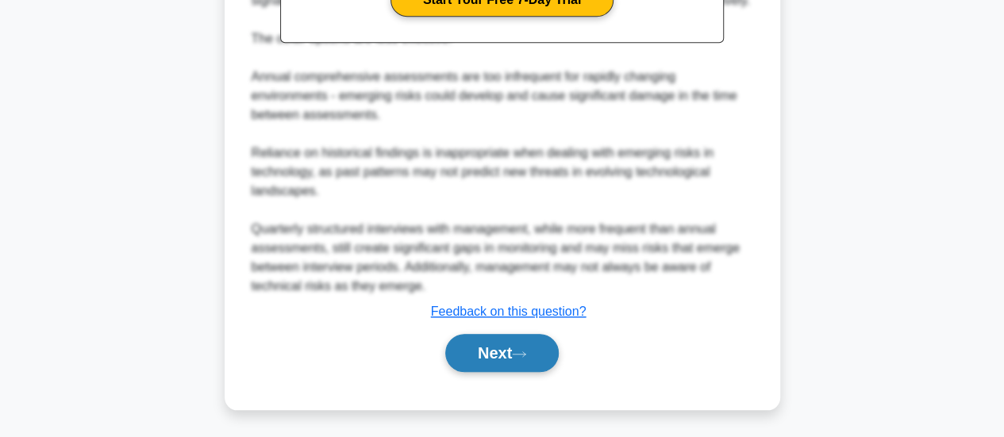
click at [484, 351] on button "Next" at bounding box center [502, 353] width 114 height 38
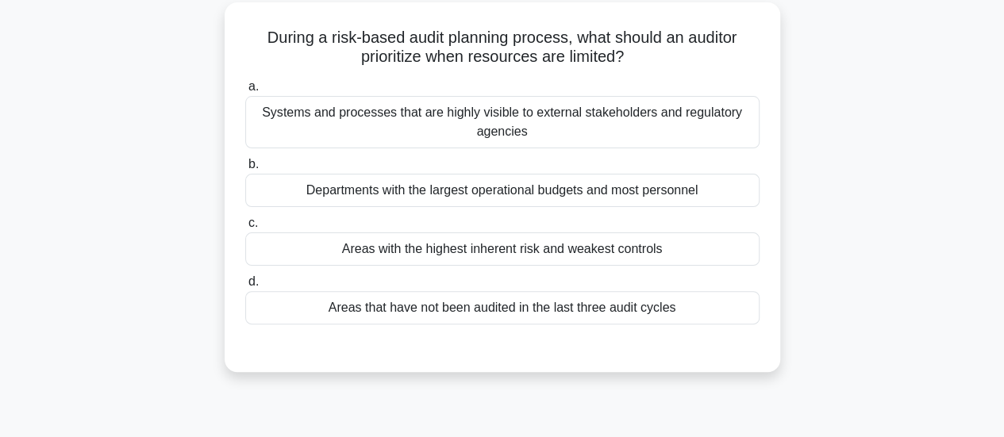
scroll to position [87, 0]
click at [392, 259] on div "Areas with the highest inherent risk and weakest controls" at bounding box center [502, 249] width 514 height 33
click at [245, 229] on input "c. Areas with the highest inherent risk and weakest controls" at bounding box center [245, 223] width 0 height 10
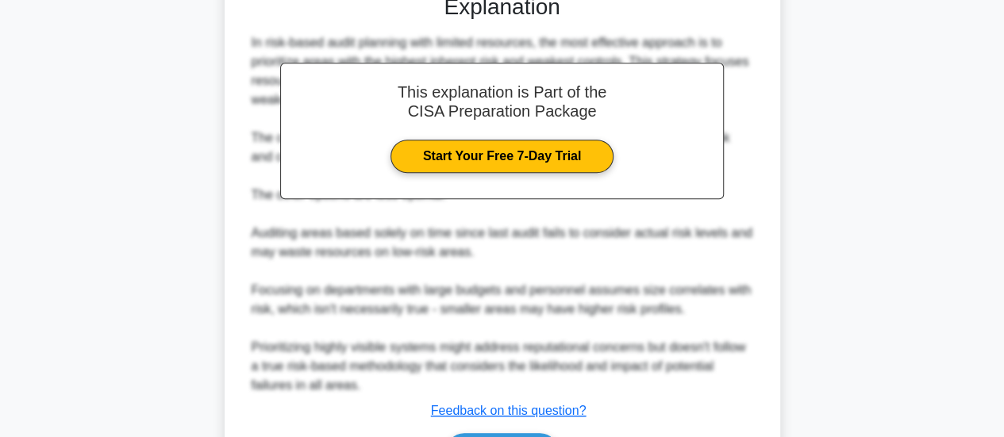
scroll to position [539, 0]
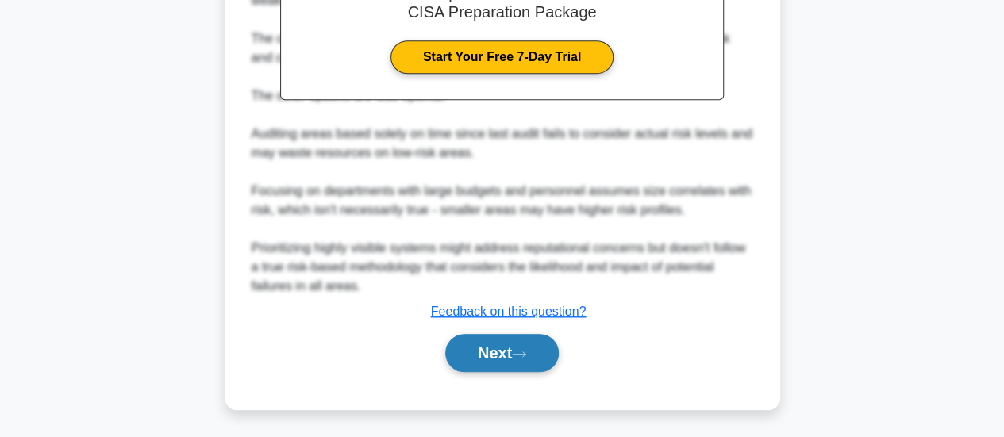
click at [476, 353] on button "Next" at bounding box center [502, 353] width 114 height 38
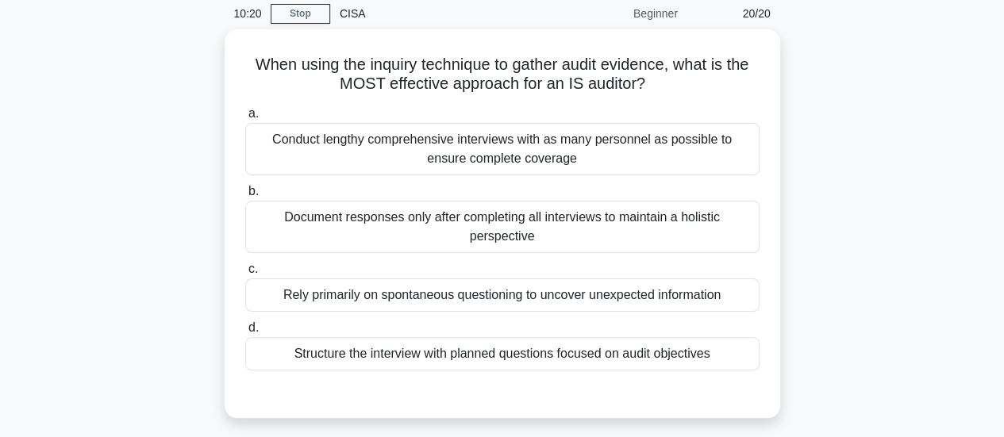
scroll to position [60, 0]
click at [446, 296] on div "Rely primarily on spontaneous questioning to uncover unexpected information" at bounding box center [502, 294] width 514 height 33
click at [245, 274] on input "c. Rely primarily on spontaneous questioning to uncover unexpected information" at bounding box center [245, 269] width 0 height 10
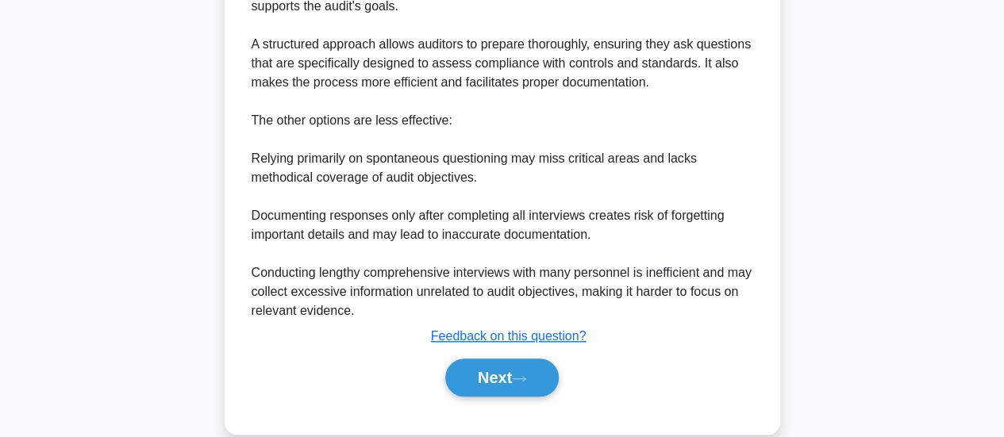
scroll to position [579, 0]
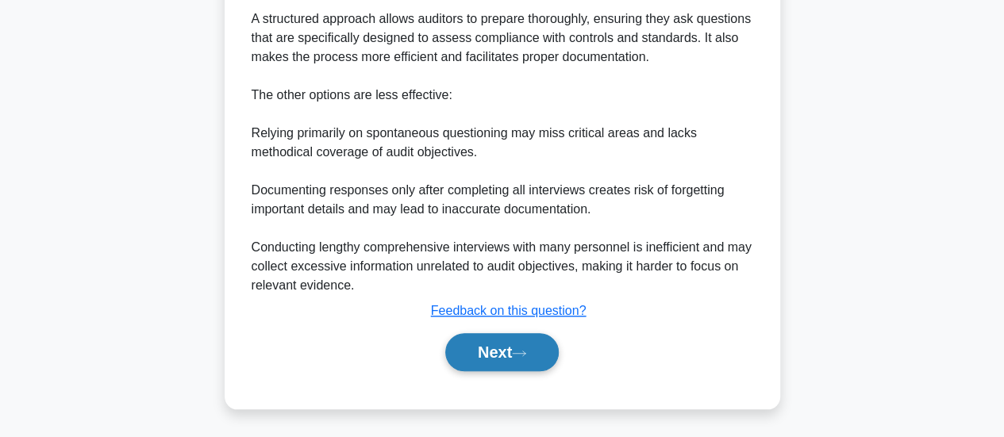
click at [495, 352] on button "Next" at bounding box center [502, 352] width 114 height 38
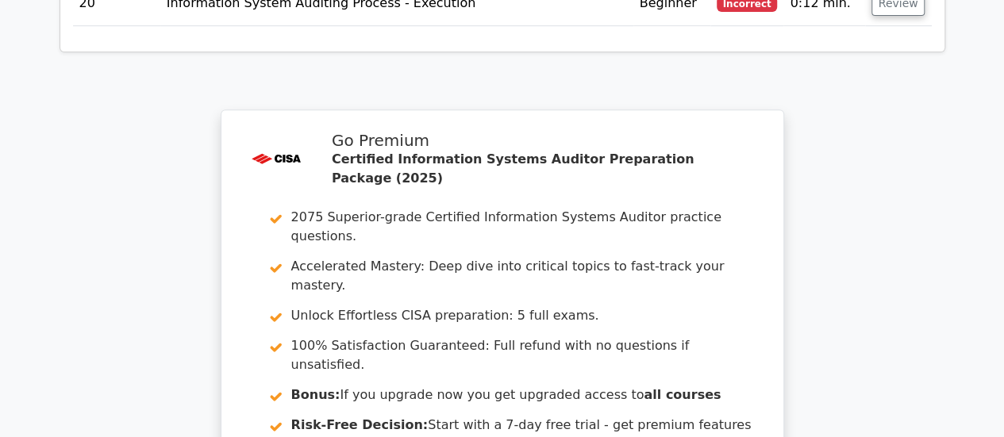
scroll to position [3296, 0]
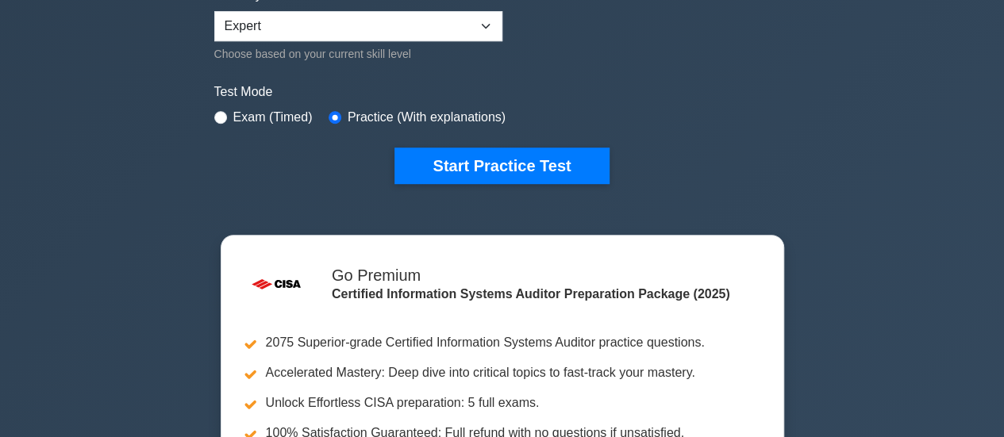
scroll to position [429, 0]
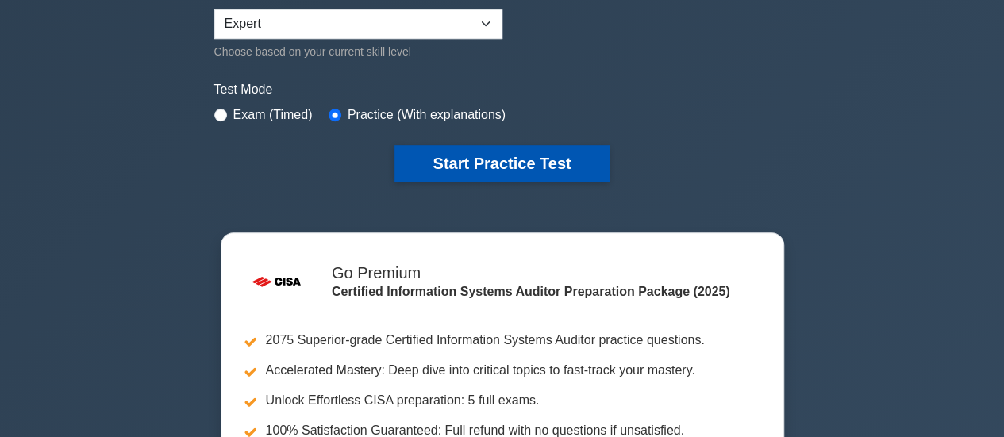
click at [426, 164] on button "Start Practice Test" at bounding box center [501, 163] width 214 height 37
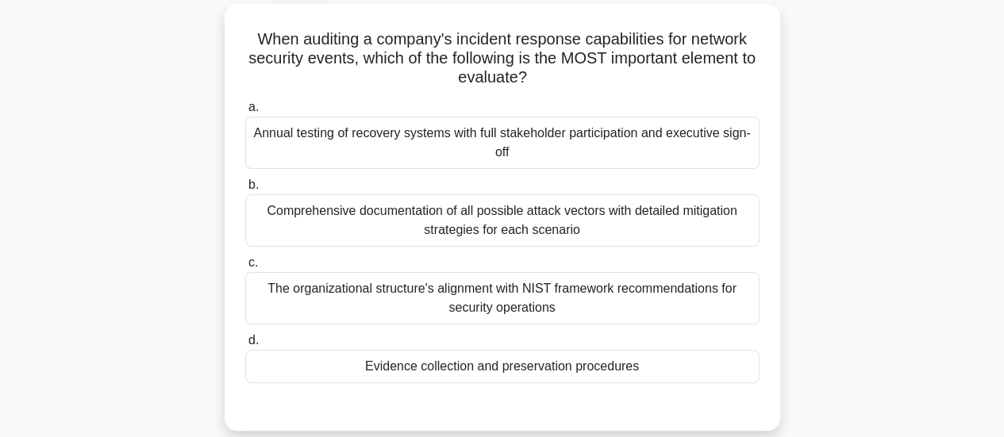
scroll to position [90, 0]
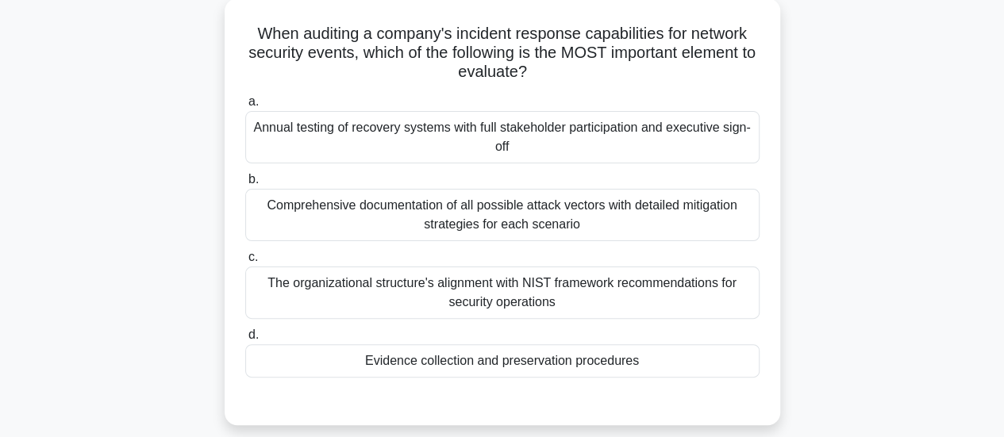
click at [733, 371] on div "Evidence collection and preservation procedures" at bounding box center [502, 360] width 514 height 33
click at [245, 341] on input "d. Evidence collection and preservation procedures" at bounding box center [245, 335] width 0 height 10
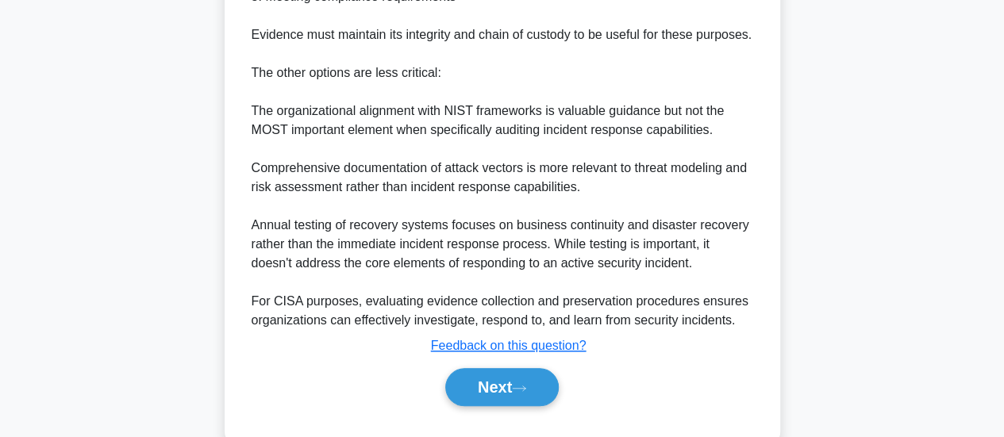
scroll to position [749, 0]
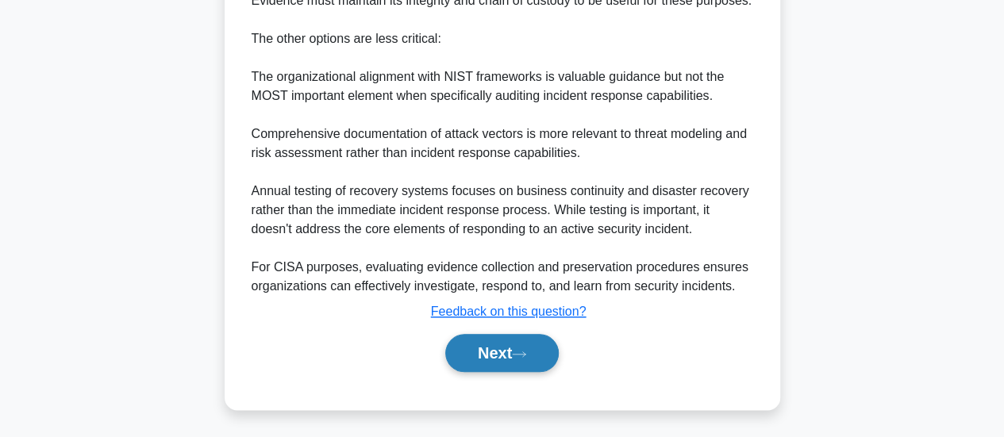
click at [489, 356] on button "Next" at bounding box center [502, 353] width 114 height 38
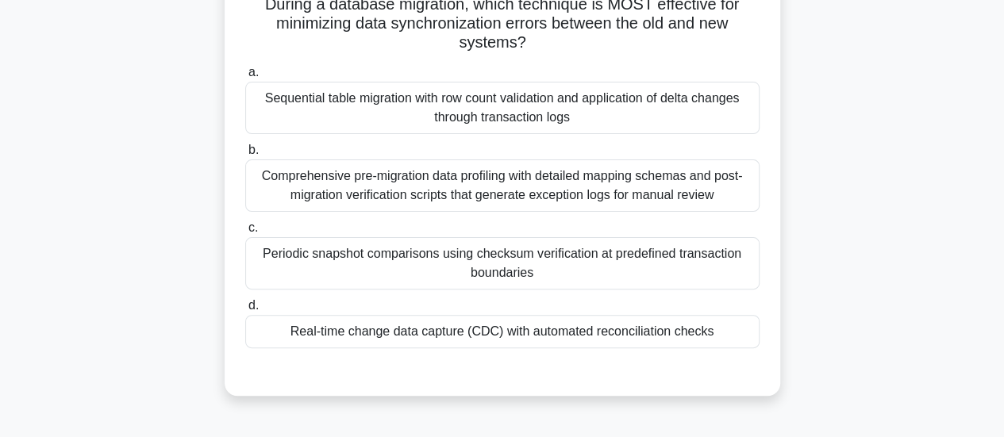
scroll to position [124, 0]
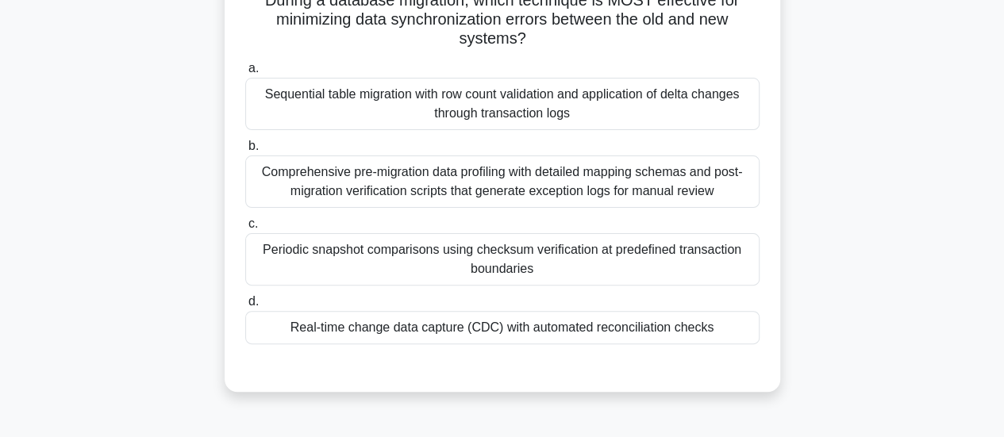
click at [583, 336] on div "Real-time change data capture (CDC) with automated reconciliation checks" at bounding box center [502, 327] width 514 height 33
click at [245, 307] on input "d. Real-time change data capture (CDC) with automated reconciliation checks" at bounding box center [245, 302] width 0 height 10
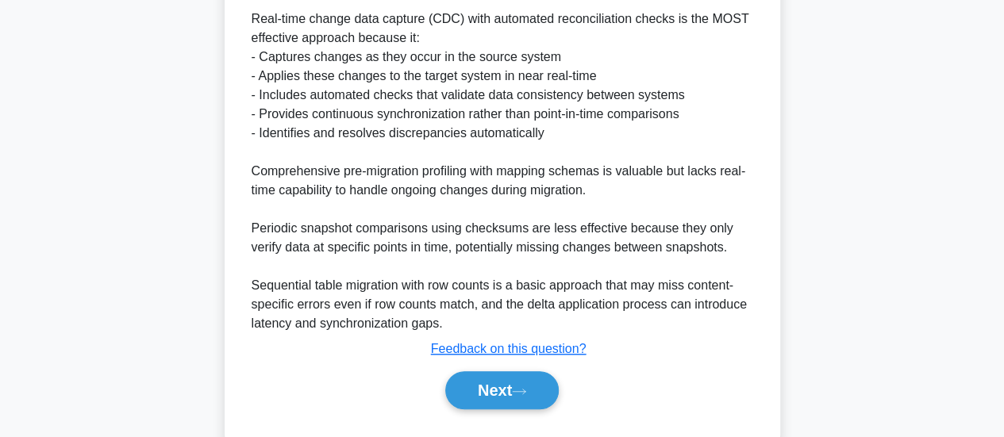
scroll to position [615, 0]
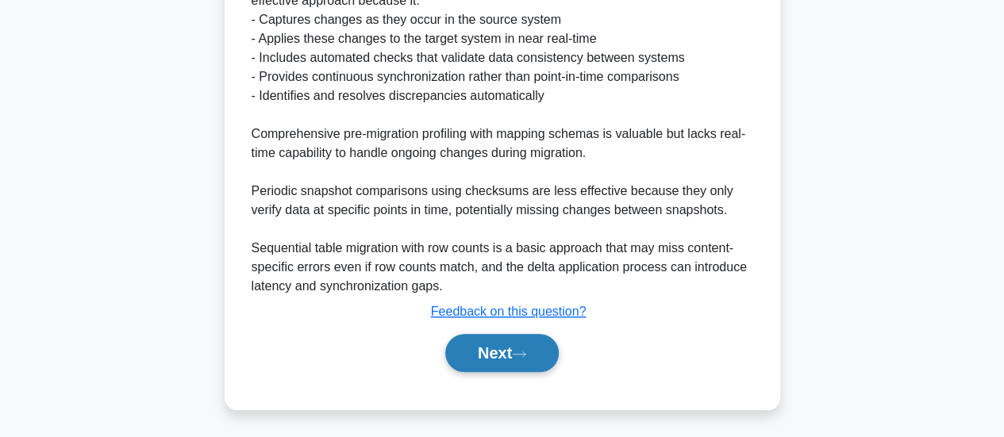
click at [491, 348] on button "Next" at bounding box center [502, 353] width 114 height 38
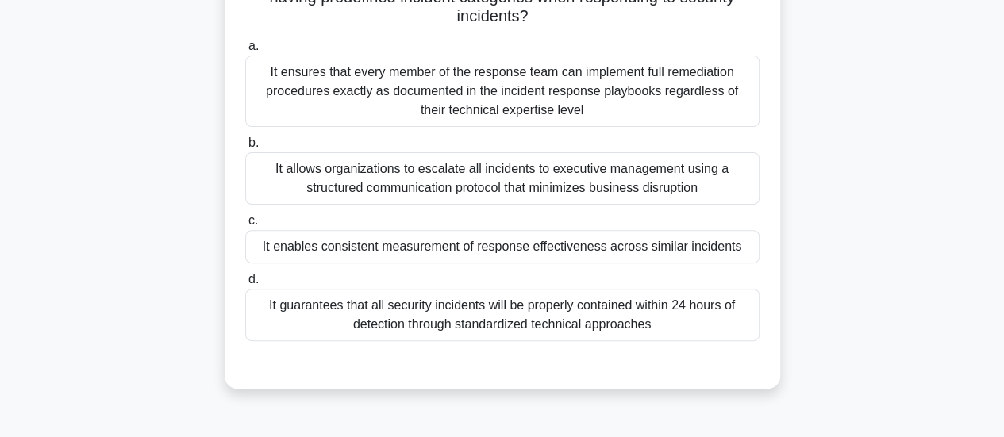
scroll to position [151, 0]
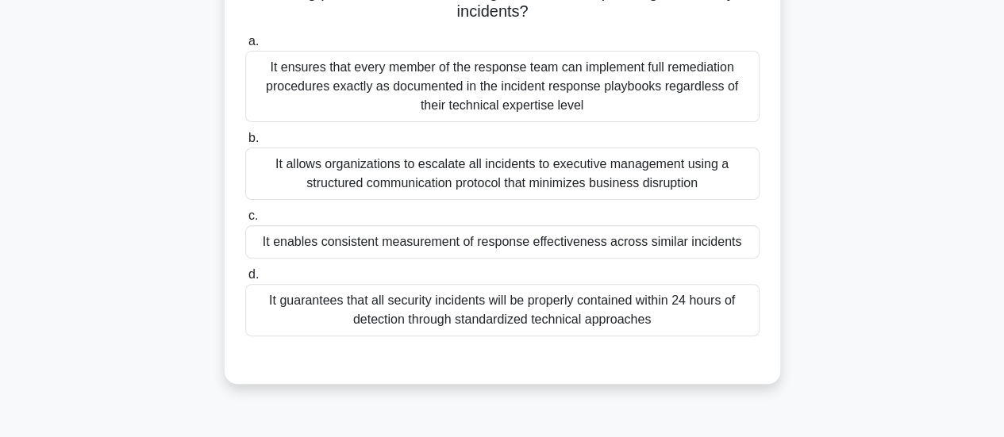
click at [713, 256] on div "It enables consistent measurement of response effectiveness across similar inci…" at bounding box center [502, 241] width 514 height 33
click at [245, 221] on input "c. It enables consistent measurement of response effectiveness across similar i…" at bounding box center [245, 216] width 0 height 10
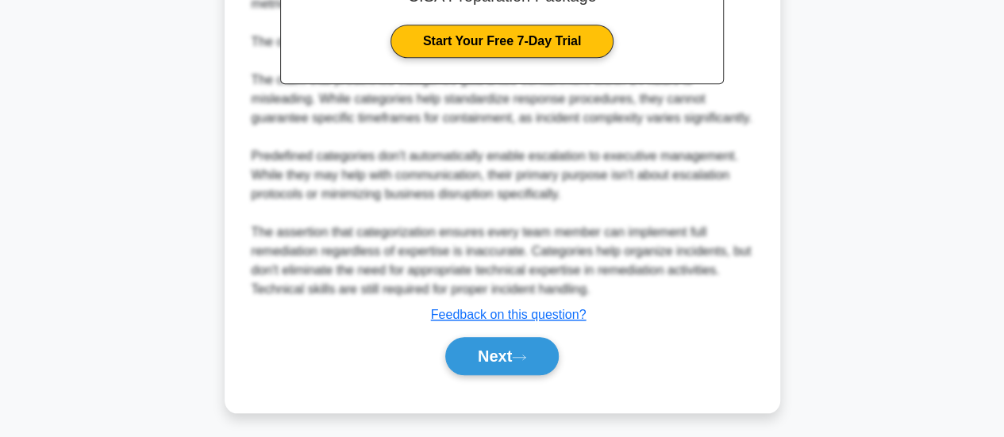
scroll to position [634, 0]
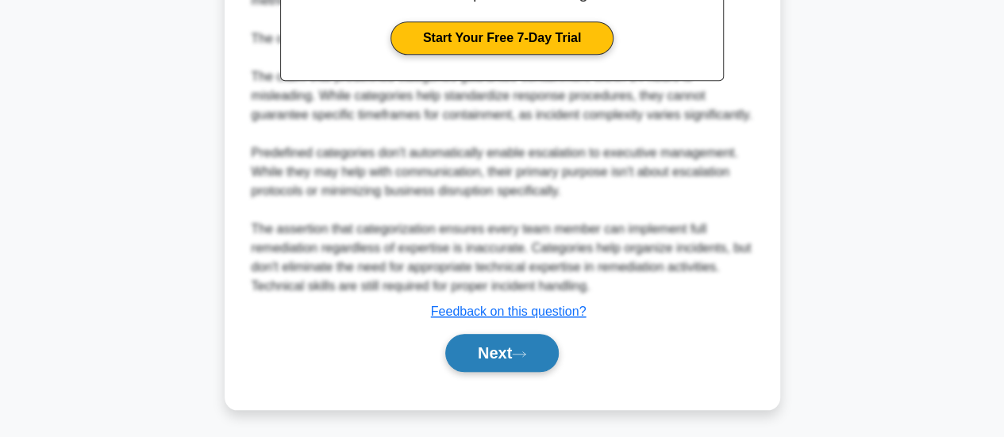
click at [521, 346] on button "Next" at bounding box center [502, 353] width 114 height 38
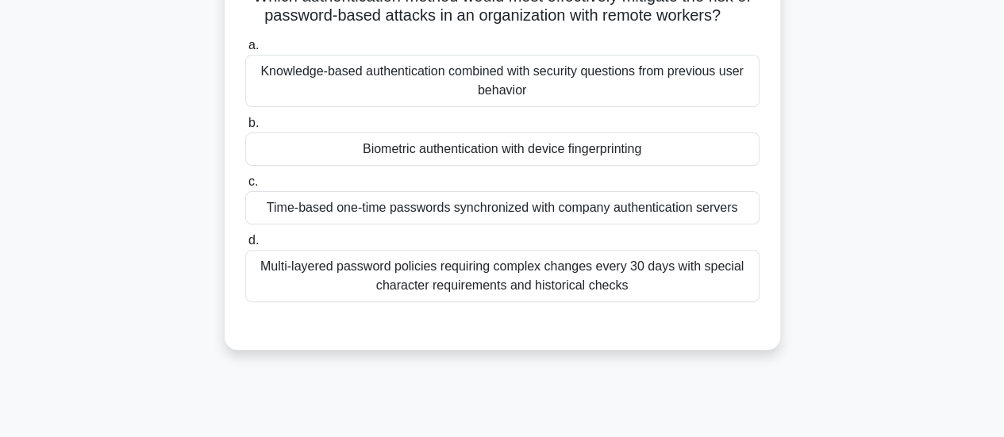
scroll to position [129, 0]
click at [756, 159] on div "Biometric authentication with device fingerprinting" at bounding box center [502, 148] width 514 height 33
click at [245, 128] on input "b. Biometric authentication with device fingerprinting" at bounding box center [245, 122] width 0 height 10
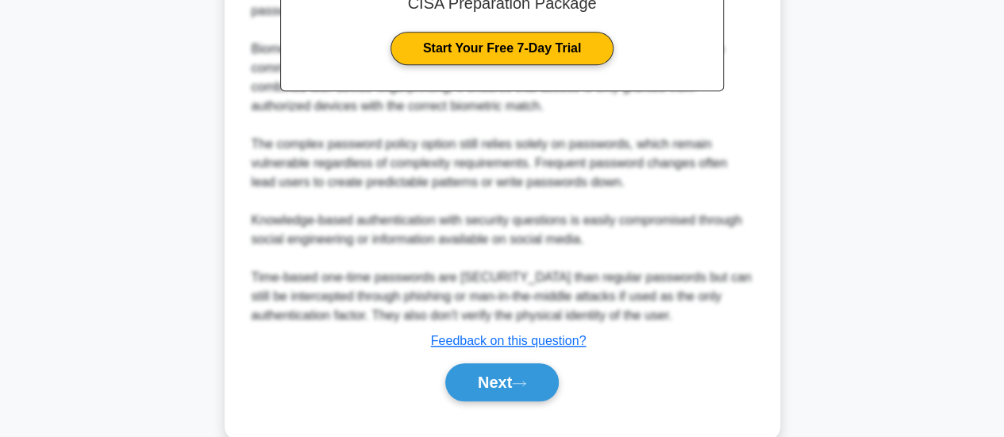
scroll to position [596, 0]
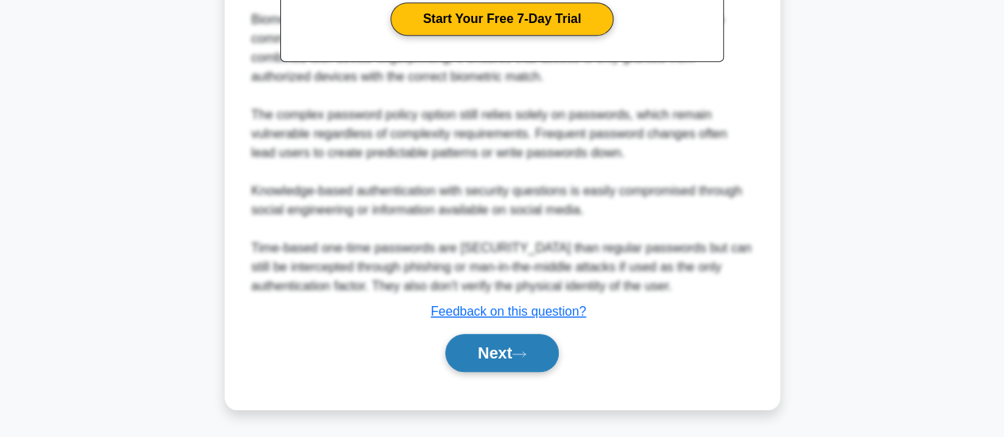
click at [540, 351] on button "Next" at bounding box center [502, 353] width 114 height 38
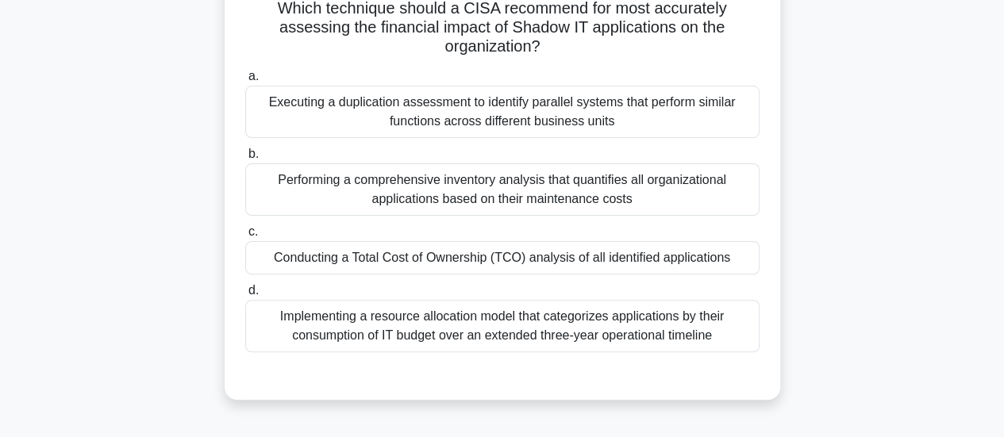
scroll to position [124, 0]
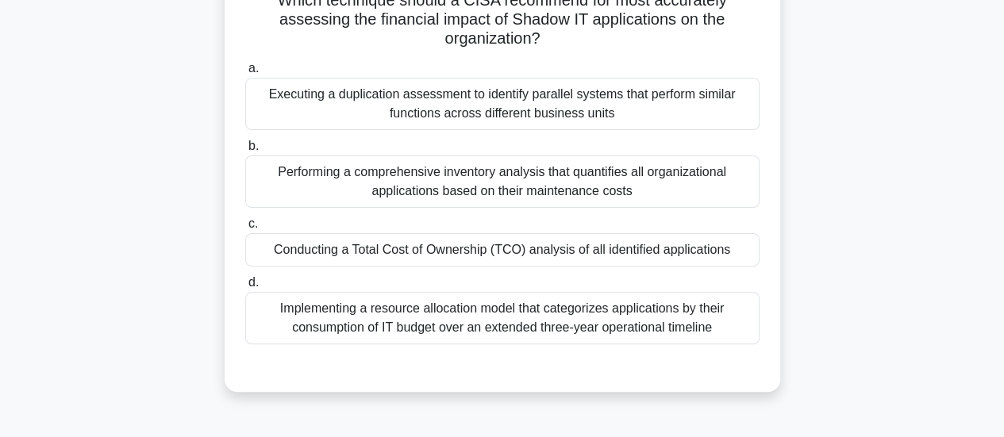
click at [706, 267] on div "Conducting a Total Cost of Ownership (TCO) analysis of all identified applicati…" at bounding box center [502, 249] width 514 height 33
click at [245, 229] on input "c. Conducting a Total Cost of Ownership (TCO) analysis of all identified applic…" at bounding box center [245, 224] width 0 height 10
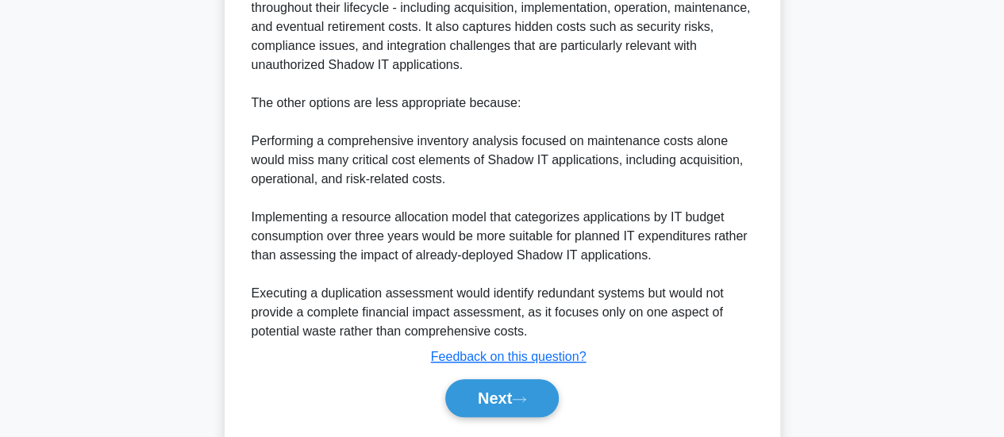
scroll to position [672, 0]
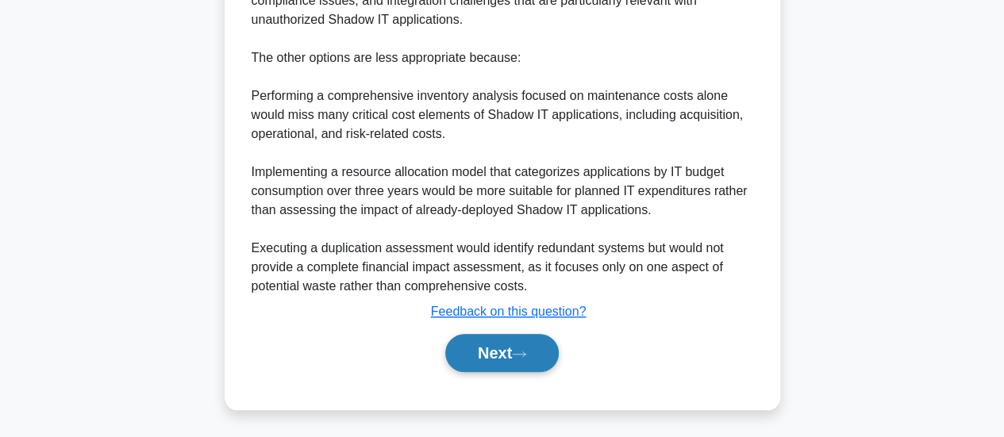
click at [521, 359] on icon at bounding box center [519, 354] width 14 height 9
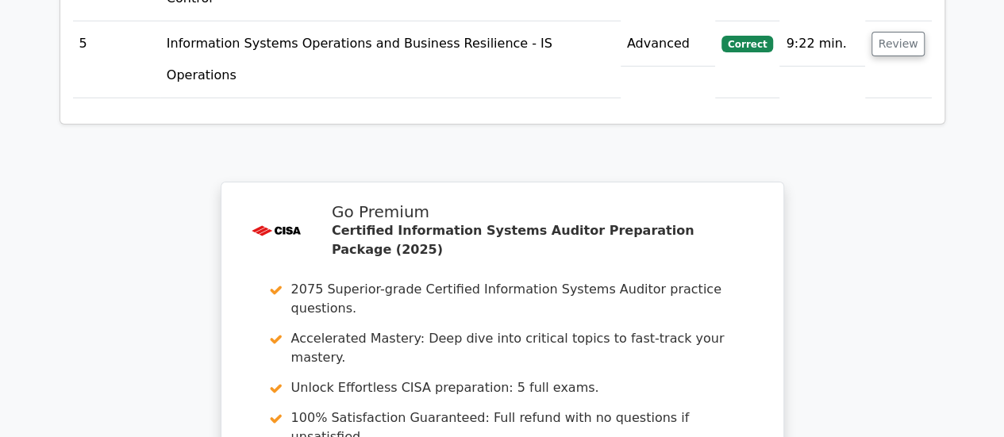
scroll to position [2619, 0]
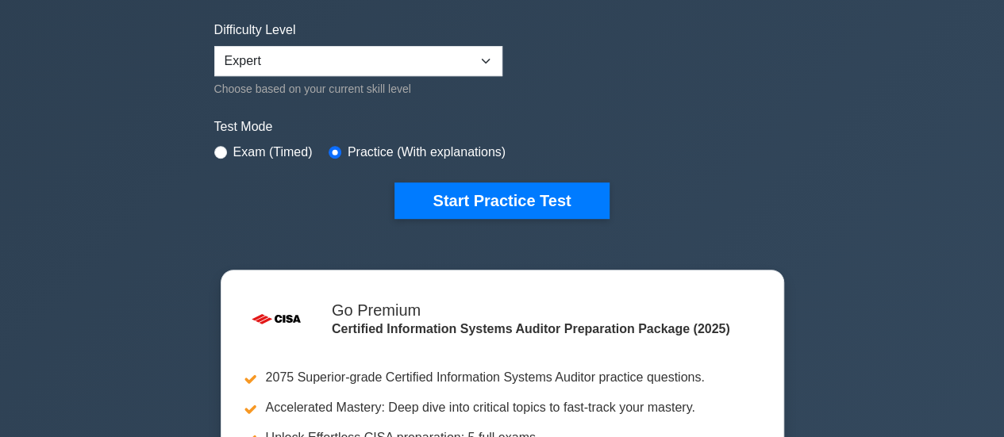
scroll to position [389, 0]
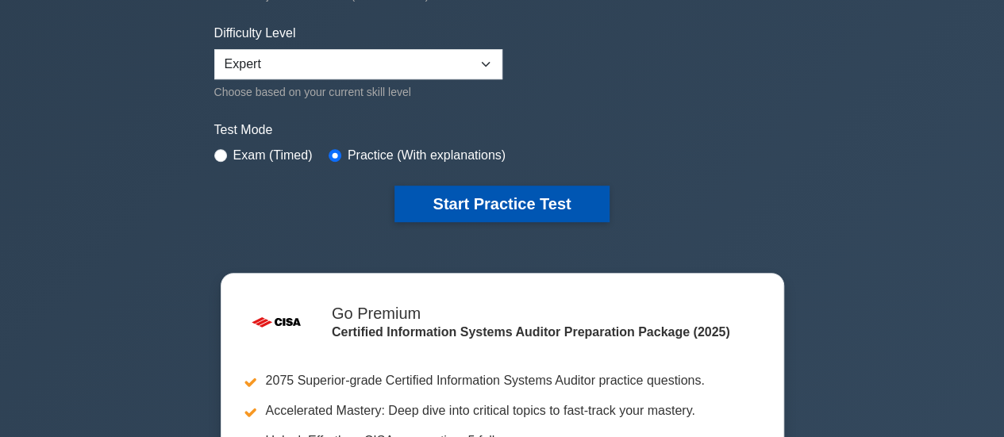
click at [568, 195] on button "Start Practice Test" at bounding box center [501, 204] width 214 height 37
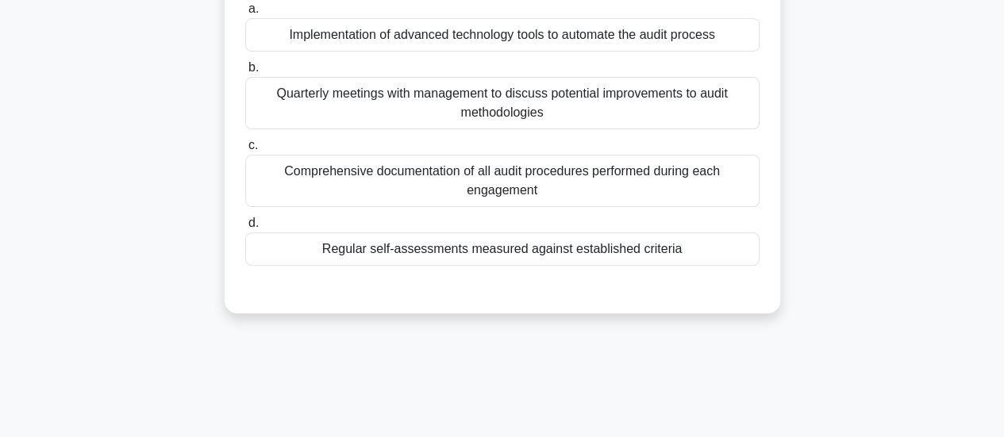
scroll to position [169, 0]
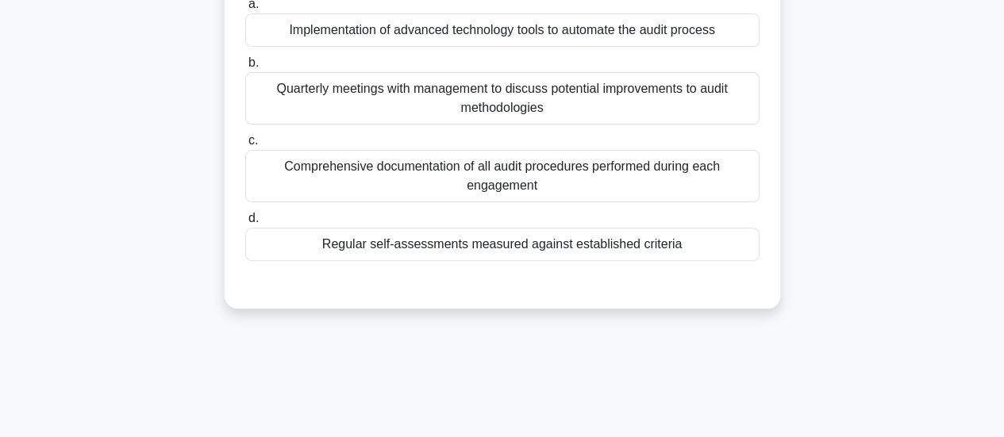
click at [637, 261] on div "Regular self-assessments measured against established criteria" at bounding box center [502, 244] width 514 height 33
click at [245, 224] on input "d. Regular self-assessments measured against established criteria" at bounding box center [245, 219] width 0 height 10
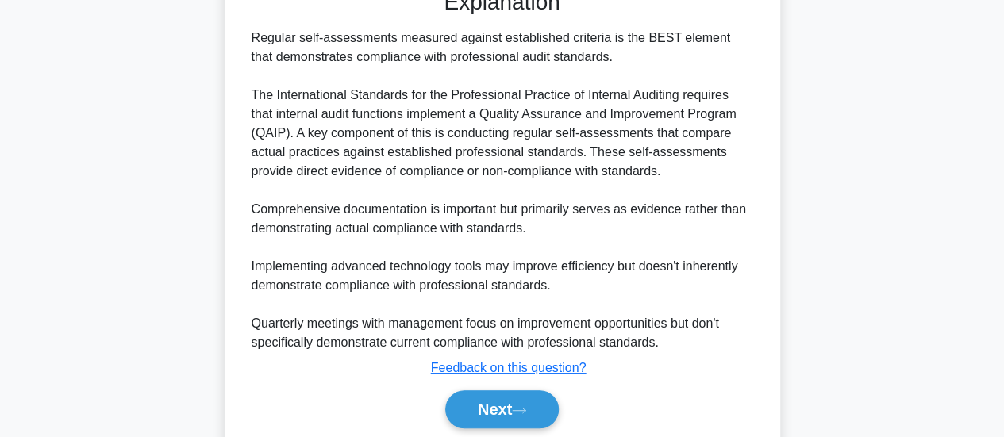
scroll to position [539, 0]
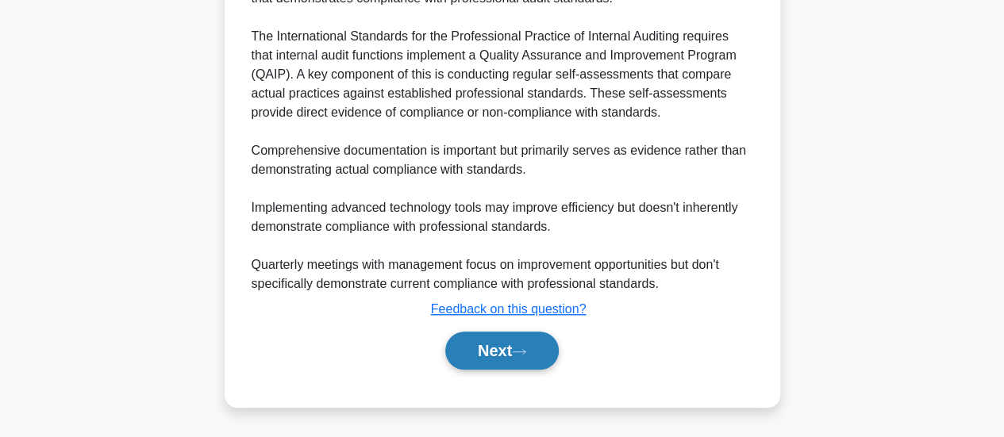
click at [526, 356] on icon at bounding box center [519, 352] width 14 height 9
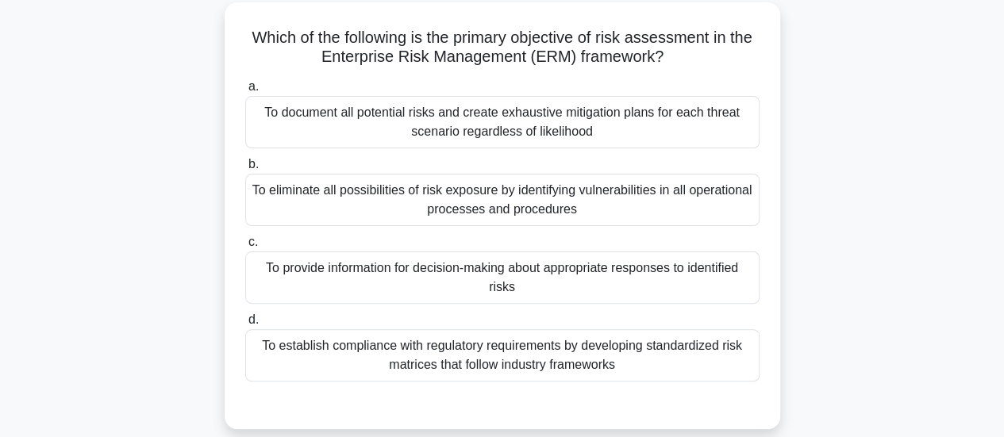
scroll to position [90, 0]
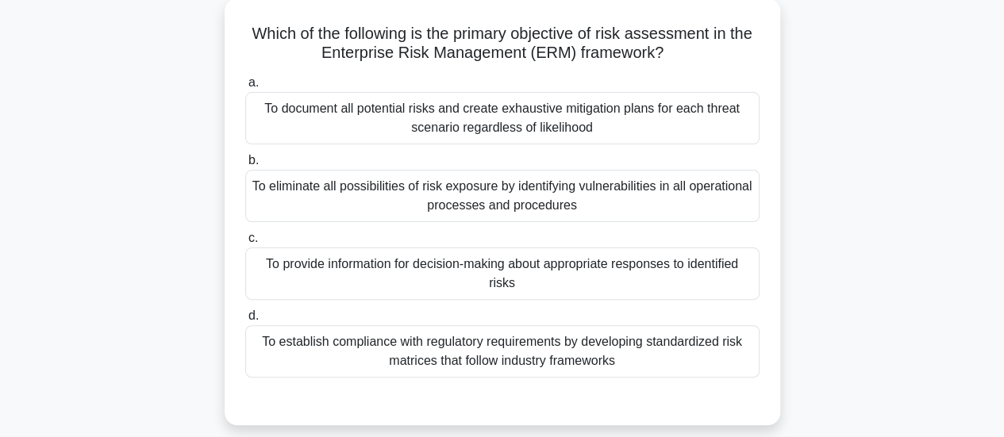
click at [708, 281] on div "To provide information for decision-making about appropriate responses to ident…" at bounding box center [502, 274] width 514 height 52
click at [245, 244] on input "c. To provide information for decision-making about appropriate responses to id…" at bounding box center [245, 238] width 0 height 10
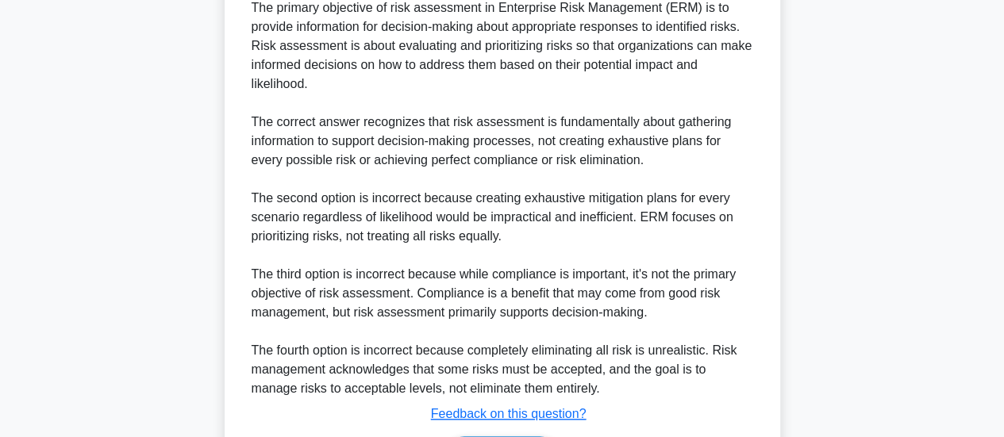
scroll to position [634, 0]
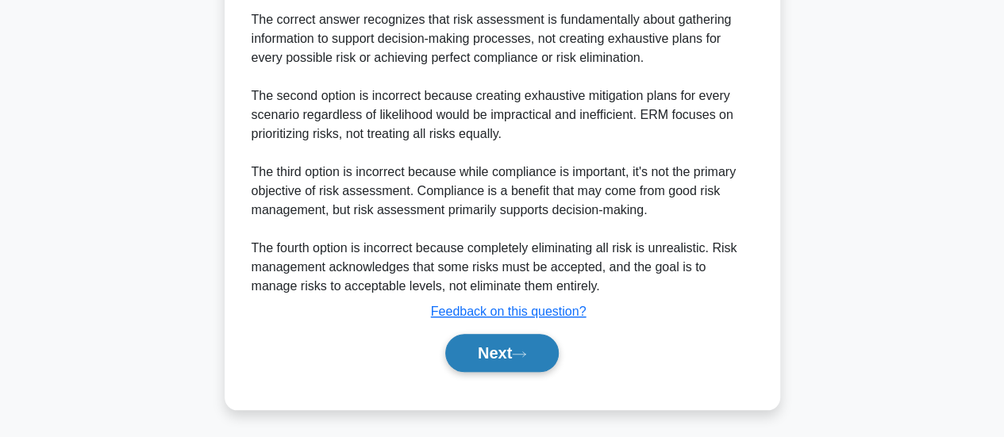
click at [533, 363] on button "Next" at bounding box center [502, 353] width 114 height 38
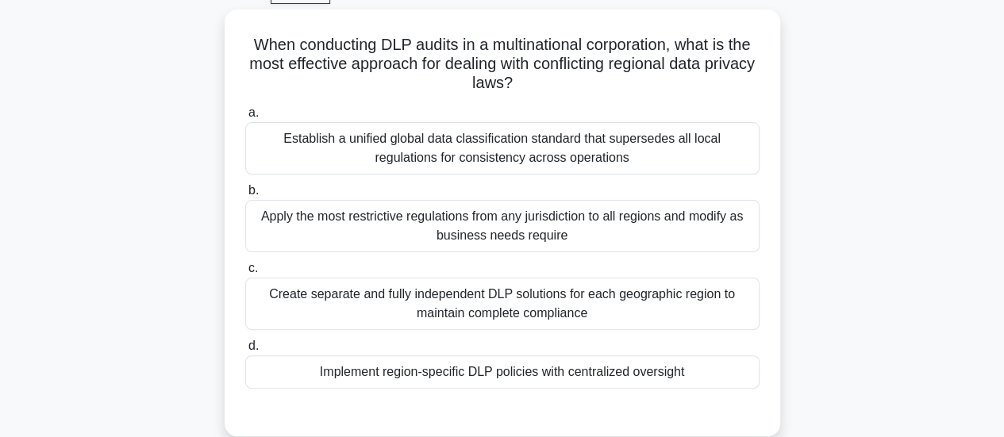
scroll to position [83, 0]
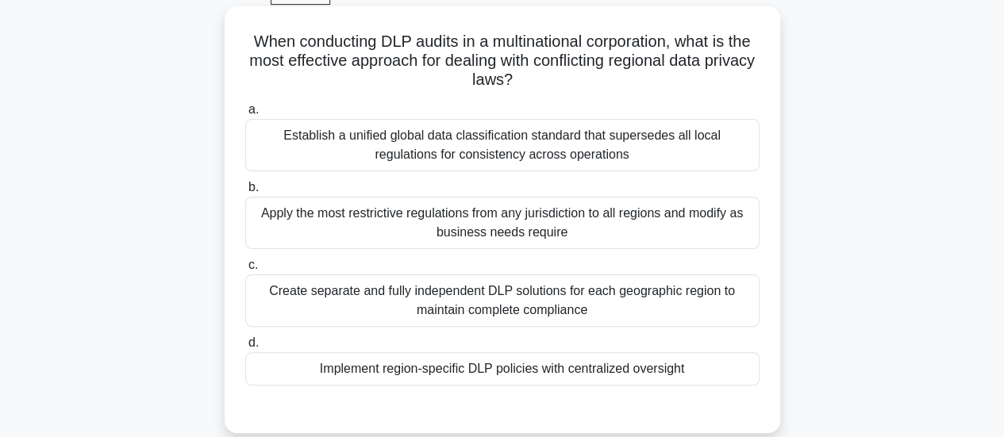
click at [736, 382] on div "Implement region-specific DLP policies with centralized oversight" at bounding box center [502, 368] width 514 height 33
click at [245, 348] on input "d. Implement region-specific DLP policies with centralized oversight" at bounding box center [245, 343] width 0 height 10
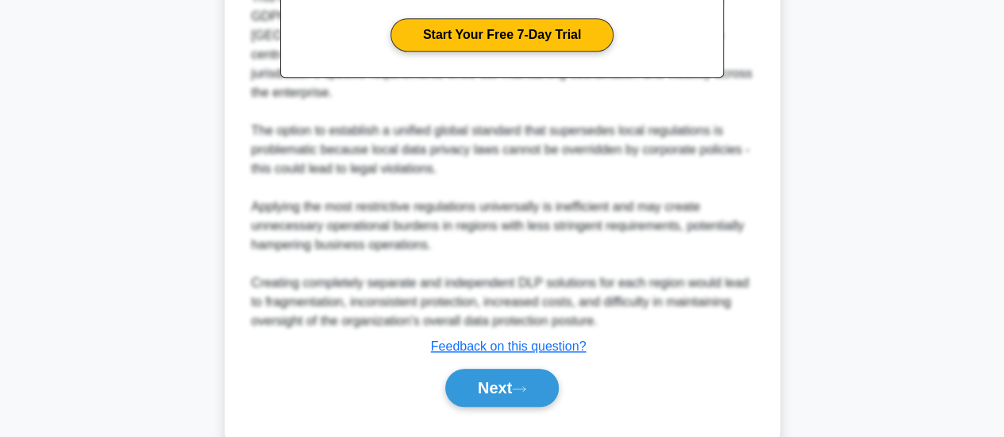
scroll to position [634, 0]
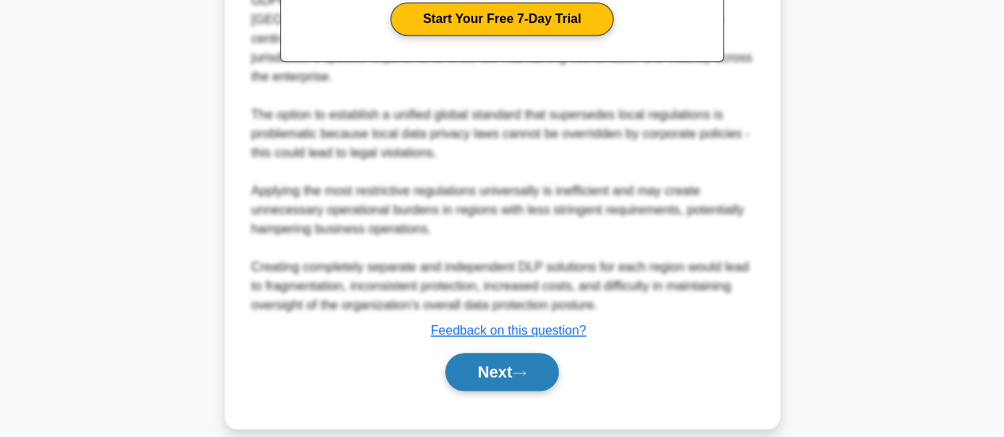
click at [526, 369] on icon at bounding box center [519, 373] width 14 height 9
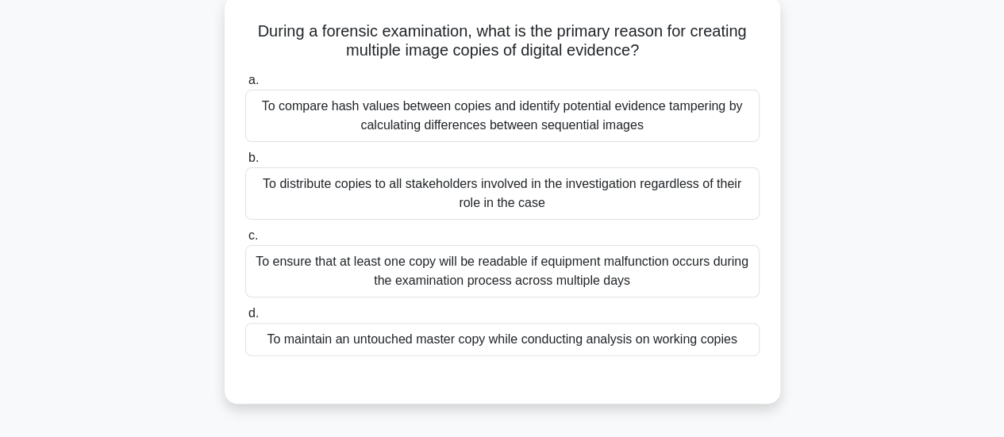
scroll to position [97, 0]
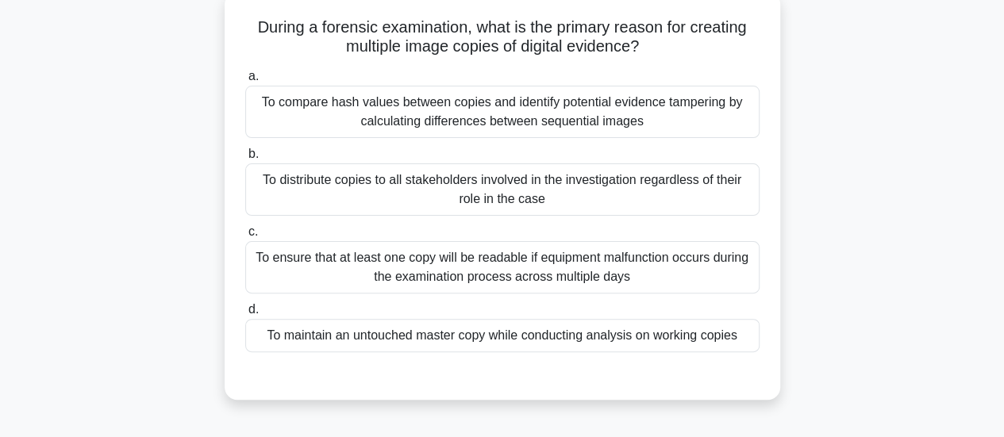
click at [627, 344] on div "To maintain an untouched master copy while conducting analysis on working copies" at bounding box center [502, 335] width 514 height 33
click at [245, 315] on input "d. To maintain an untouched master copy while conducting analysis on working co…" at bounding box center [245, 310] width 0 height 10
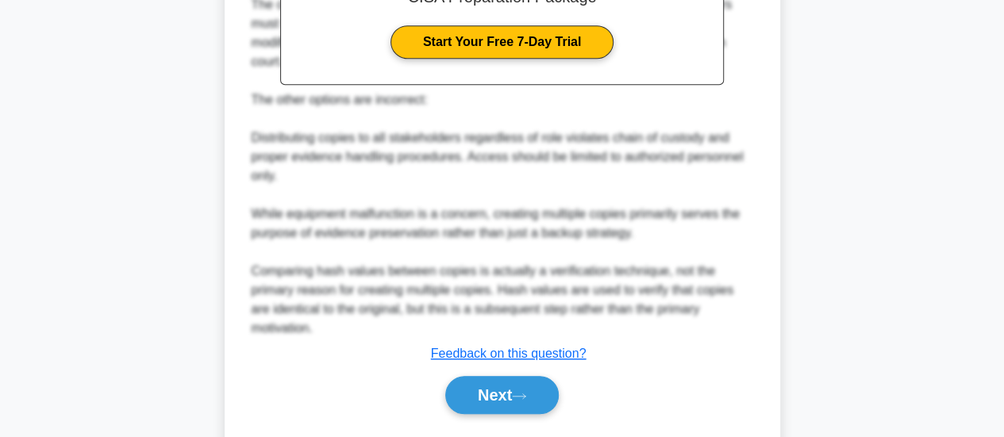
scroll to position [596, 0]
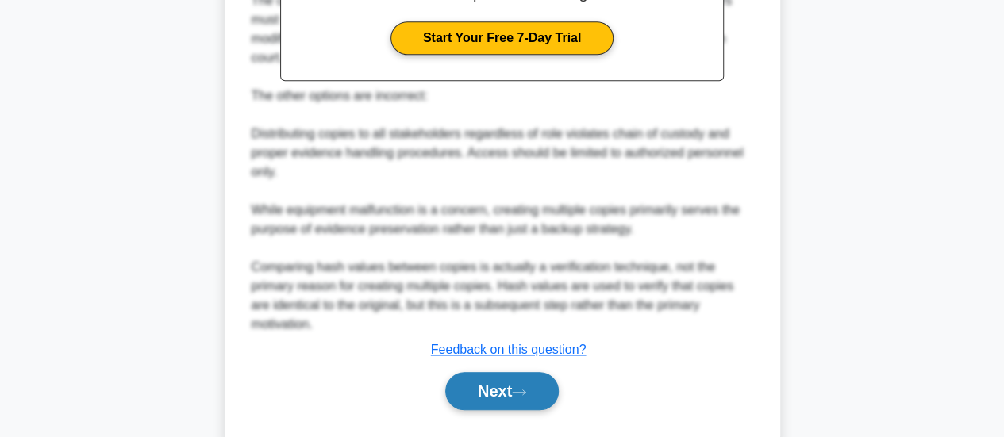
click at [537, 372] on button "Next" at bounding box center [502, 391] width 114 height 38
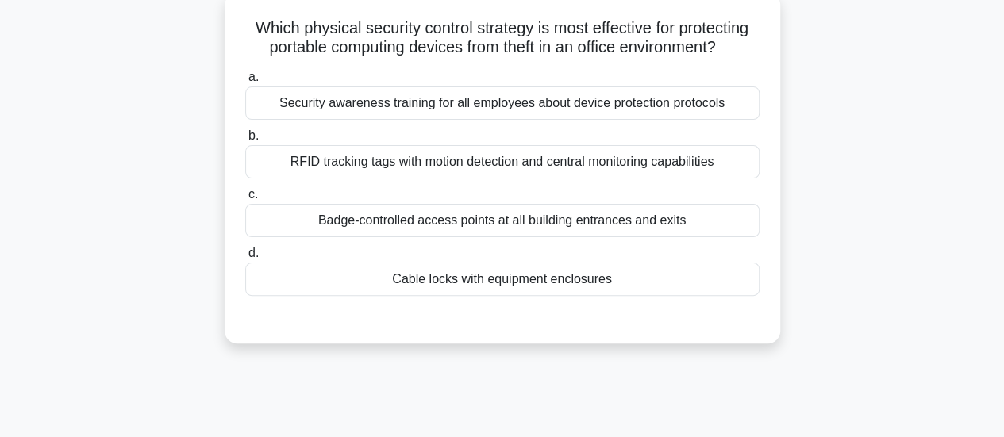
scroll to position [95, 0]
click at [714, 291] on div "Cable locks with equipment enclosures" at bounding box center [502, 280] width 514 height 33
click at [245, 260] on input "d. Cable locks with equipment enclosures" at bounding box center [245, 254] width 0 height 10
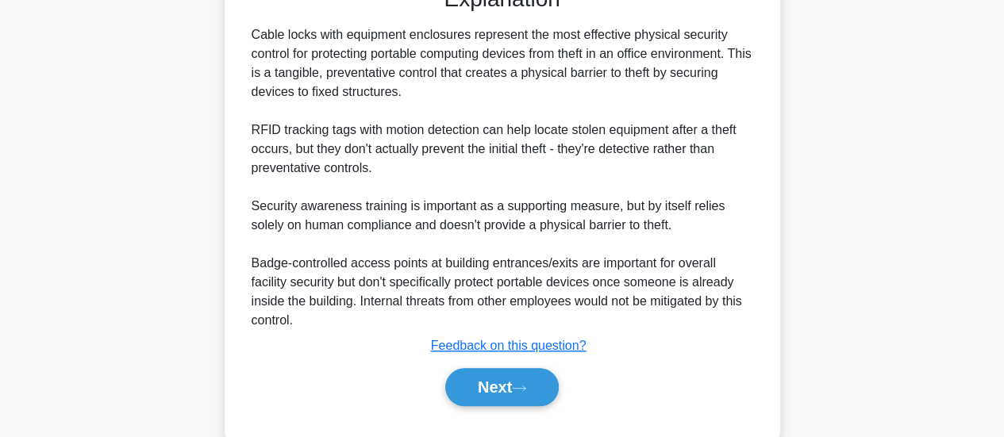
scroll to position [463, 0]
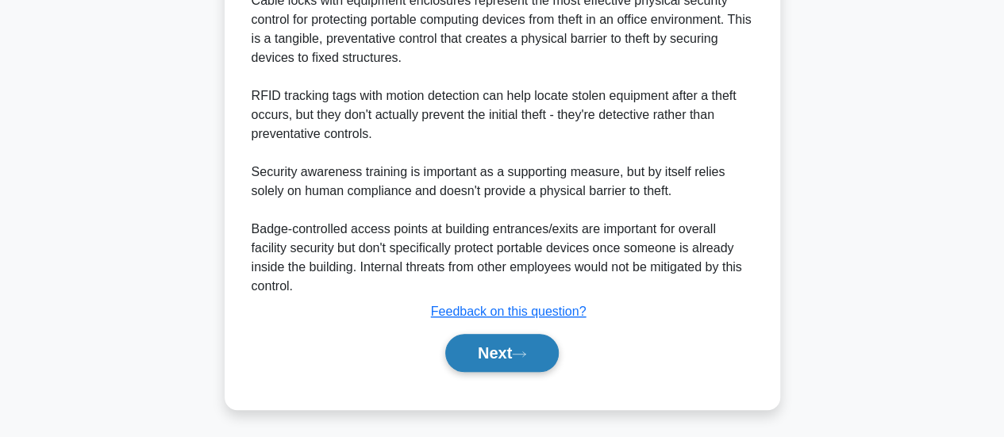
click at [526, 351] on icon at bounding box center [519, 354] width 14 height 9
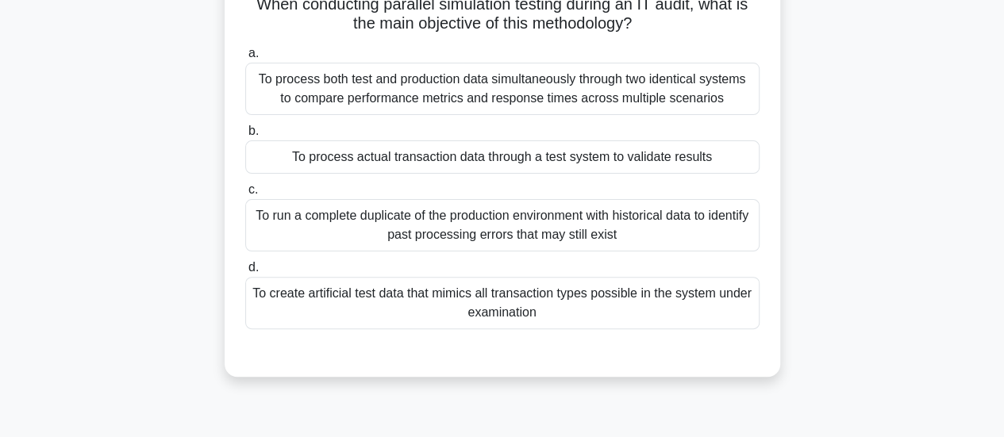
scroll to position [125, 0]
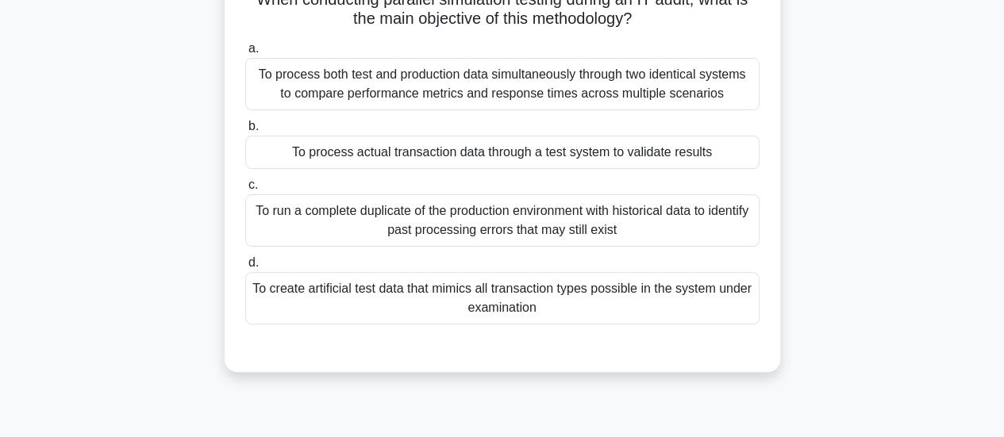
click at [734, 160] on div "To process actual transaction data through a test system to validate results" at bounding box center [502, 152] width 514 height 33
click at [245, 132] on input "b. To process actual transaction data through a test system to validate results" at bounding box center [245, 126] width 0 height 10
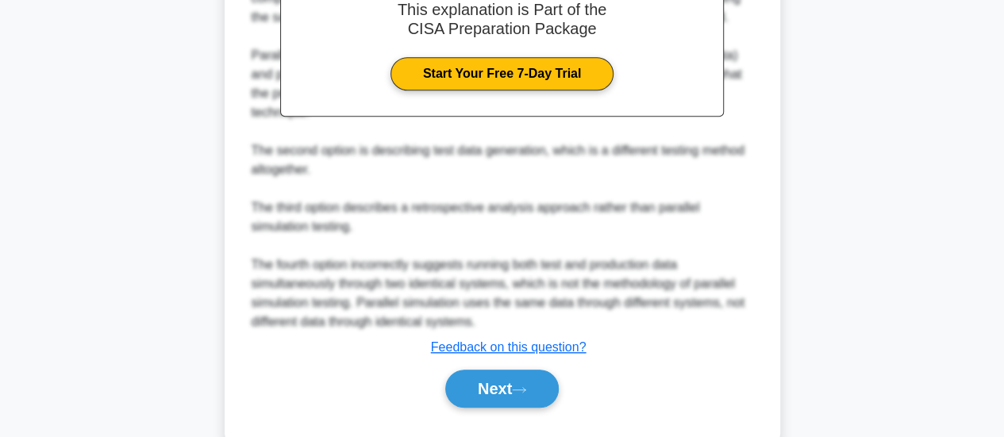
scroll to position [596, 0]
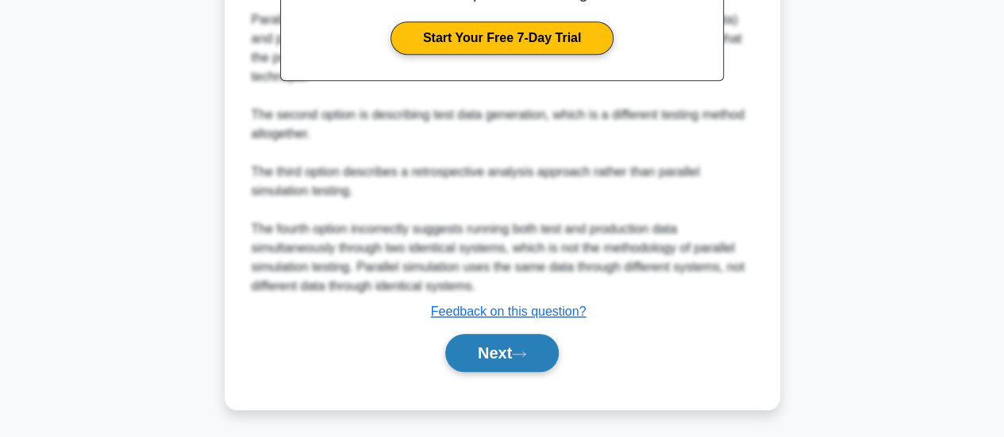
click at [537, 352] on button "Next" at bounding box center [502, 353] width 114 height 38
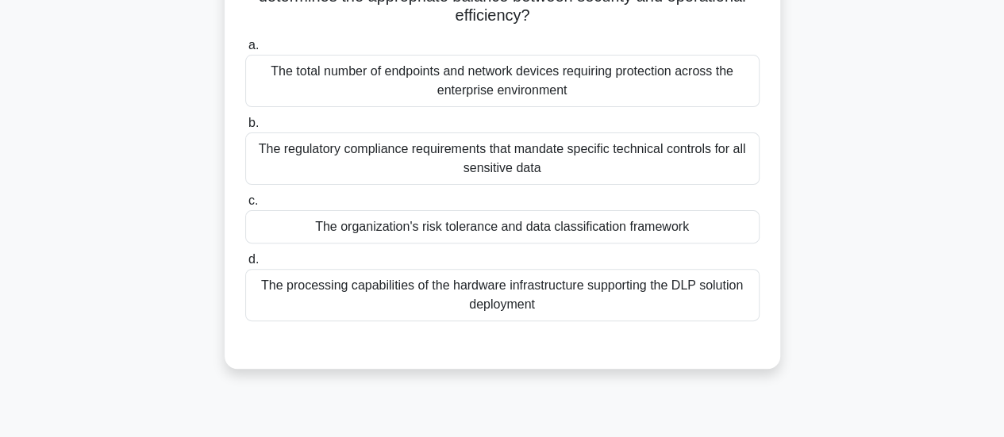
scroll to position [154, 0]
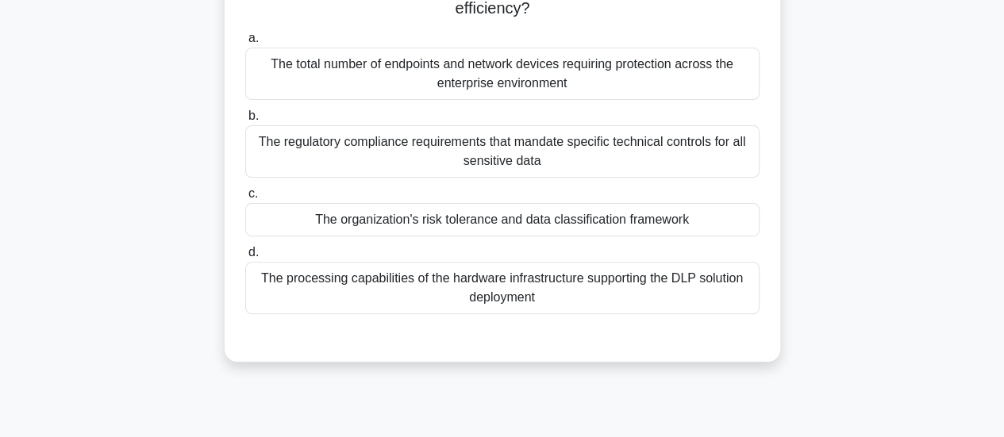
click at [745, 229] on div "The organization's risk tolerance and data classification framework" at bounding box center [502, 219] width 514 height 33
click at [245, 199] on input "c. The organization's risk tolerance and data classification framework" at bounding box center [245, 194] width 0 height 10
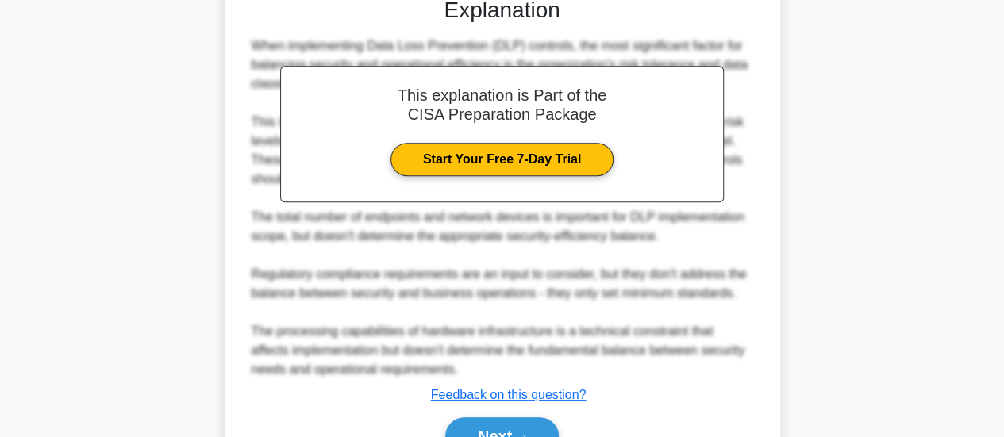
scroll to position [577, 0]
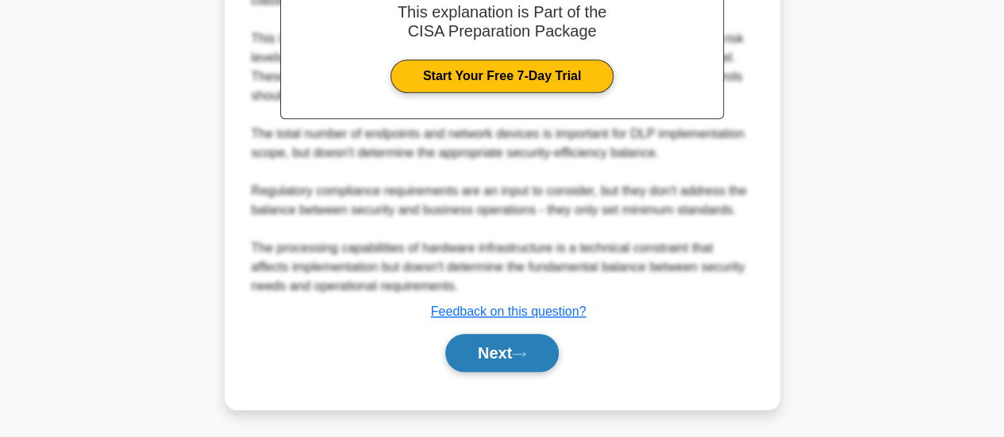
click at [525, 352] on icon at bounding box center [519, 354] width 13 height 5
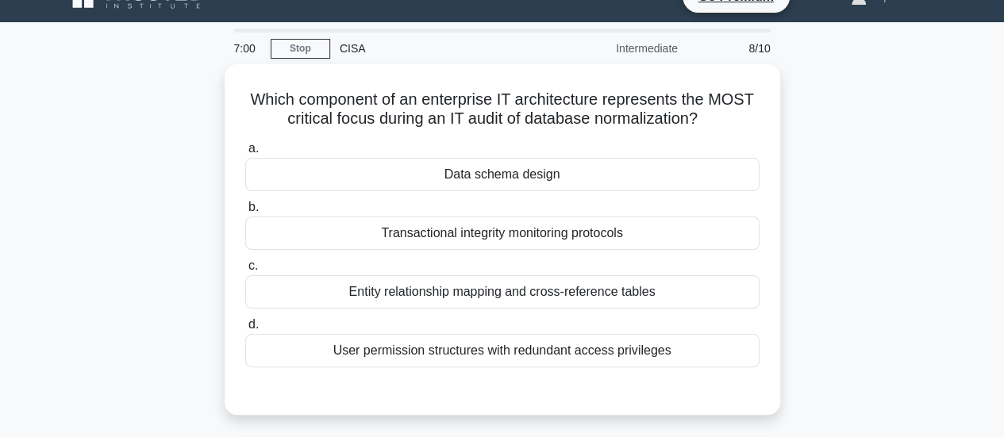
scroll to position [28, 0]
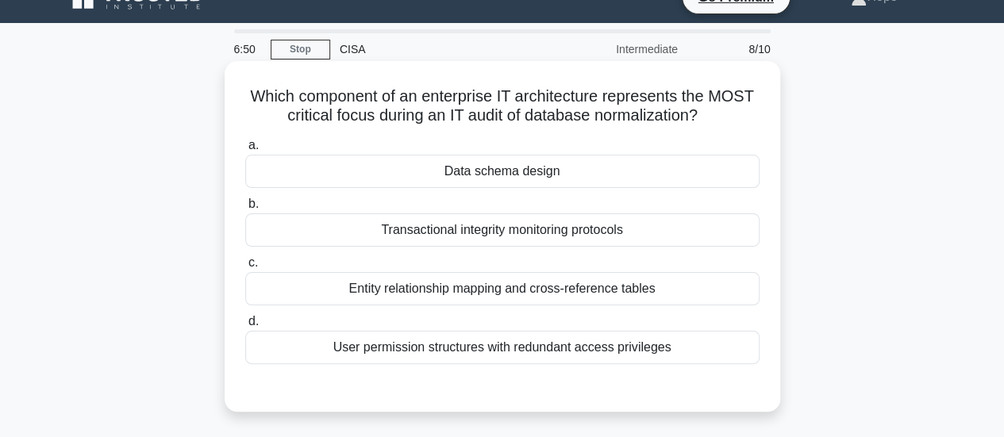
click at [752, 186] on div "Data schema design" at bounding box center [502, 171] width 514 height 33
click at [245, 151] on input "a. Data schema design" at bounding box center [245, 145] width 0 height 10
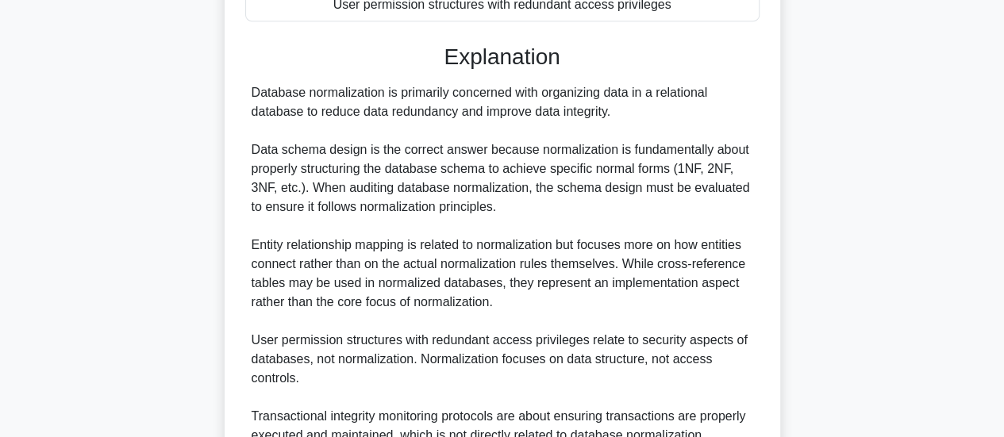
scroll to position [539, 0]
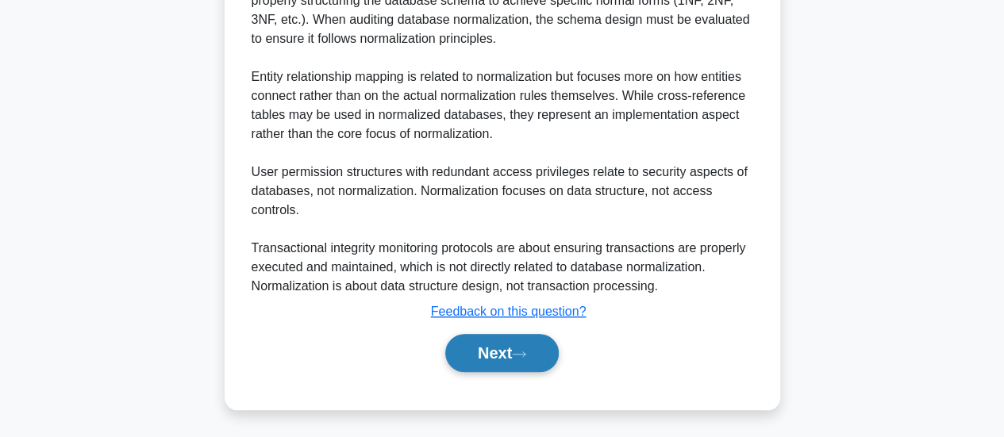
click at [555, 347] on button "Next" at bounding box center [502, 353] width 114 height 38
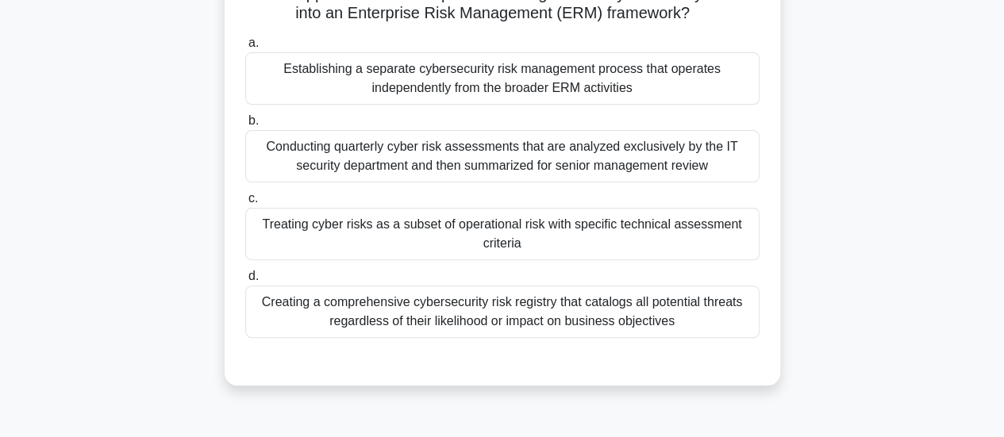
scroll to position [136, 0]
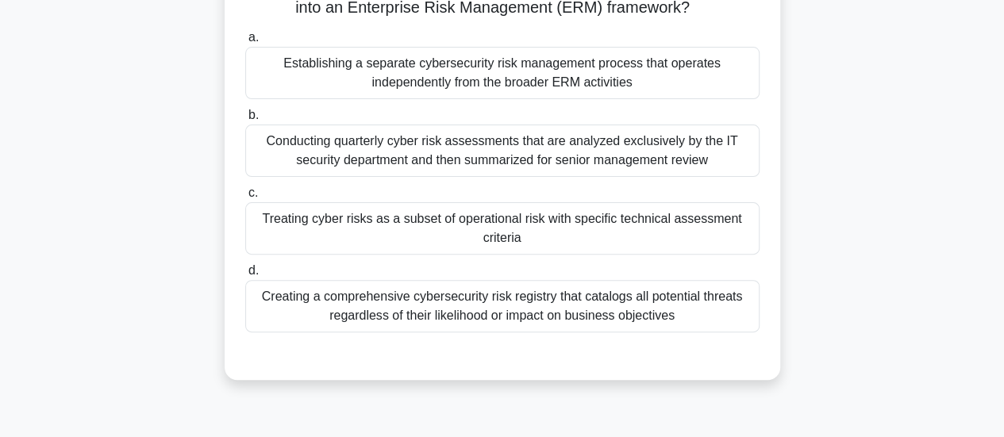
click at [717, 238] on div "Treating cyber risks as a subset of operational risk with specific technical as…" at bounding box center [502, 228] width 514 height 52
click at [245, 198] on input "c. Treating cyber risks as a subset of operational risk with specific technical…" at bounding box center [245, 193] width 0 height 10
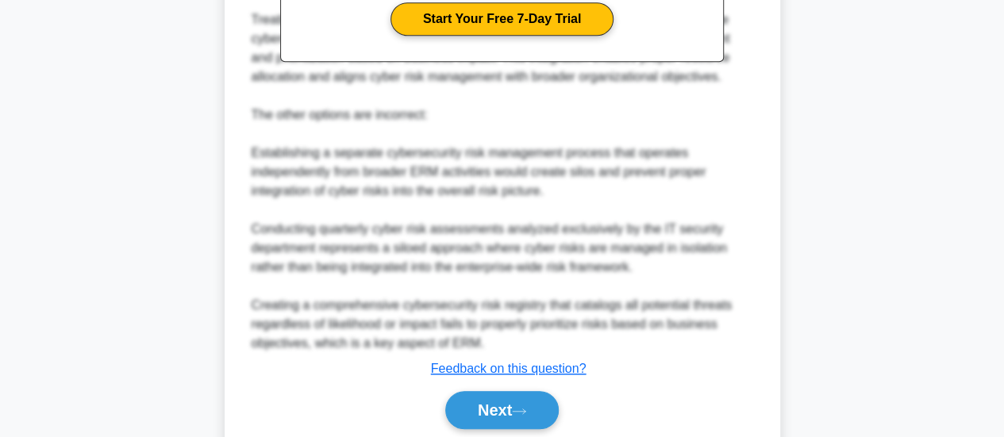
scroll to position [691, 0]
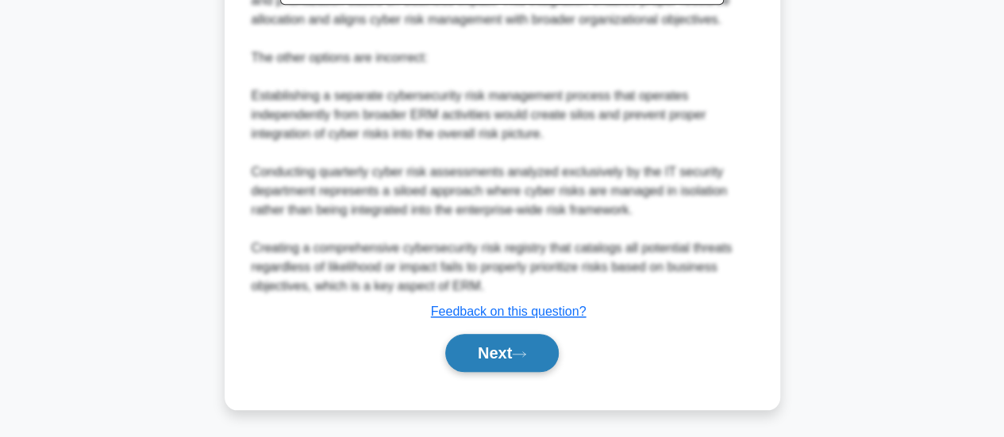
click at [522, 354] on icon at bounding box center [519, 354] width 14 height 9
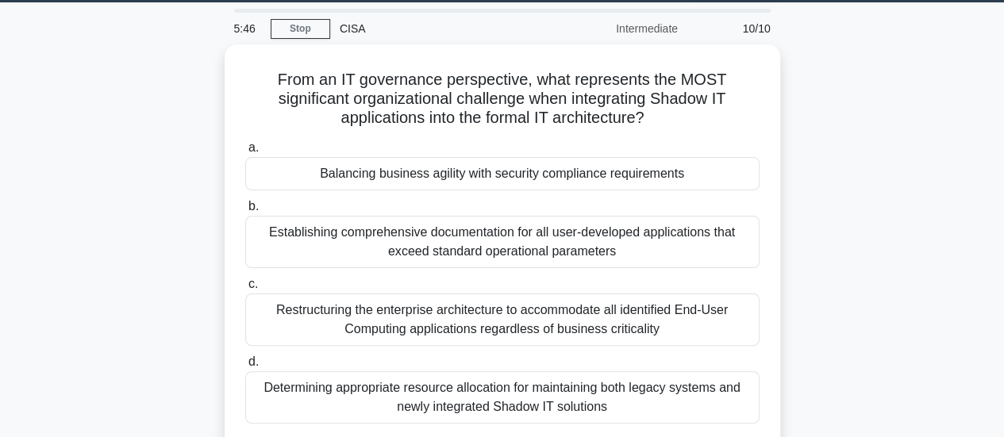
scroll to position [44, 0]
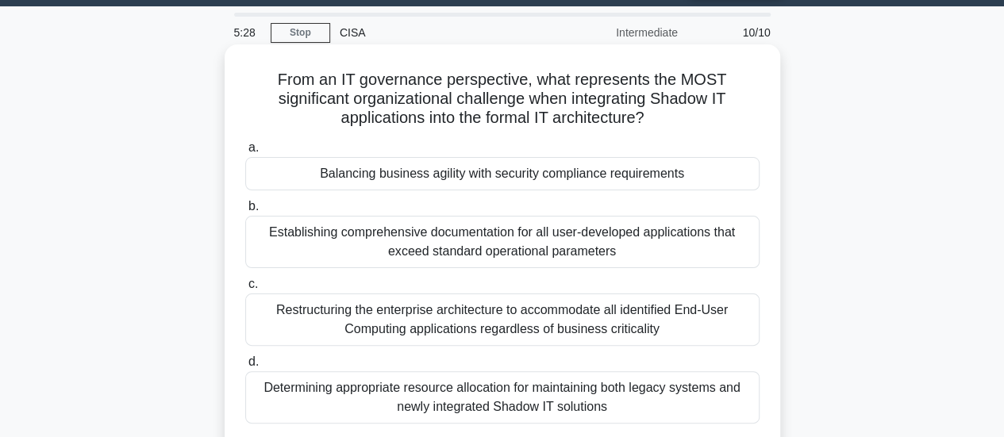
click at [543, 179] on div "Balancing business agility with security compliance requirements" at bounding box center [502, 173] width 514 height 33
click at [245, 153] on input "a. Balancing business agility with security compliance requirements" at bounding box center [245, 148] width 0 height 10
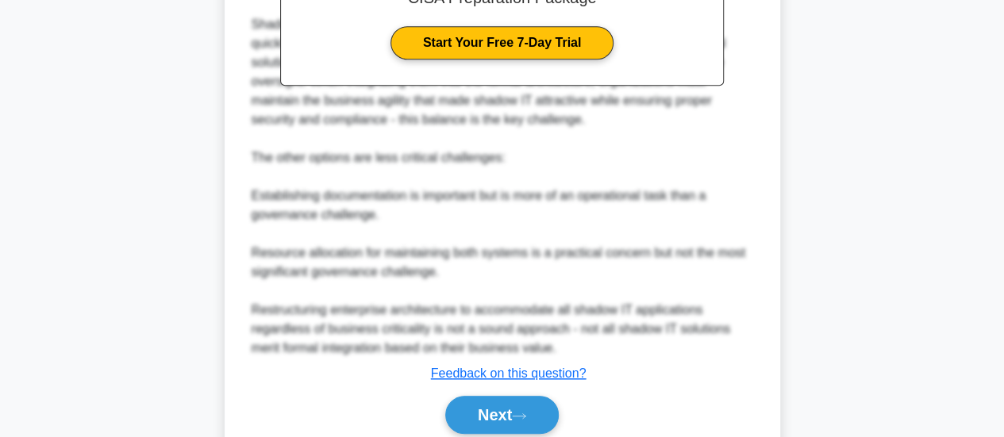
scroll to position [672, 0]
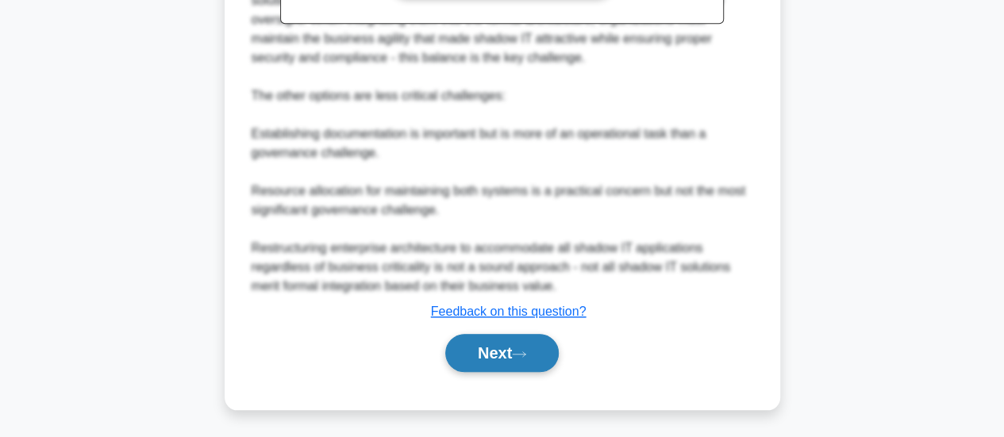
click at [525, 353] on icon at bounding box center [519, 354] width 14 height 9
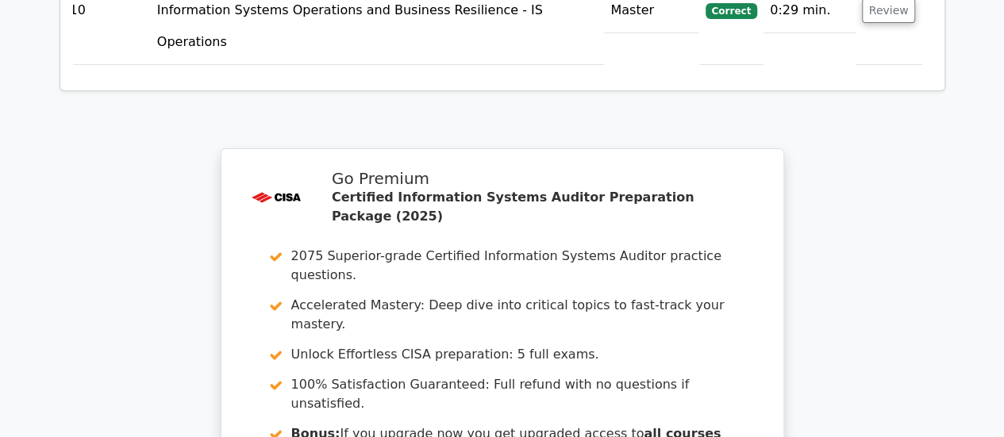
scroll to position [2718, 0]
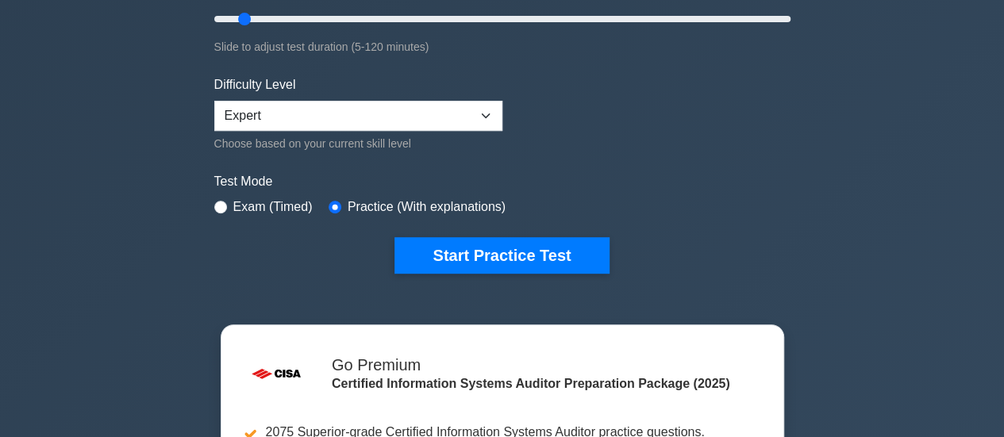
scroll to position [341, 0]
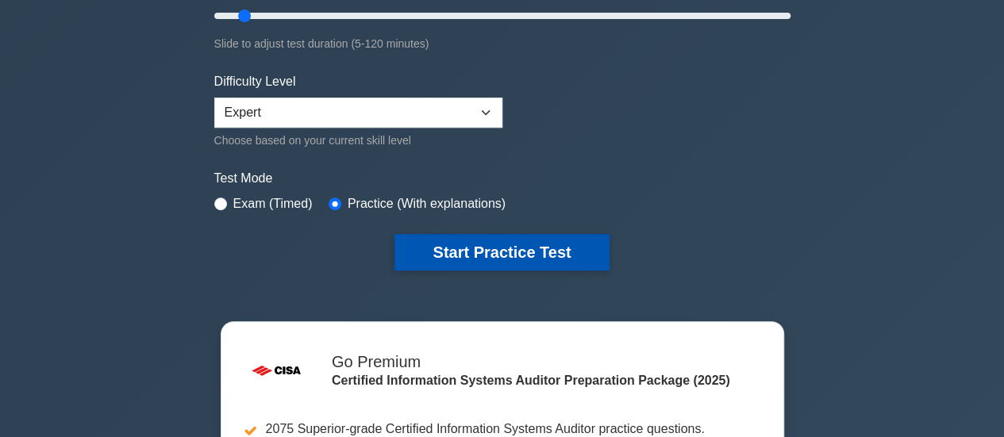
click at [577, 254] on button "Start Practice Test" at bounding box center [501, 252] width 214 height 37
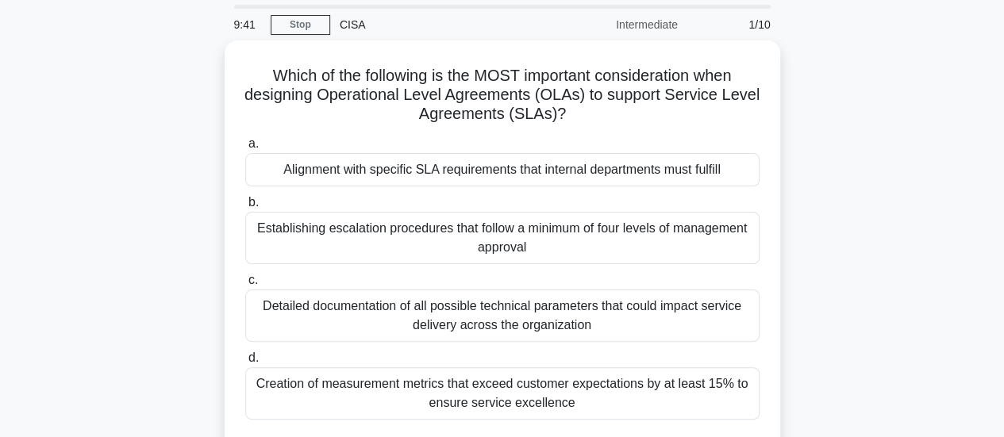
scroll to position [51, 0]
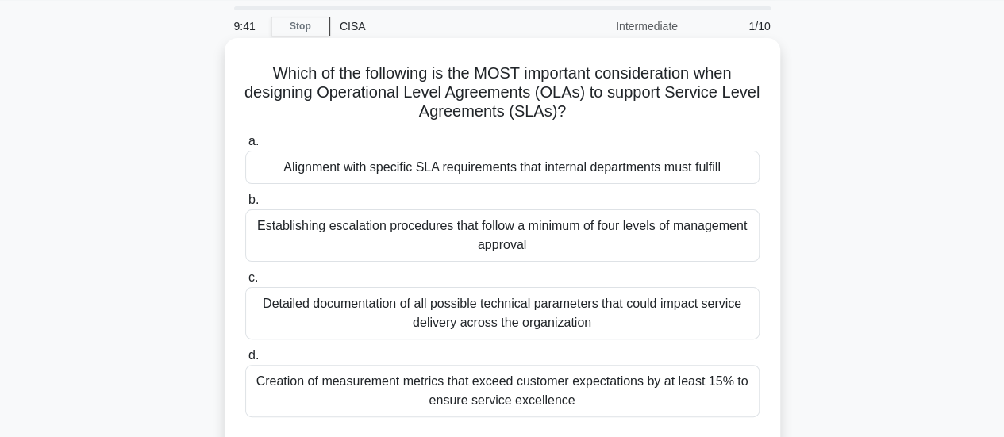
click at [718, 174] on div "Alignment with specific SLA requirements that internal departments must fulfill" at bounding box center [502, 167] width 514 height 33
click at [245, 147] on input "a. Alignment with specific SLA requirements that internal departments must fulf…" at bounding box center [245, 142] width 0 height 10
